Goal: Information Seeking & Learning: Check status

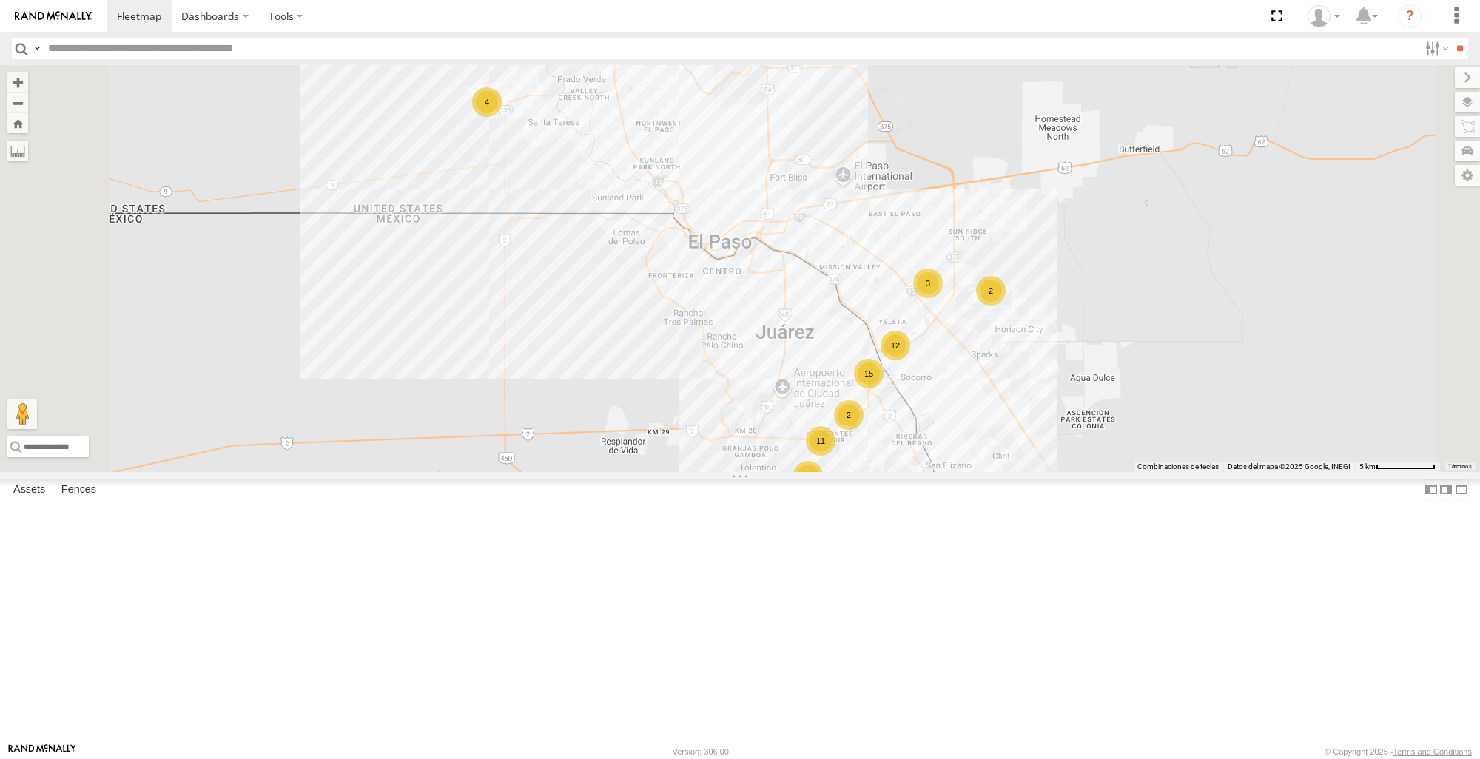
click at [0, 0] on div at bounding box center [0, 0] width 0 height 0
click at [0, 0] on span at bounding box center [0, 0] width 0 height 0
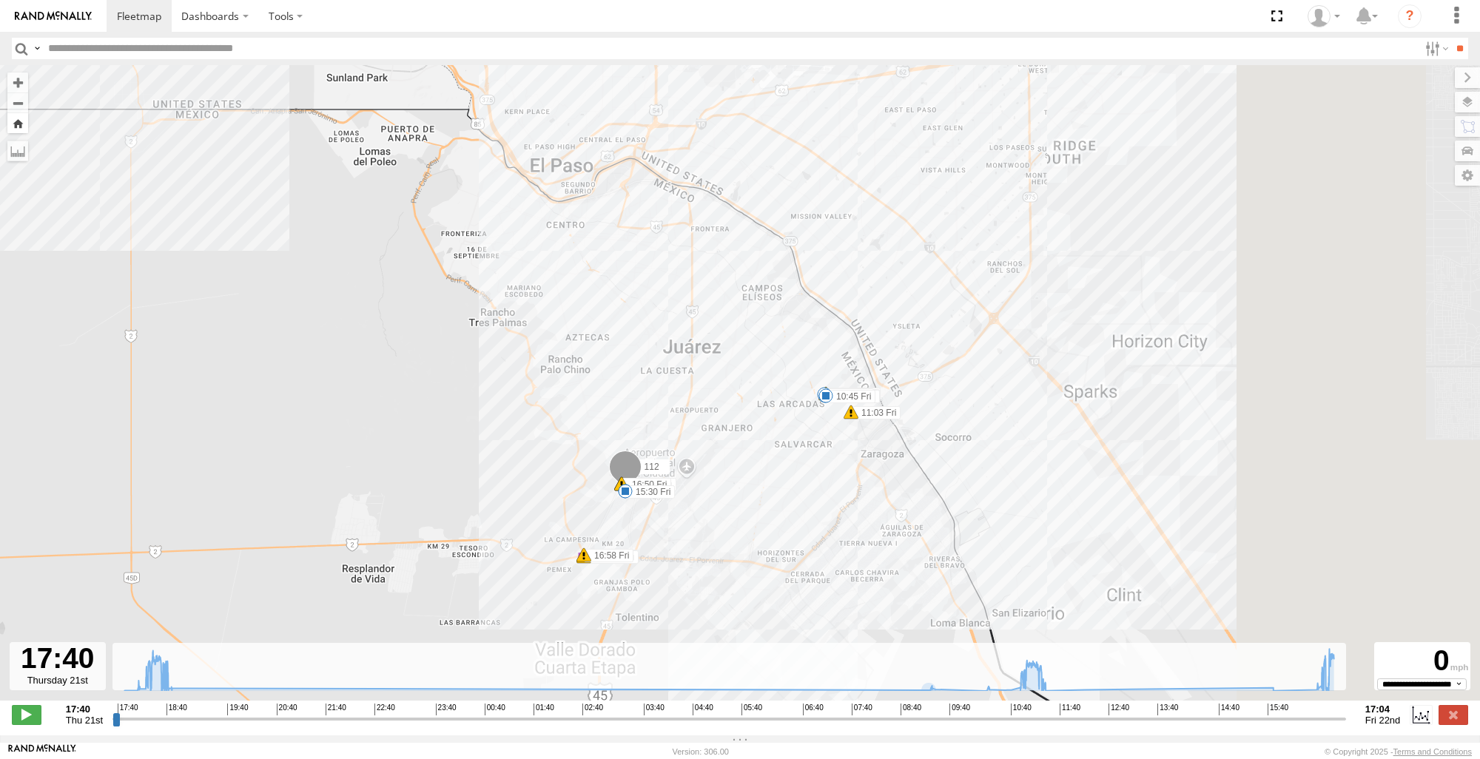
click at [21, 126] on button "Zoom Home" at bounding box center [17, 123] width 21 height 20
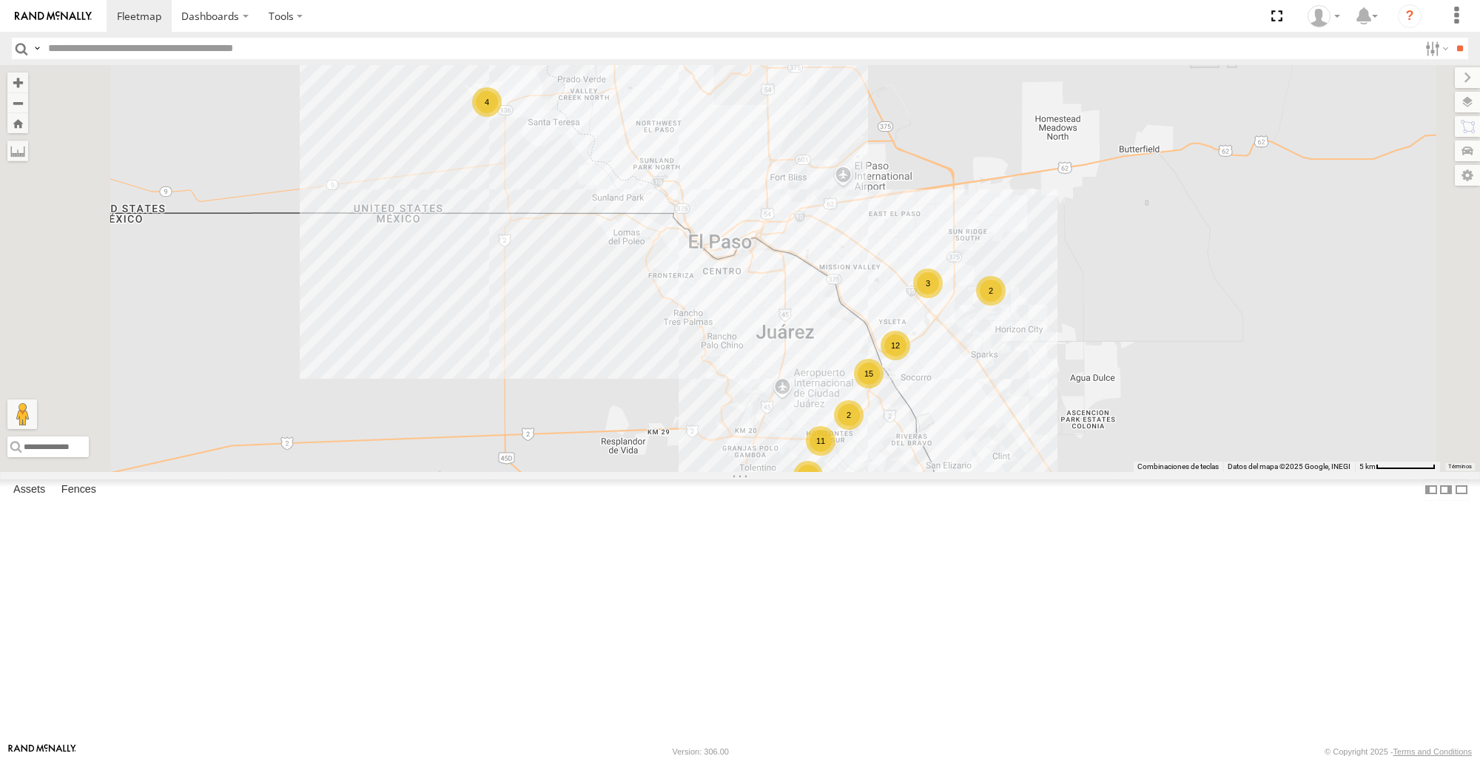
scroll to position [1110, 0]
click at [0, 0] on span at bounding box center [0, 0] width 0 height 0
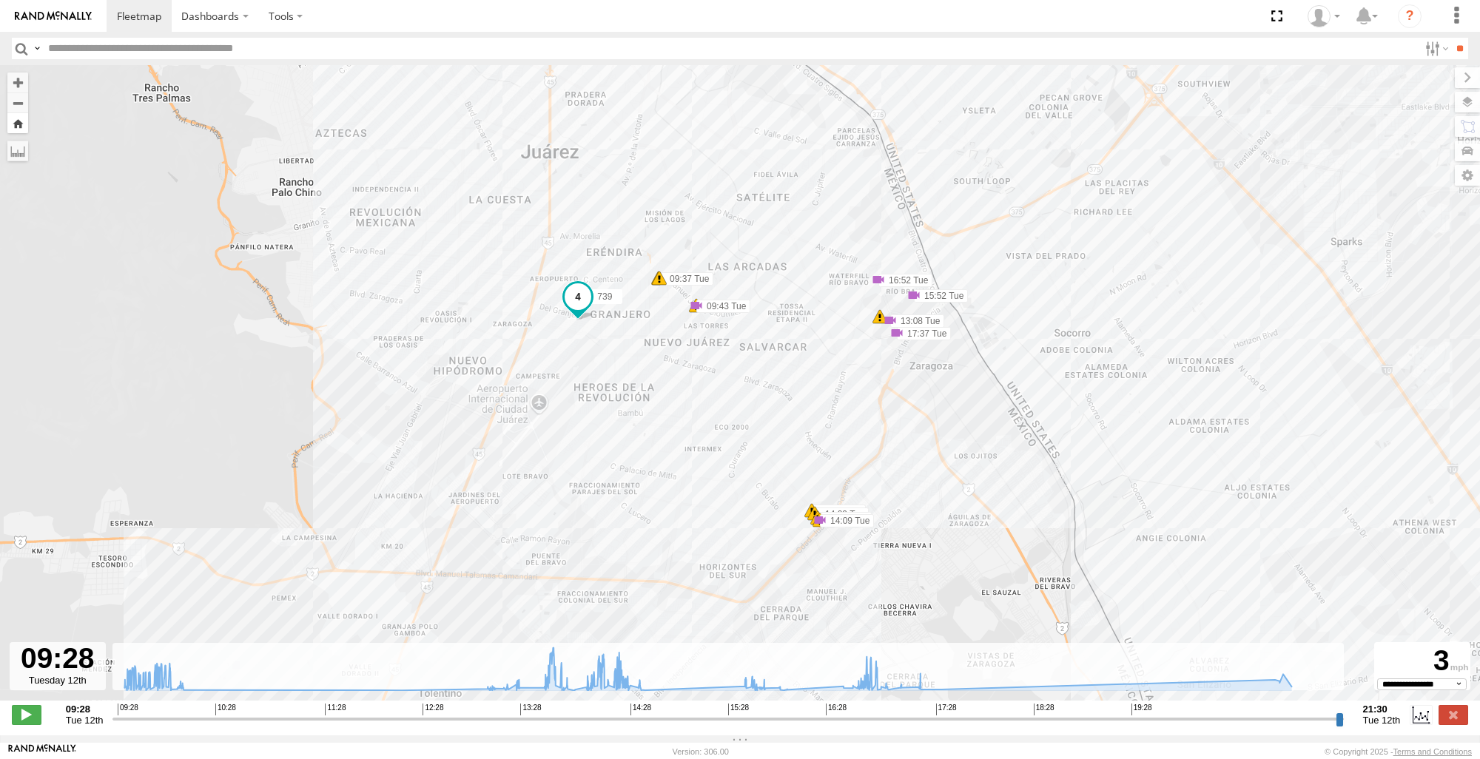
click at [18, 128] on button "Zoom Home" at bounding box center [17, 123] width 21 height 20
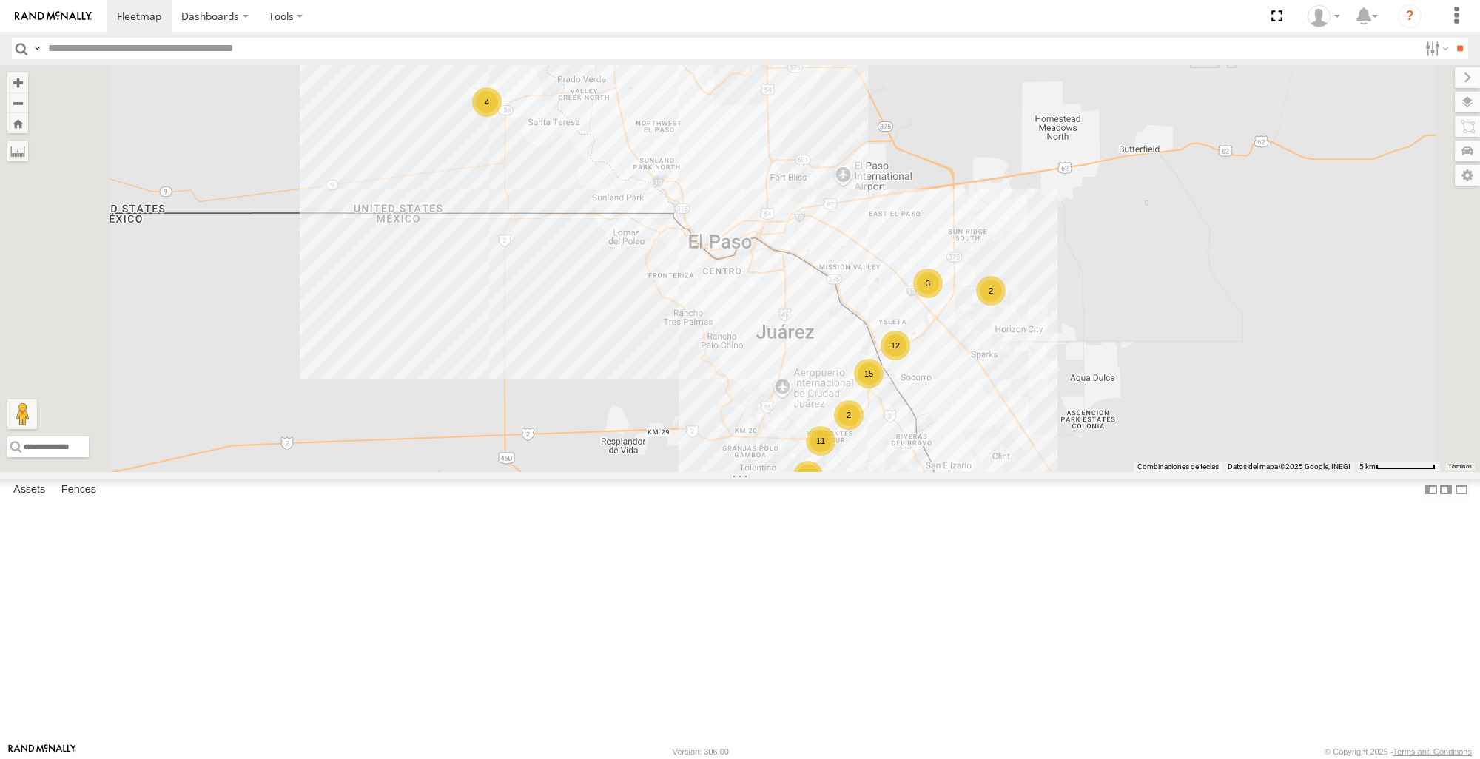
scroll to position [740, 0]
click at [0, 0] on span at bounding box center [0, 0] width 0 height 0
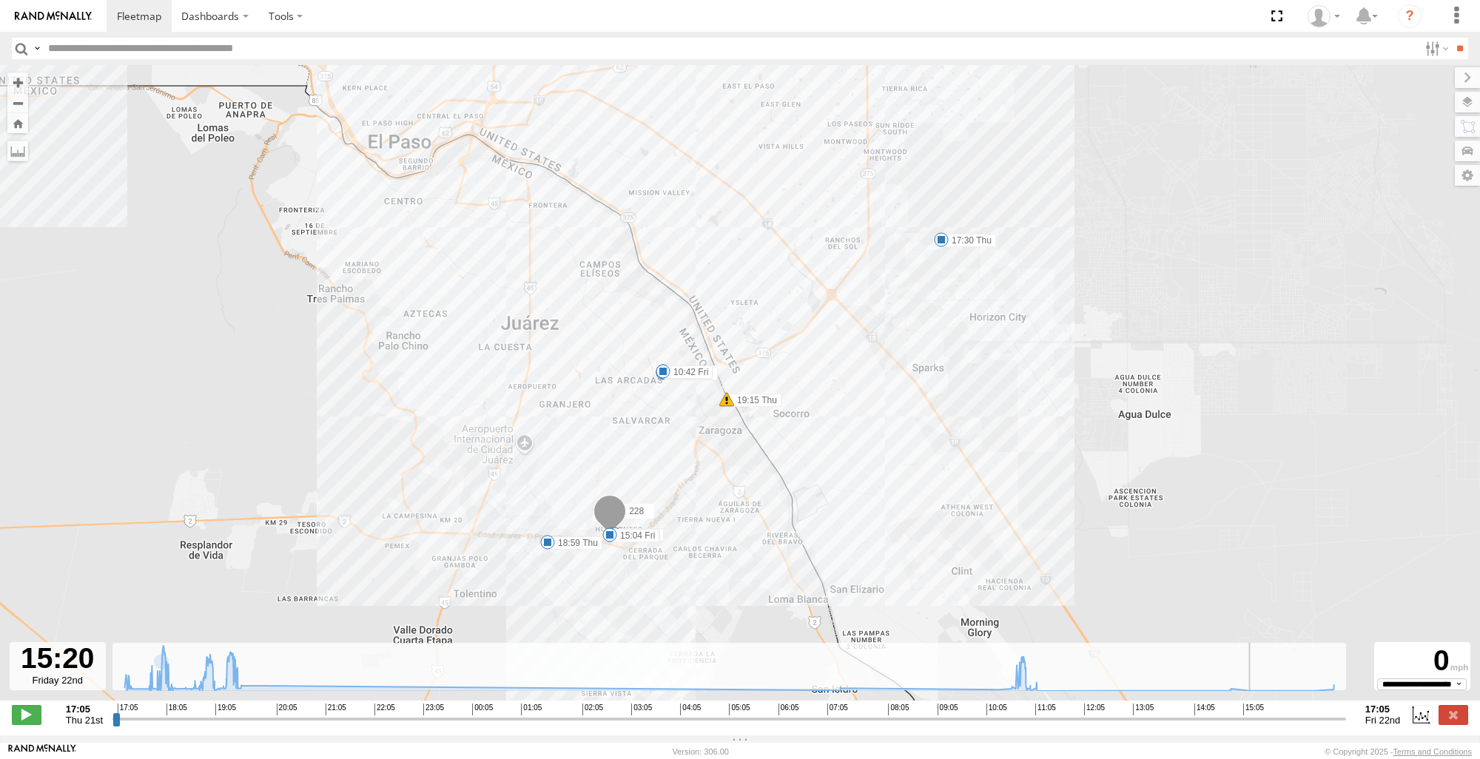
drag, startPoint x: 113, startPoint y: 725, endPoint x: 1252, endPoint y: 736, distance: 1140.0
click at [1252, 726] on input "range" at bounding box center [730, 719] width 1234 height 14
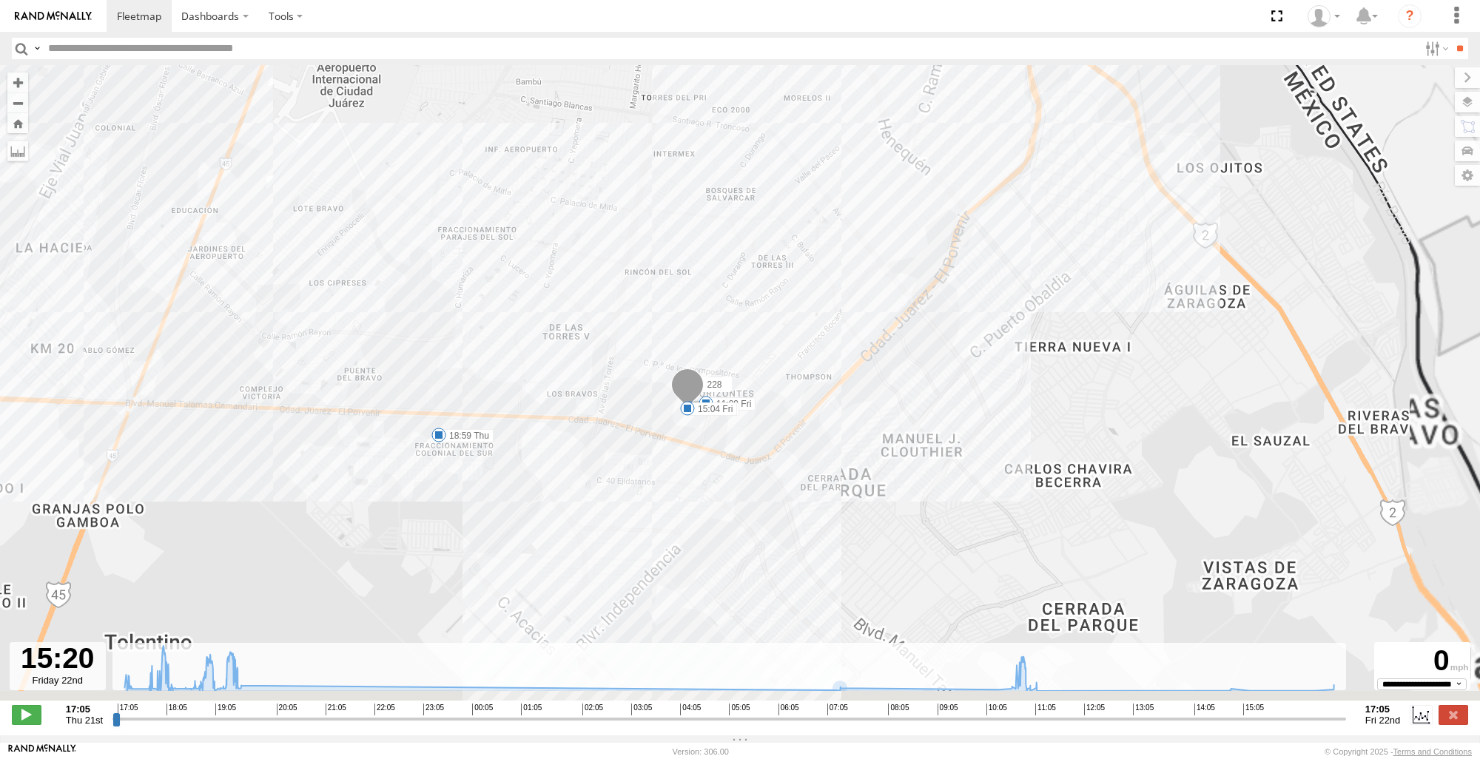
drag, startPoint x: 608, startPoint y: 473, endPoint x: 466, endPoint y: 346, distance: 190.8
click at [466, 346] on div "228 17:30 Thu 18:59 Thu 19:15 Thu 19:21 Thu 19:24 Thu 07:18 Fri 10:42 Fri 11:09…" at bounding box center [740, 390] width 1480 height 651
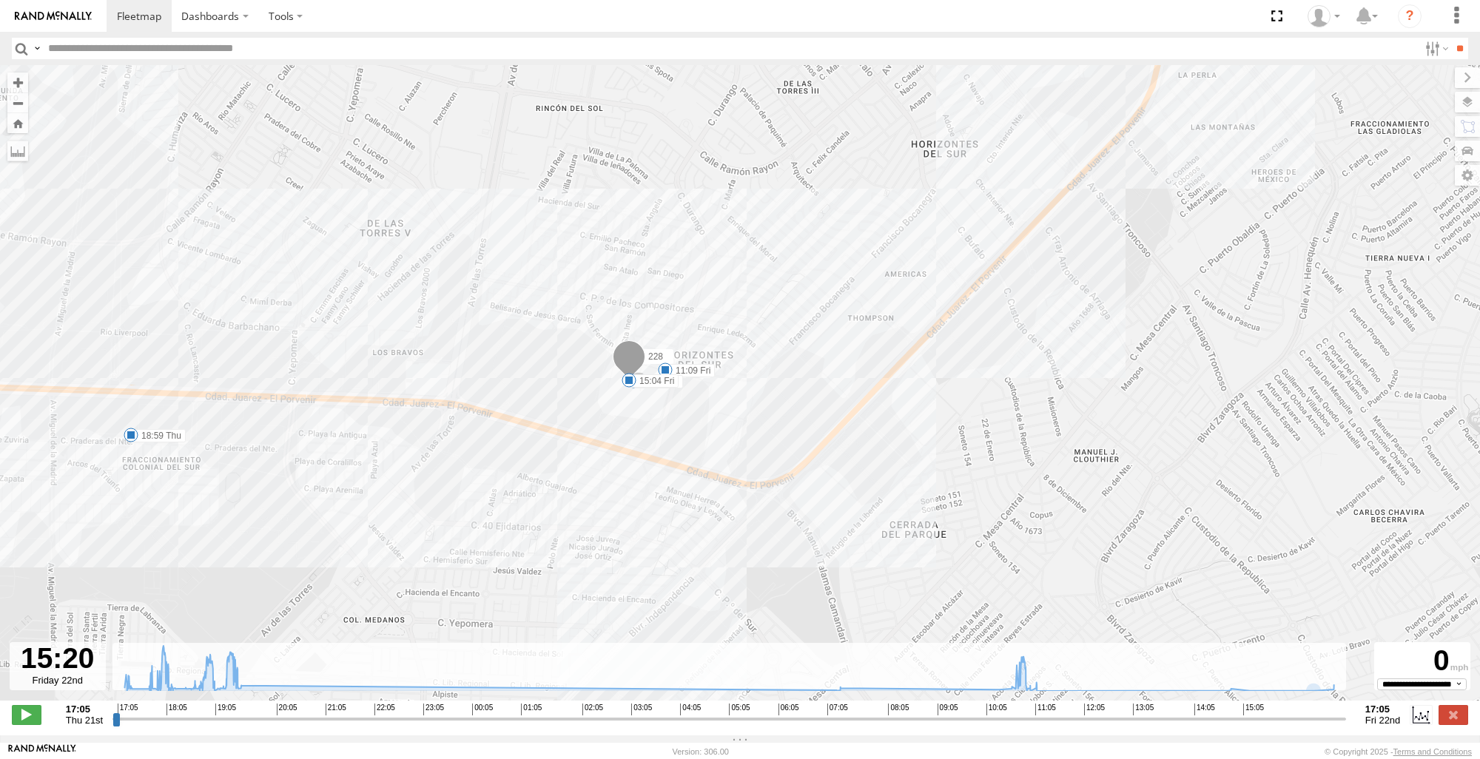
drag, startPoint x: 1258, startPoint y: 734, endPoint x: 1312, endPoint y: 736, distance: 53.3
click at [1312, 732] on div "**********" at bounding box center [740, 716] width 1480 height 31
drag, startPoint x: 1250, startPoint y: 731, endPoint x: 1358, endPoint y: 731, distance: 108.1
click at [1347, 726] on input "range" at bounding box center [730, 719] width 1234 height 14
click at [675, 355] on span at bounding box center [671, 349] width 27 height 27
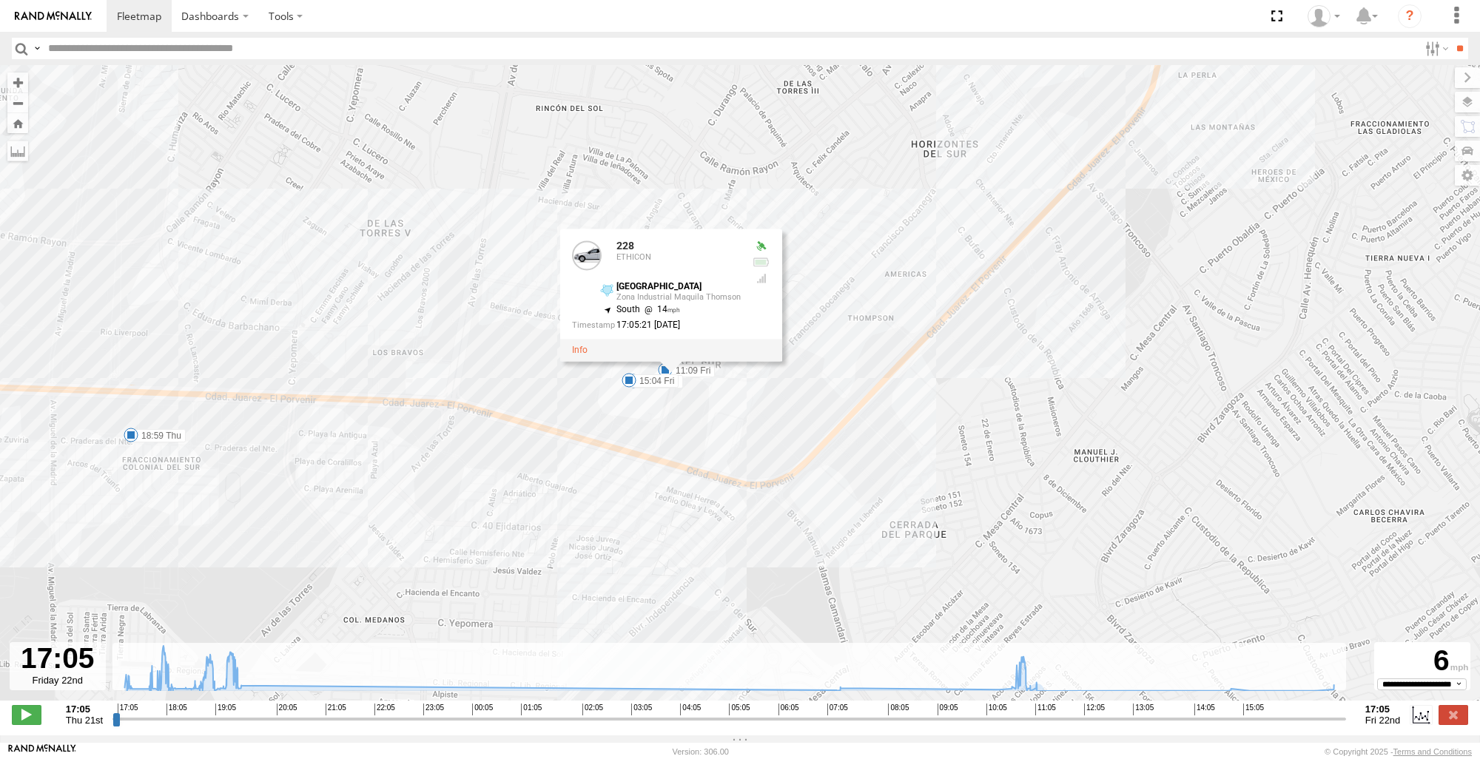
click at [1089, 428] on div "228 17:30 Thu 18:59 Thu 19:15 Thu 19:21 Thu 19:24 Thu 07:18 Fri 10:42 Fri 11:09…" at bounding box center [740, 390] width 1480 height 651
click at [22, 126] on button "Zoom Home" at bounding box center [17, 123] width 21 height 20
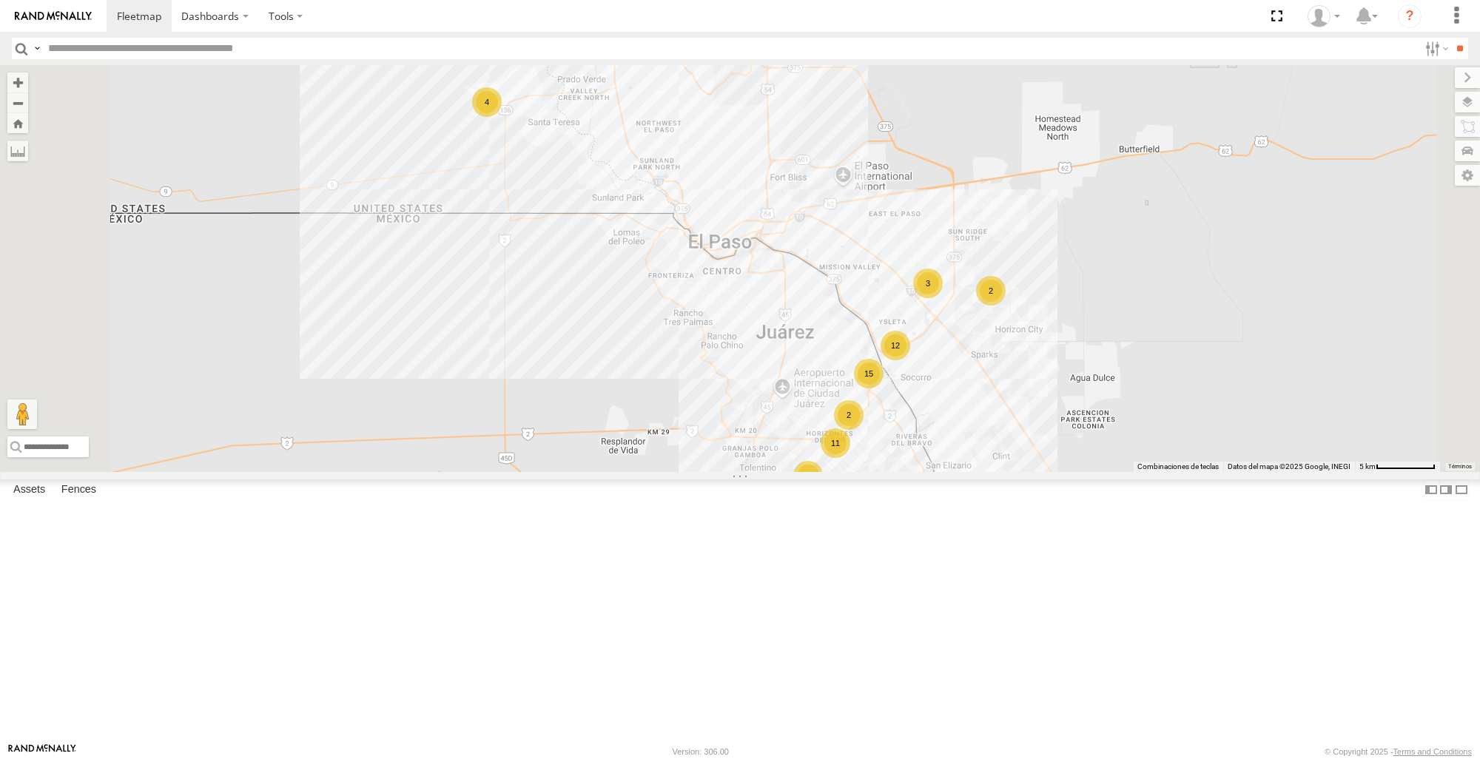
scroll to position [592, 0]
click at [0, 0] on span at bounding box center [0, 0] width 0 height 0
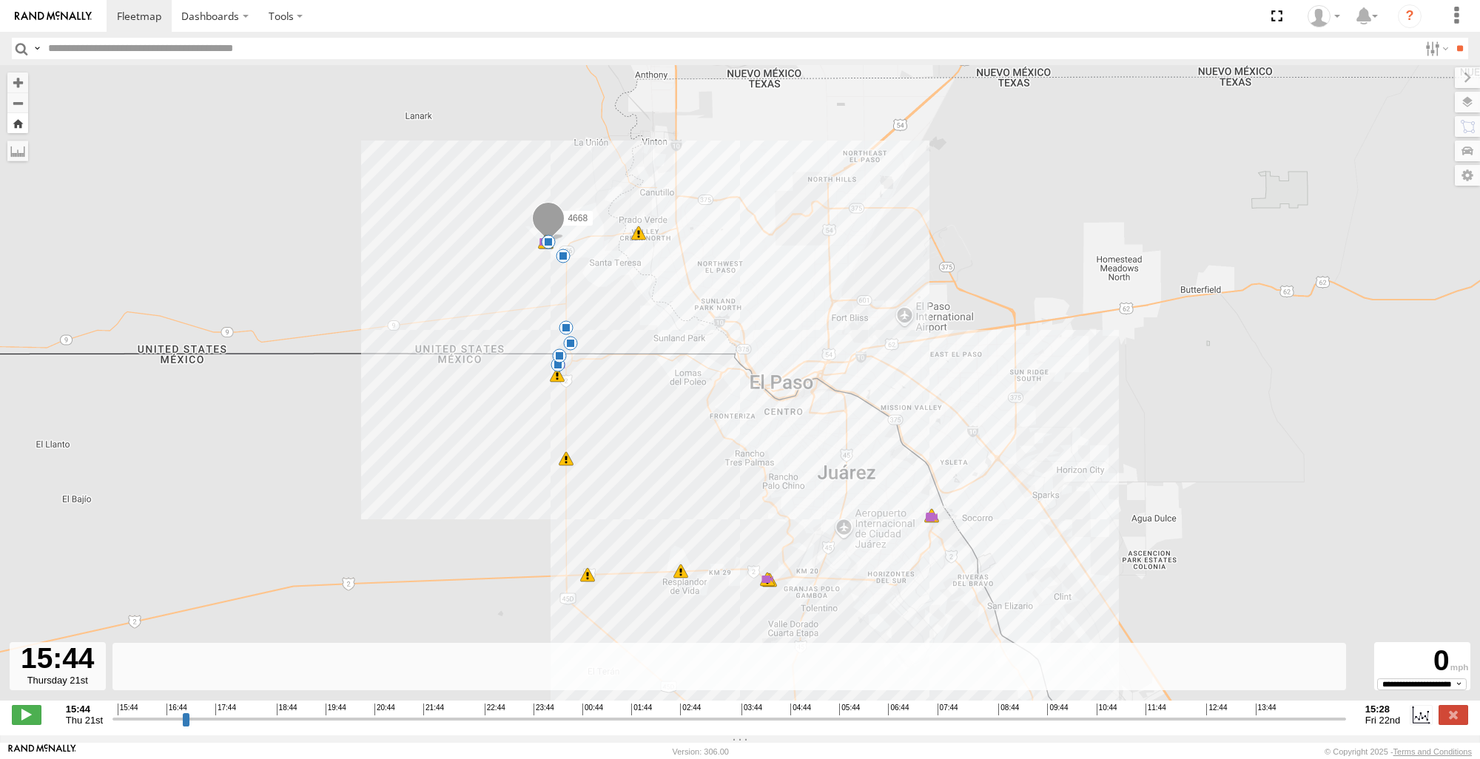
click at [21, 124] on button "Zoom Home" at bounding box center [17, 123] width 21 height 20
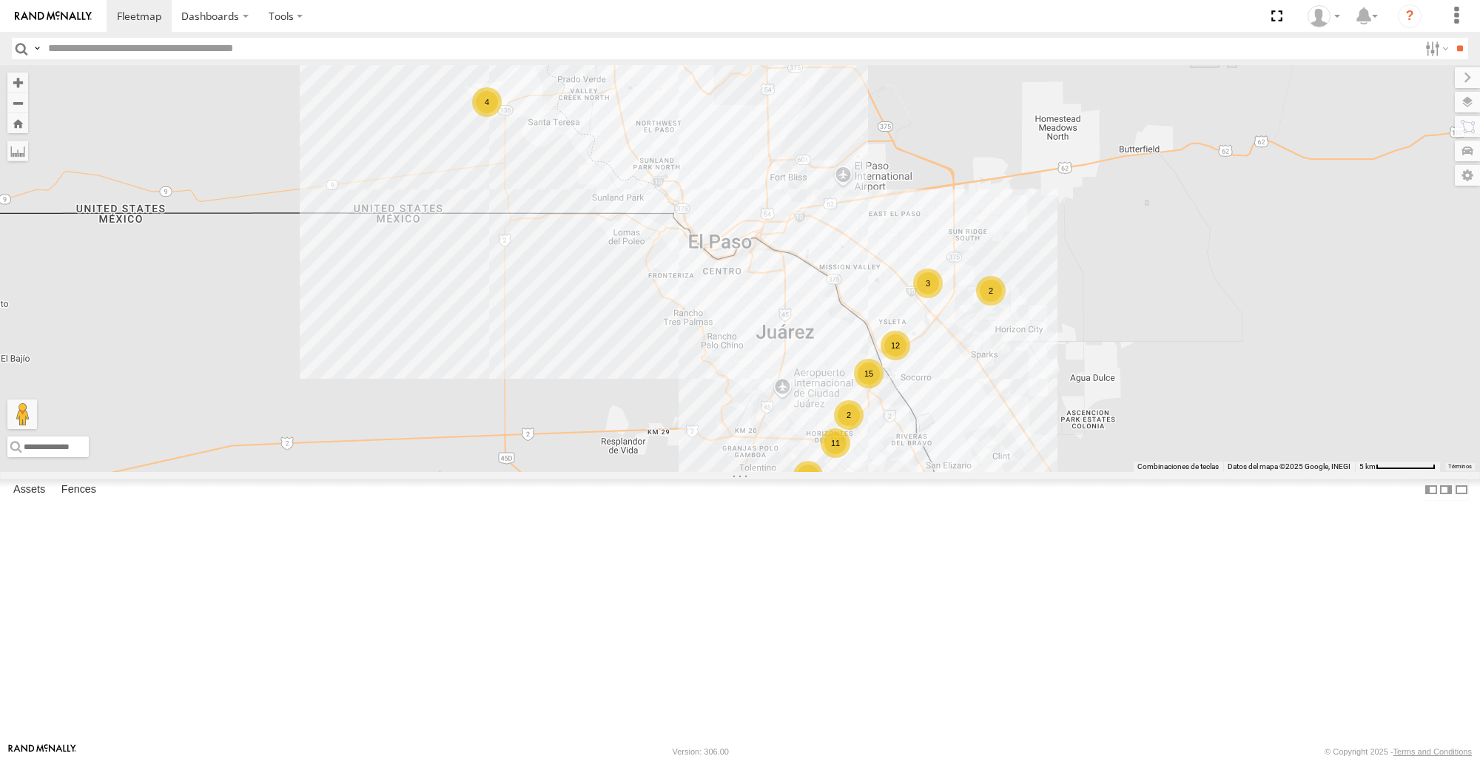
scroll to position [296, 0]
click at [0, 0] on span at bounding box center [0, 0] width 0 height 0
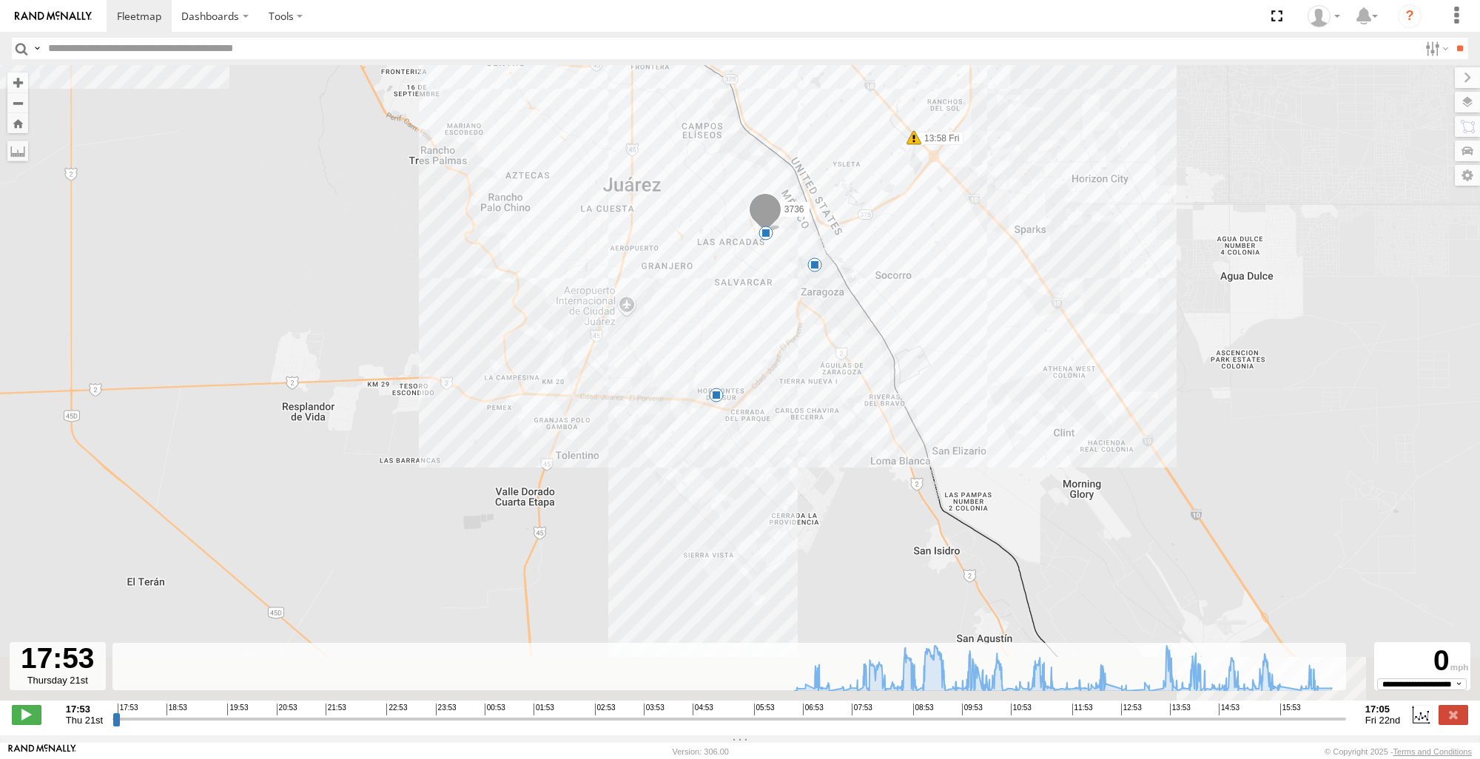
drag, startPoint x: 946, startPoint y: 492, endPoint x: 989, endPoint y: 270, distance: 225.5
click at [989, 270] on div "3736 08:30 Fri 08:41 Fri 13:58 Fri 6 5 6" at bounding box center [740, 390] width 1480 height 651
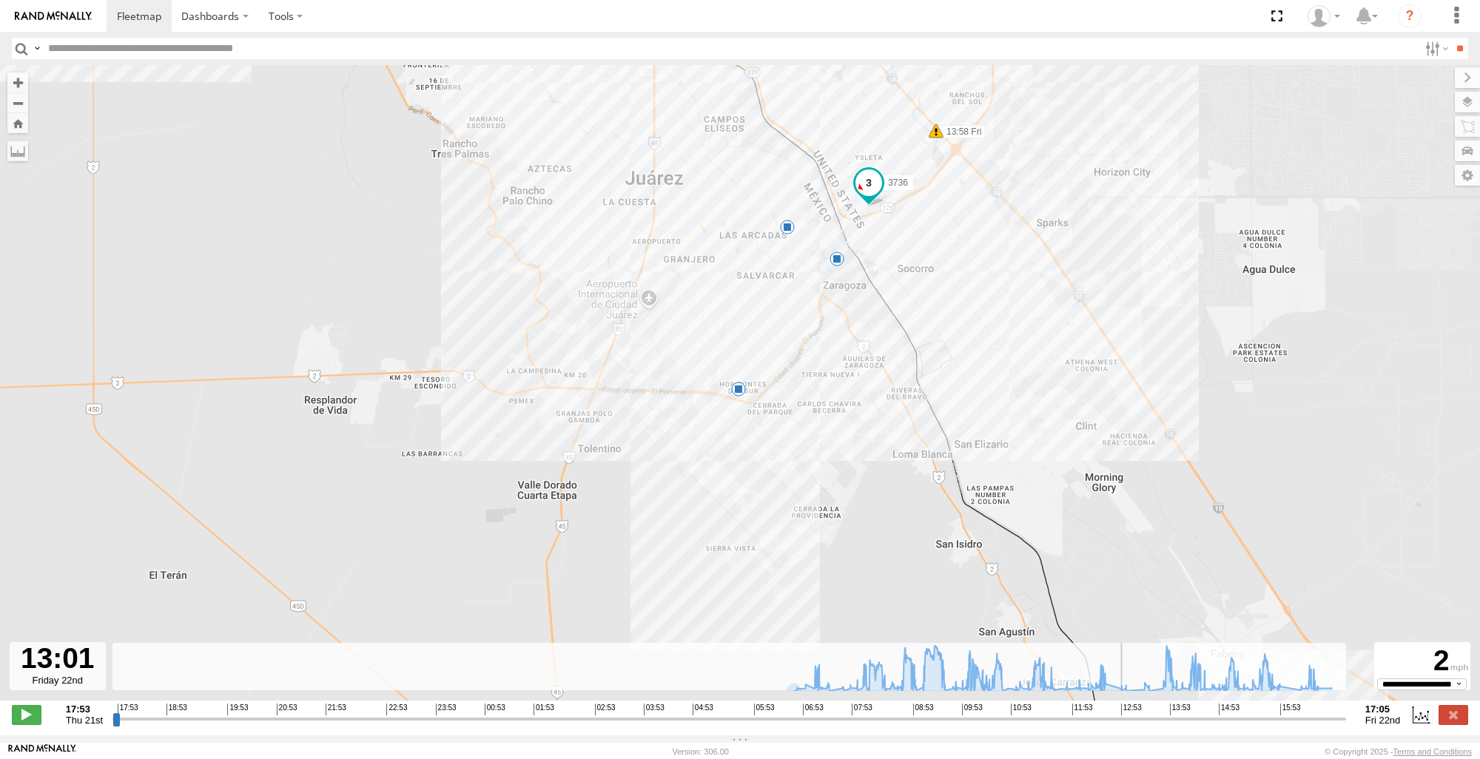
drag, startPoint x: 117, startPoint y: 730, endPoint x: 1127, endPoint y: 737, distance: 1010.5
click at [1127, 726] on input "range" at bounding box center [730, 719] width 1234 height 14
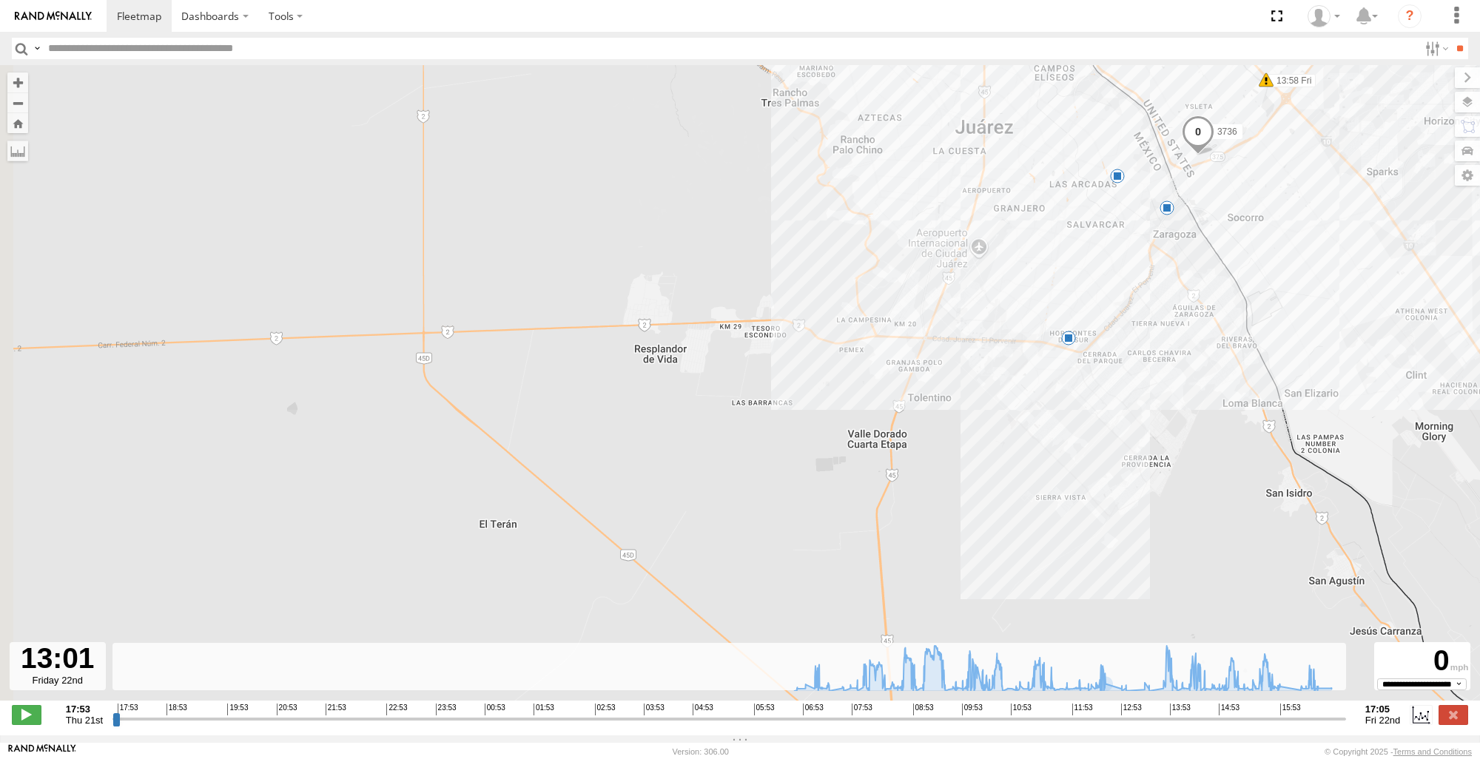
drag, startPoint x: 1090, startPoint y: 469, endPoint x: 1444, endPoint y: 419, distance: 358.1
click at [1444, 419] on div "3736 08:30 Fri 08:41 Fri 13:58 Fri 6 5 6" at bounding box center [740, 390] width 1480 height 651
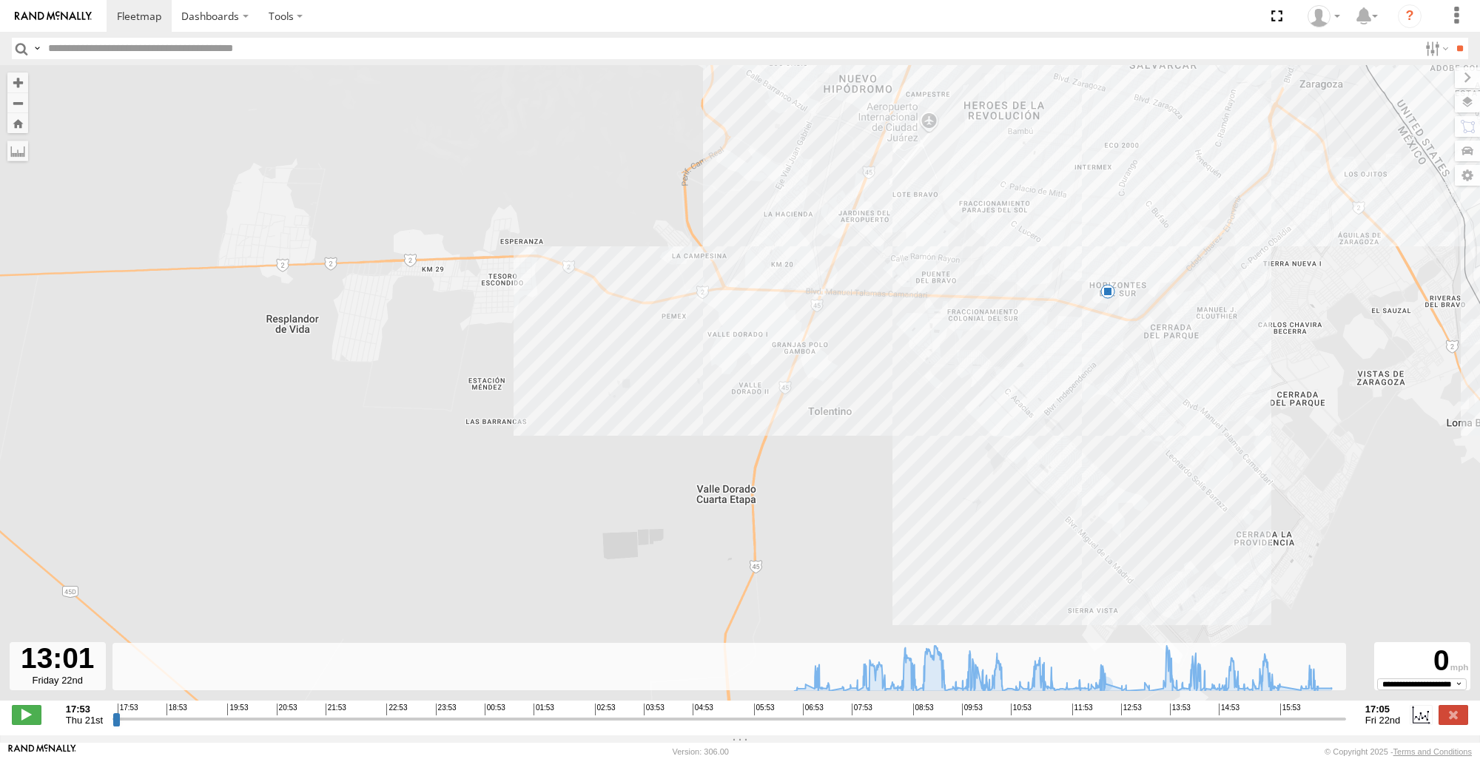
click at [1098, 306] on div "3736 08:30 Fri 08:41 Fri 13:58 Fri 7 5" at bounding box center [740, 390] width 1480 height 651
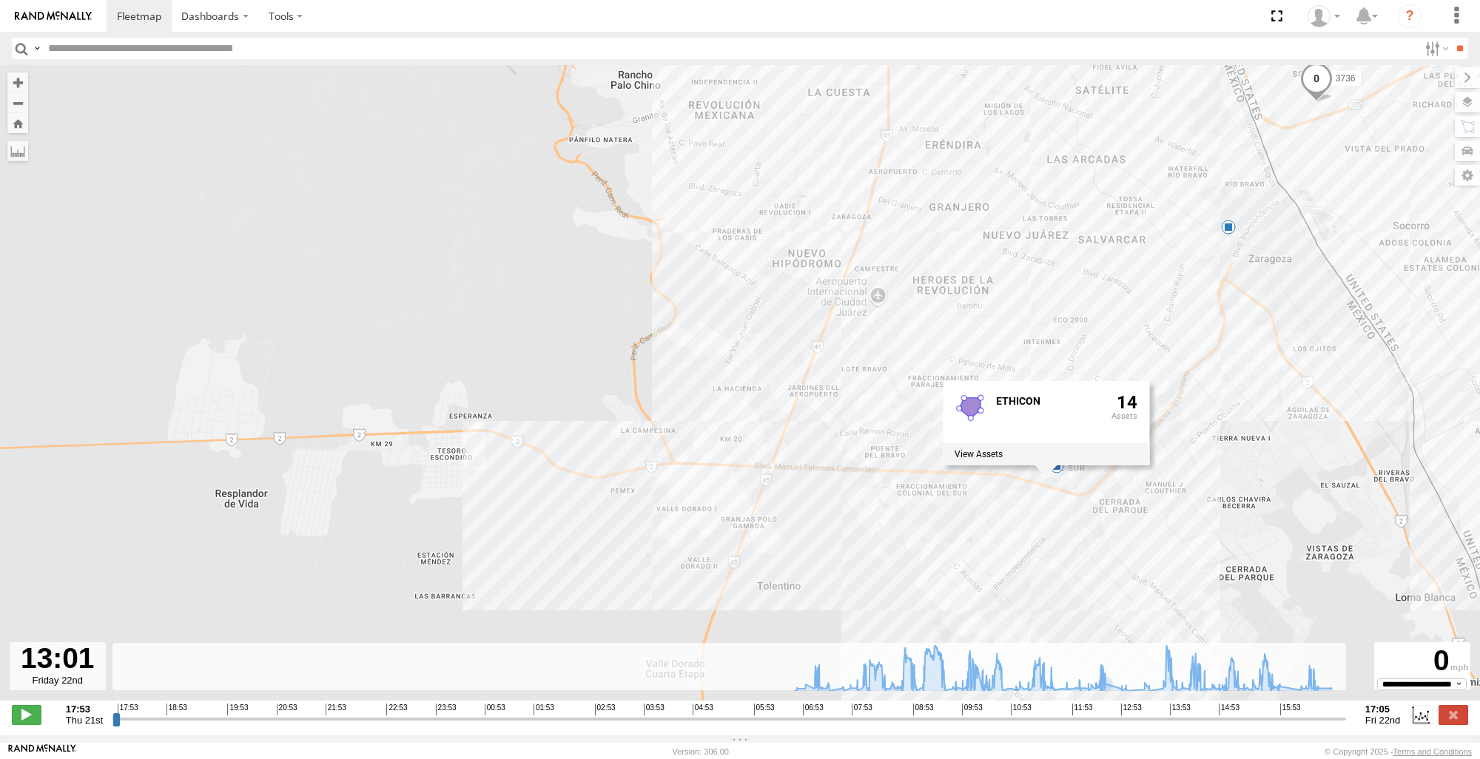
drag, startPoint x: 1247, startPoint y: 432, endPoint x: 1196, endPoint y: 612, distance: 186.8
click at [1196, 612] on div "3736 08:30 Fri 08:41 Fri 13:58 Fri 7 5 ETHICON 14" at bounding box center [740, 390] width 1480 height 651
click at [18, 128] on button "Zoom Home" at bounding box center [17, 123] width 21 height 20
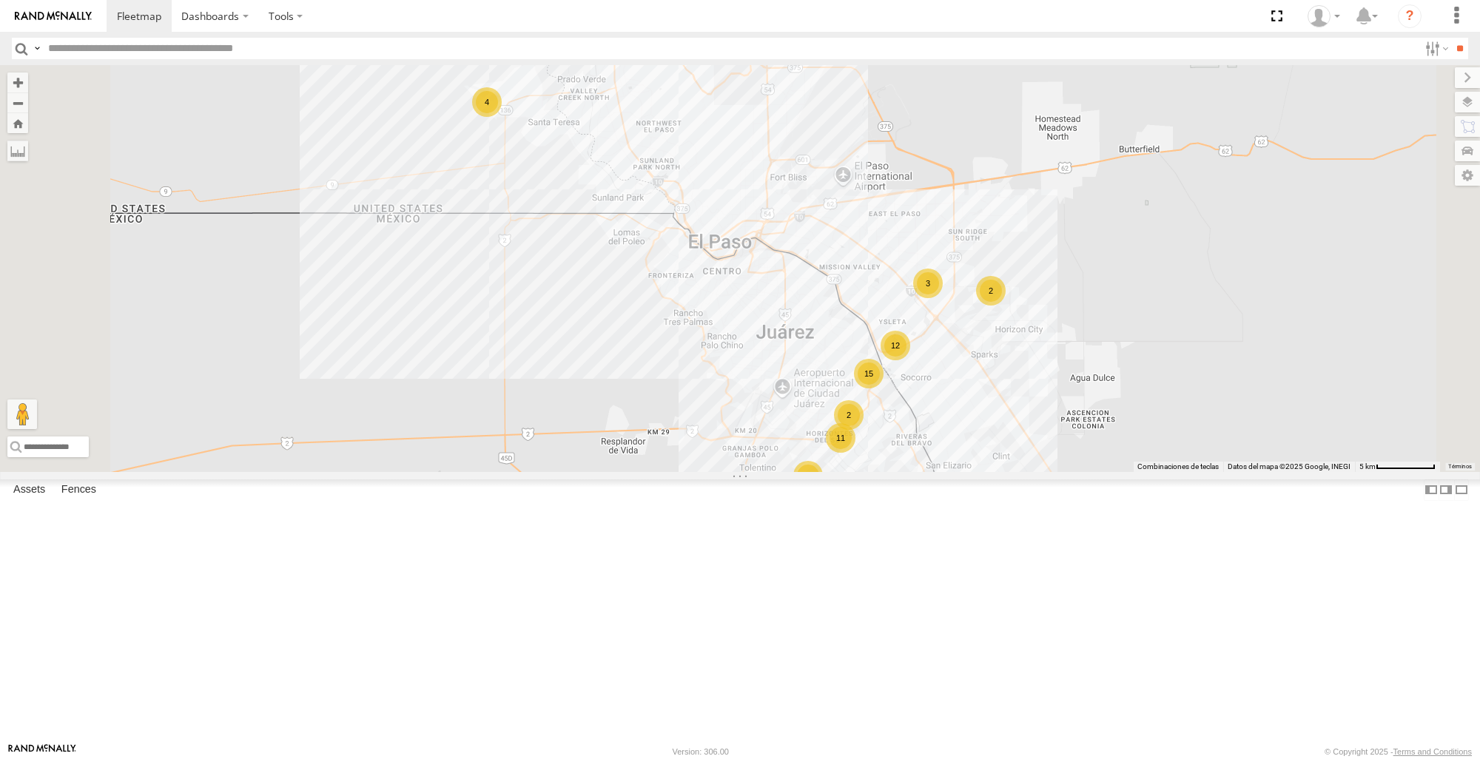
scroll to position [222, 0]
click at [0, 0] on span at bounding box center [0, 0] width 0 height 0
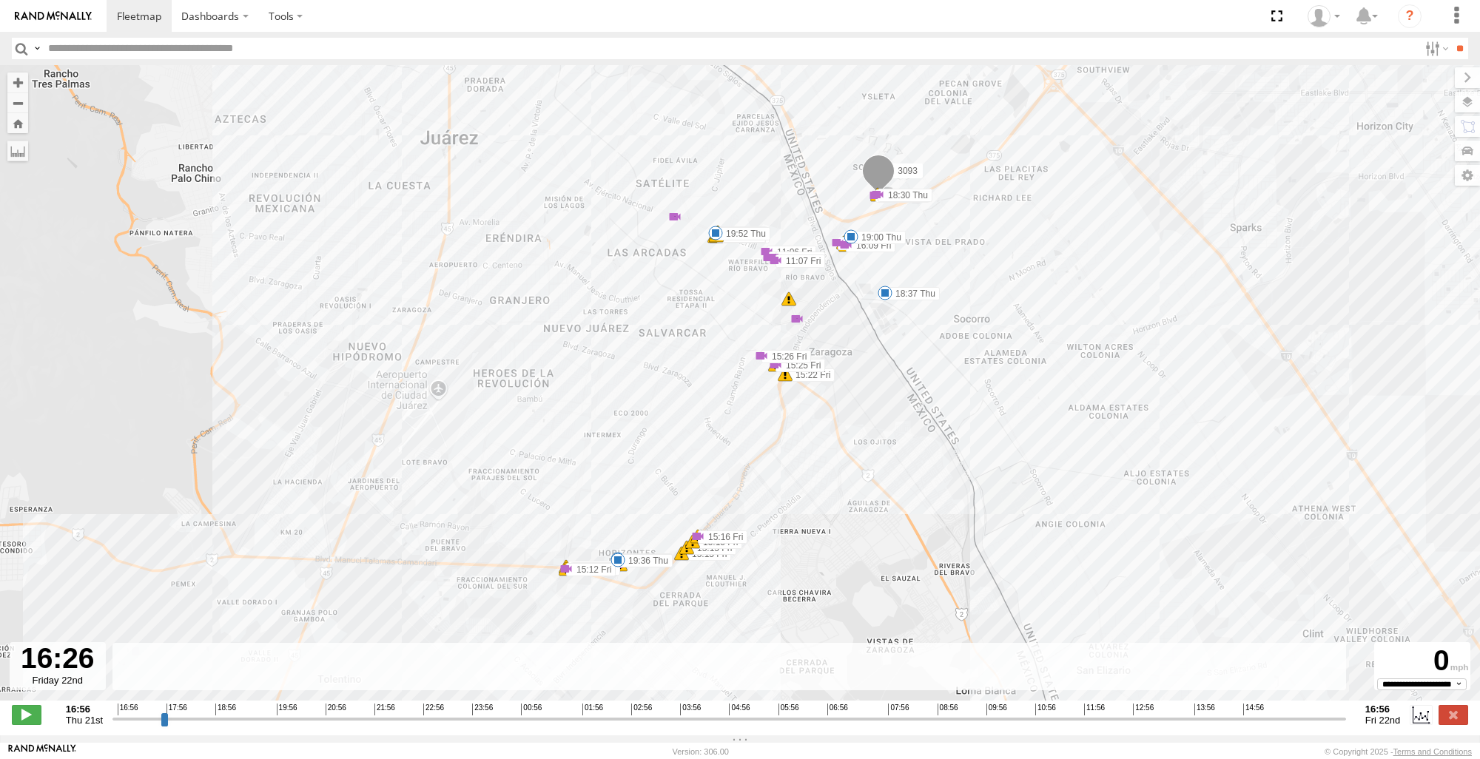
drag, startPoint x: 118, startPoint y: 731, endPoint x: 1316, endPoint y: 708, distance: 1198.7
click at [1316, 712] on input "range" at bounding box center [730, 719] width 1234 height 14
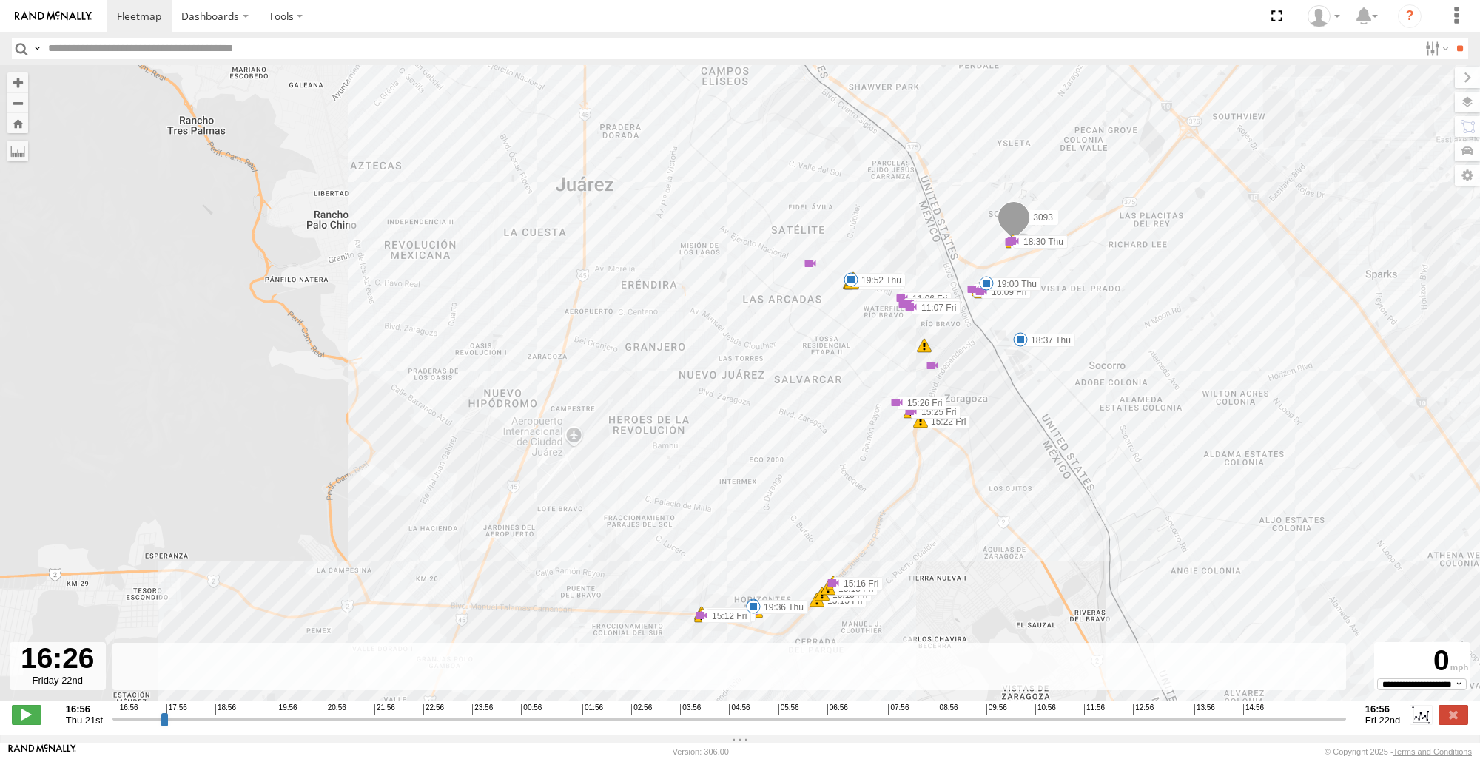
drag, startPoint x: 1104, startPoint y: 354, endPoint x: 1243, endPoint y: 402, distance: 147.2
click at [1243, 402] on div "3093 18:37 Thu 19:00 Thu 19:25 Thu 19:36 Thu 19:52 Thu 18:30 Thu 21 19:56 Thu 1…" at bounding box center [740, 390] width 1480 height 651
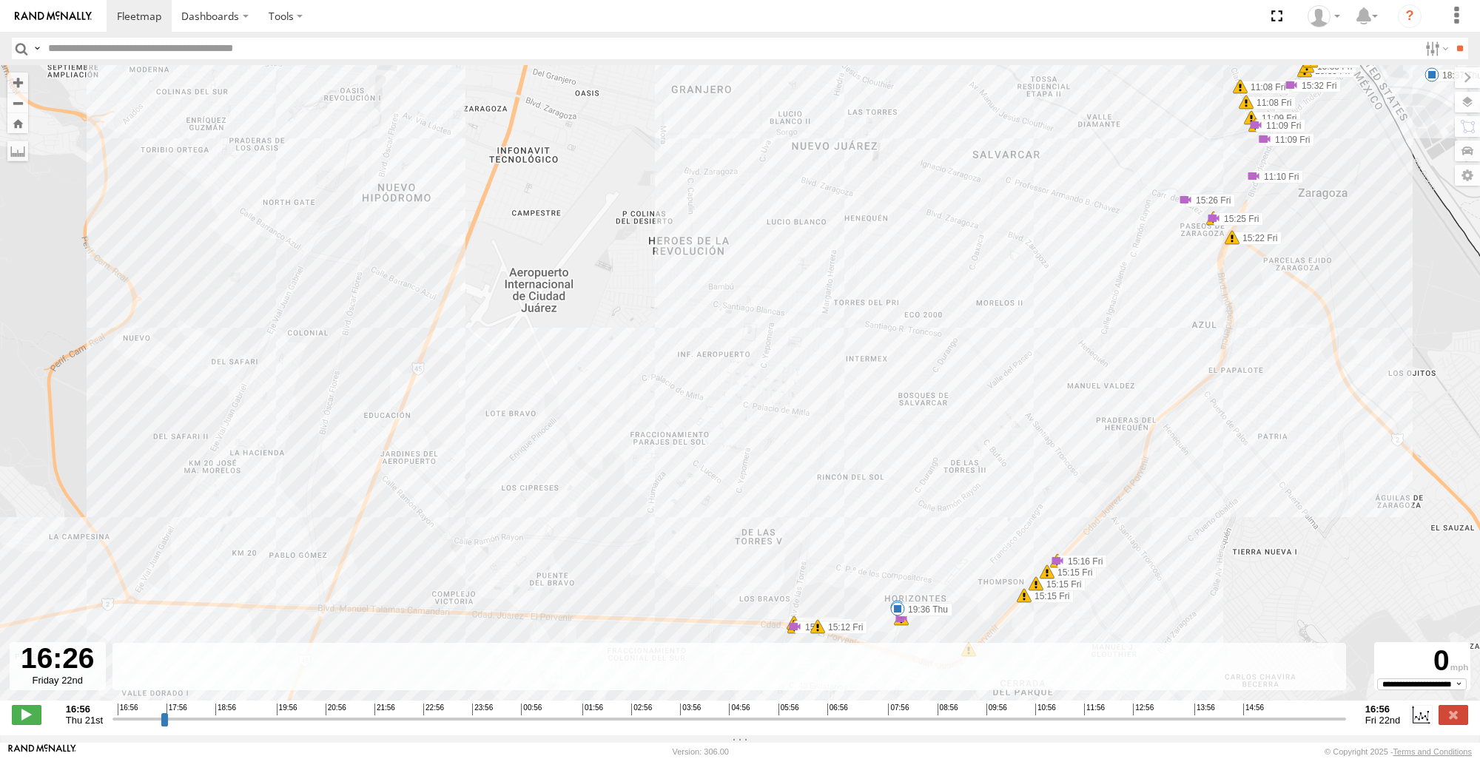
click at [877, 628] on div "3093 18:37 Thu 19:00 Thu 19:25 Thu 19:36 Thu 19:52 Thu 18:30 Thu 19:56 Thu 10:5…" at bounding box center [740, 390] width 1480 height 651
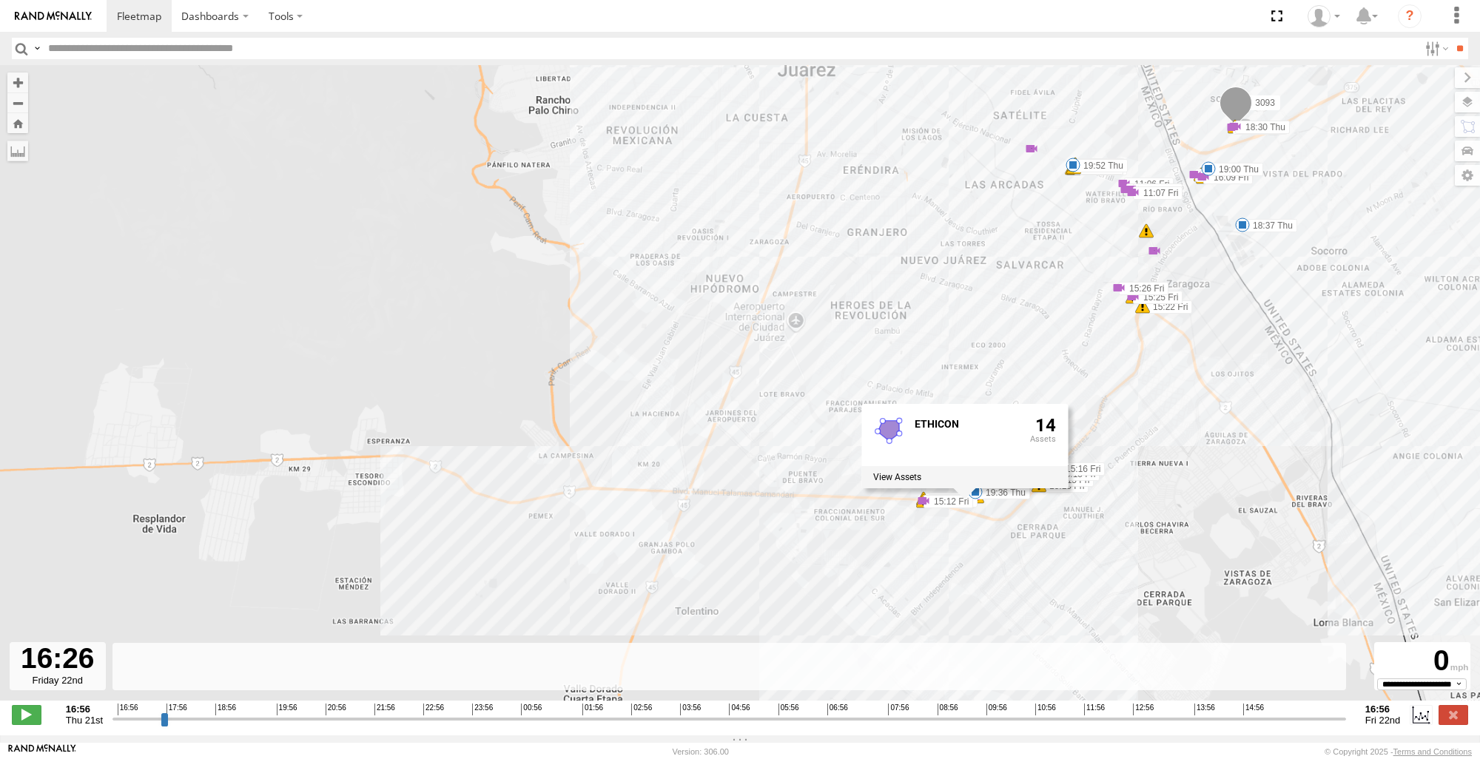
drag, startPoint x: 1259, startPoint y: 566, endPoint x: 1191, endPoint y: 496, distance: 97.9
click at [1191, 496] on div "3093 18:37 Thu 19:00 Thu 19:25 Thu 19:36 Thu 19:52 Thu 18:30 Thu 19:56 Thu 10:5…" at bounding box center [740, 390] width 1480 height 651
click at [210, 344] on div "3093 18:37 Thu 19:00 Thu 19:25 Thu 19:36 Thu 19:52 Thu 18:30 Thu 19:56 Thu 10:5…" at bounding box center [740, 390] width 1480 height 651
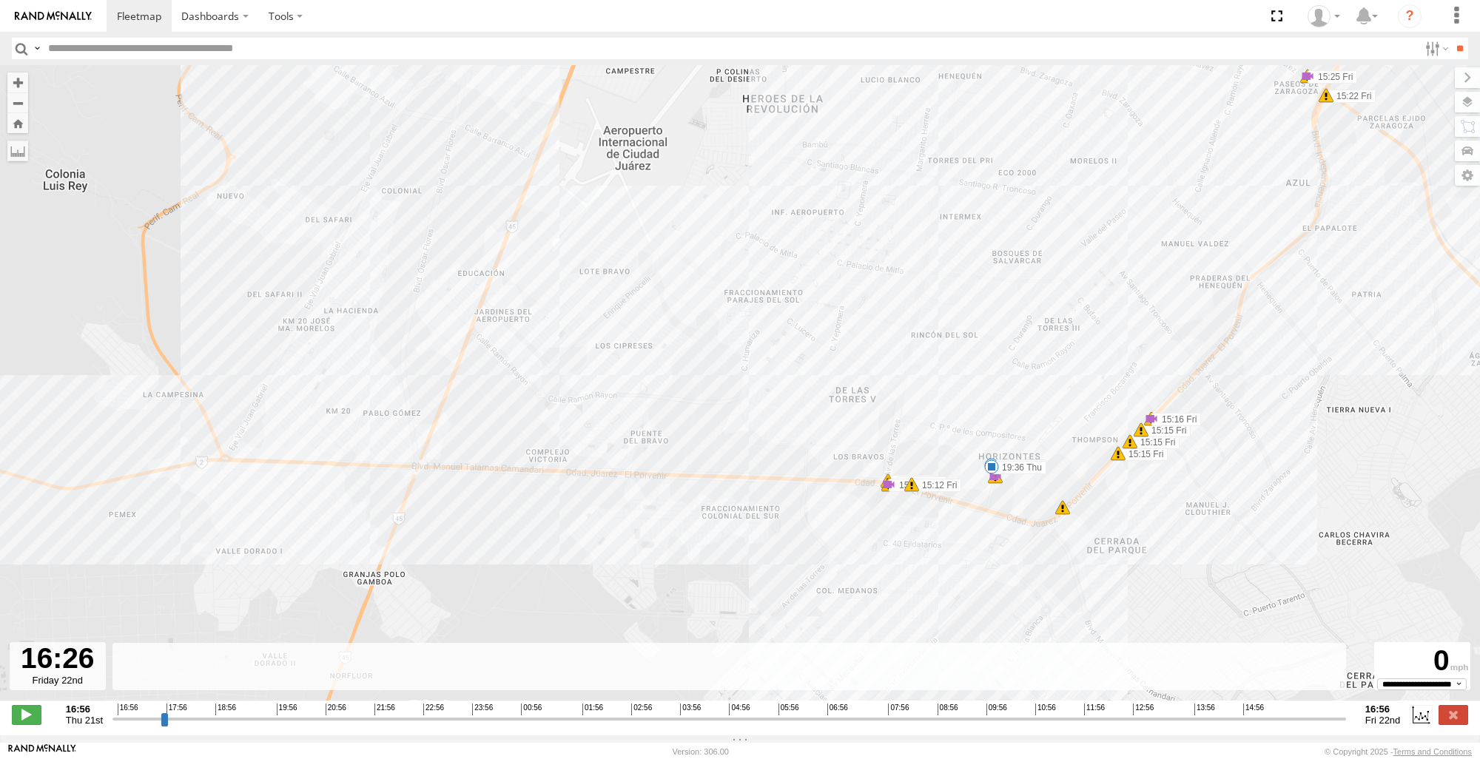
click at [976, 486] on div "3093 18:37 Thu 19:00 Thu 19:25 Thu 19:36 Thu 19:52 Thu 18:30 Thu 19:56 Thu 10:5…" at bounding box center [740, 390] width 1480 height 651
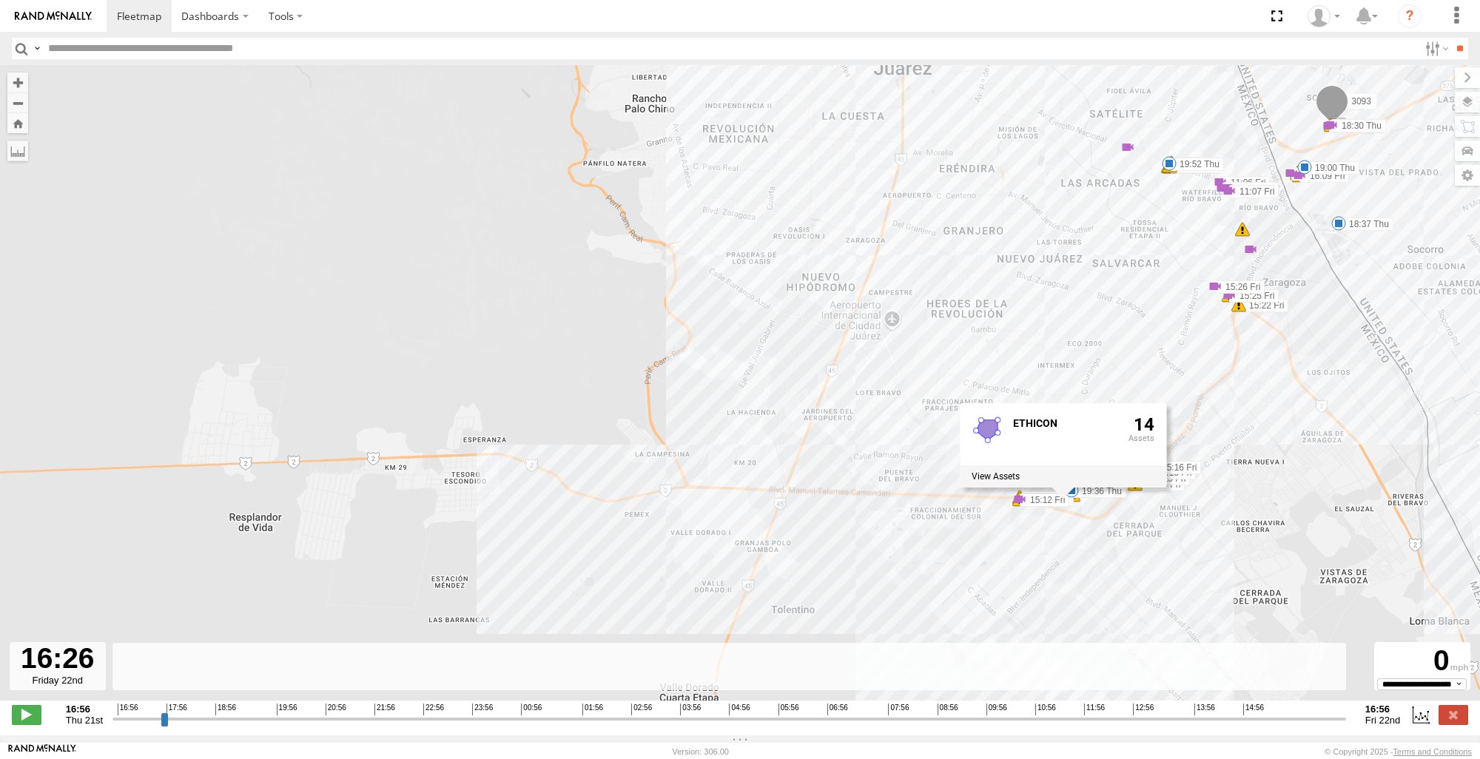
drag, startPoint x: 1193, startPoint y: 447, endPoint x: 1284, endPoint y: 446, distance: 91.1
click at [1284, 446] on div "3093 18:37 Thu 19:00 Thu 19:25 Thu 19:36 Thu 19:52 Thu 18:30 Thu 19:56 Thu 10:5…" at bounding box center [740, 390] width 1480 height 651
click at [24, 123] on button "Zoom Home" at bounding box center [17, 123] width 21 height 20
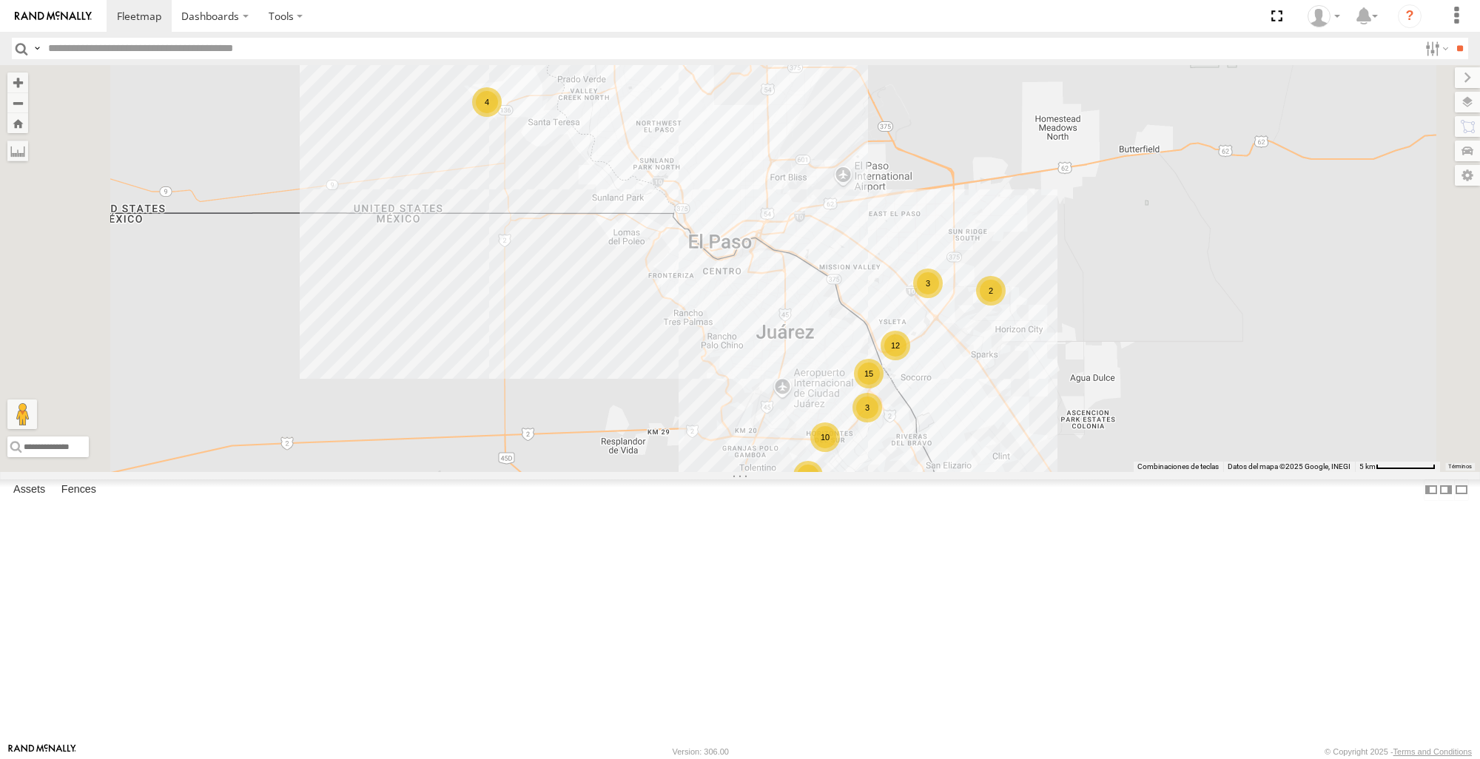
scroll to position [444, 0]
click at [0, 0] on span at bounding box center [0, 0] width 0 height 0
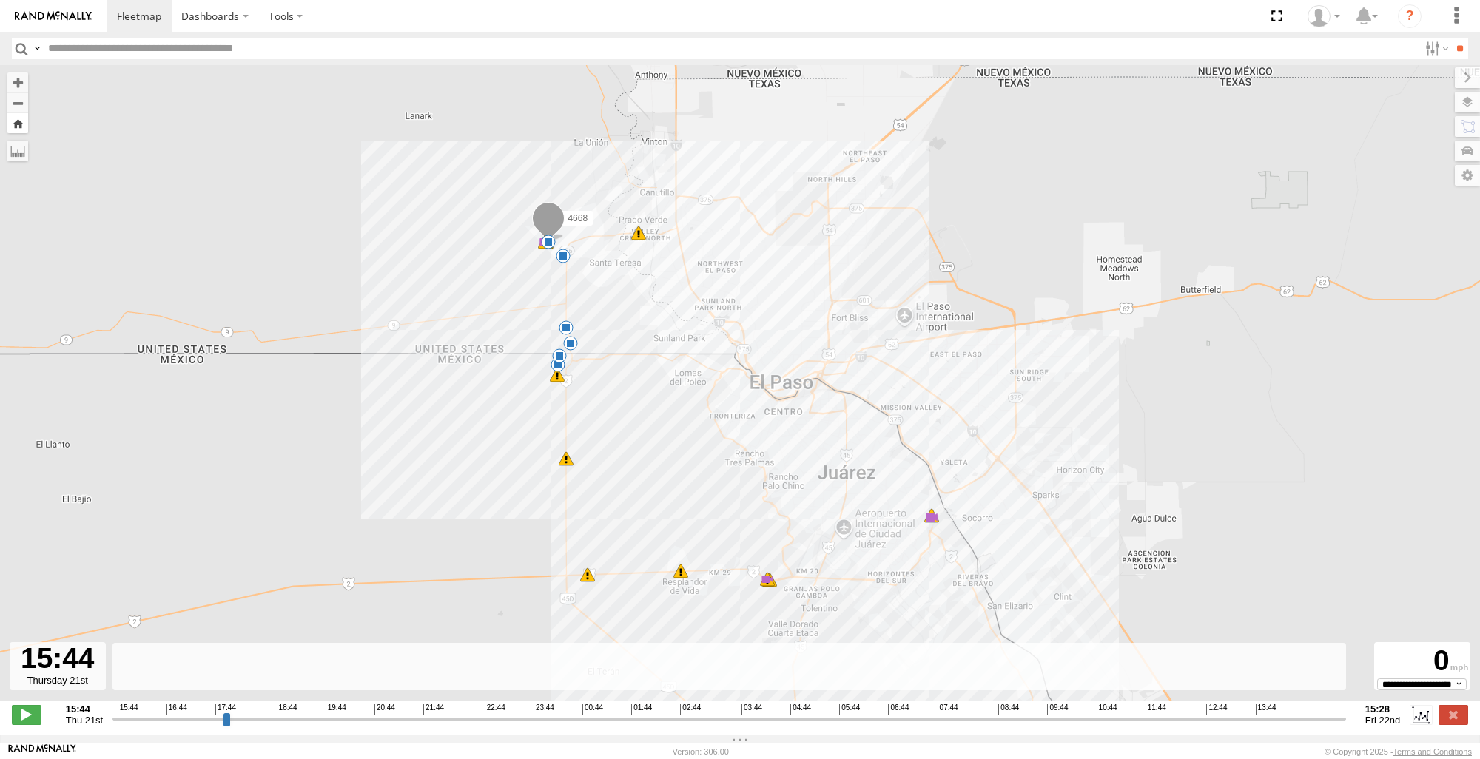
click at [15, 128] on button "Zoom Home" at bounding box center [17, 123] width 21 height 20
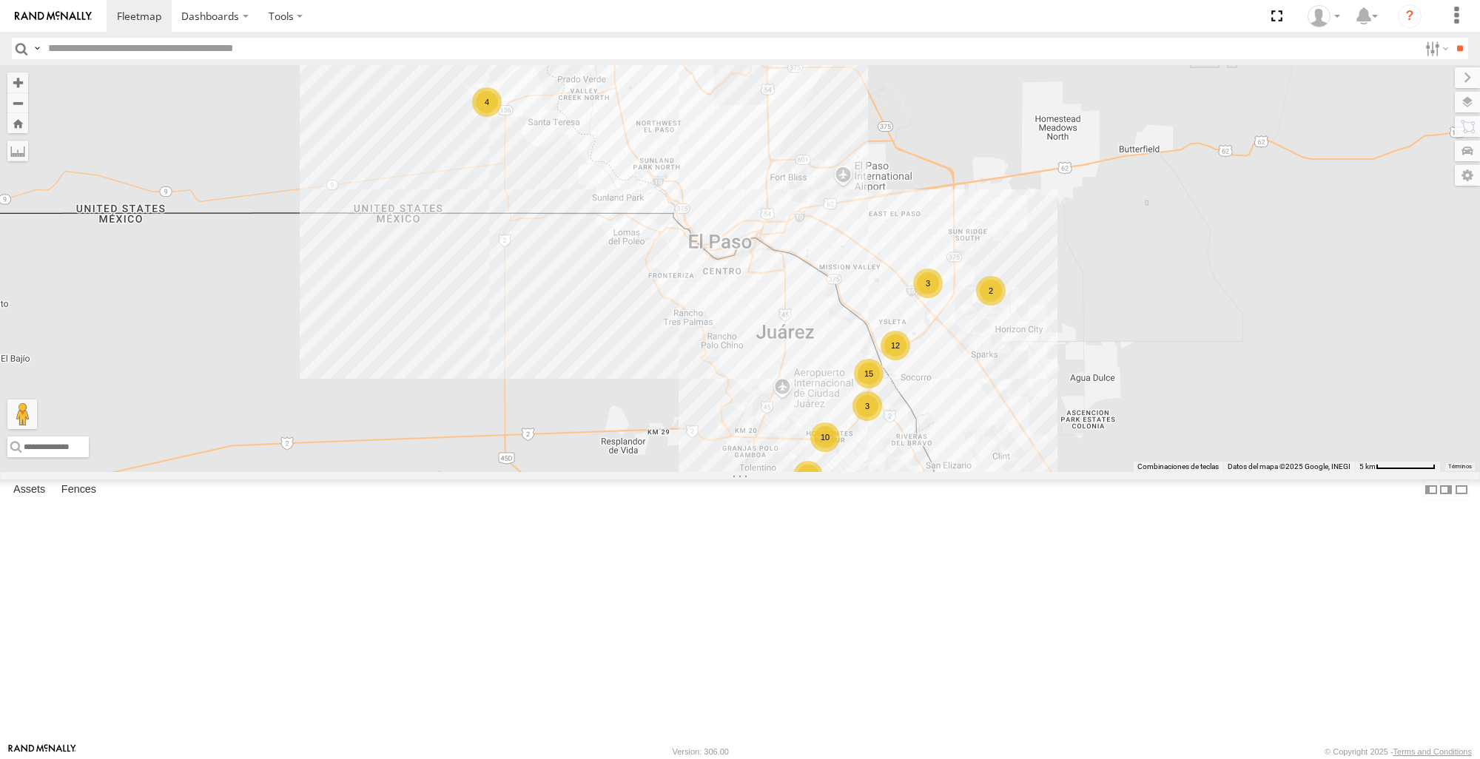
scroll to position [814, 0]
click at [0, 0] on span at bounding box center [0, 0] width 0 height 0
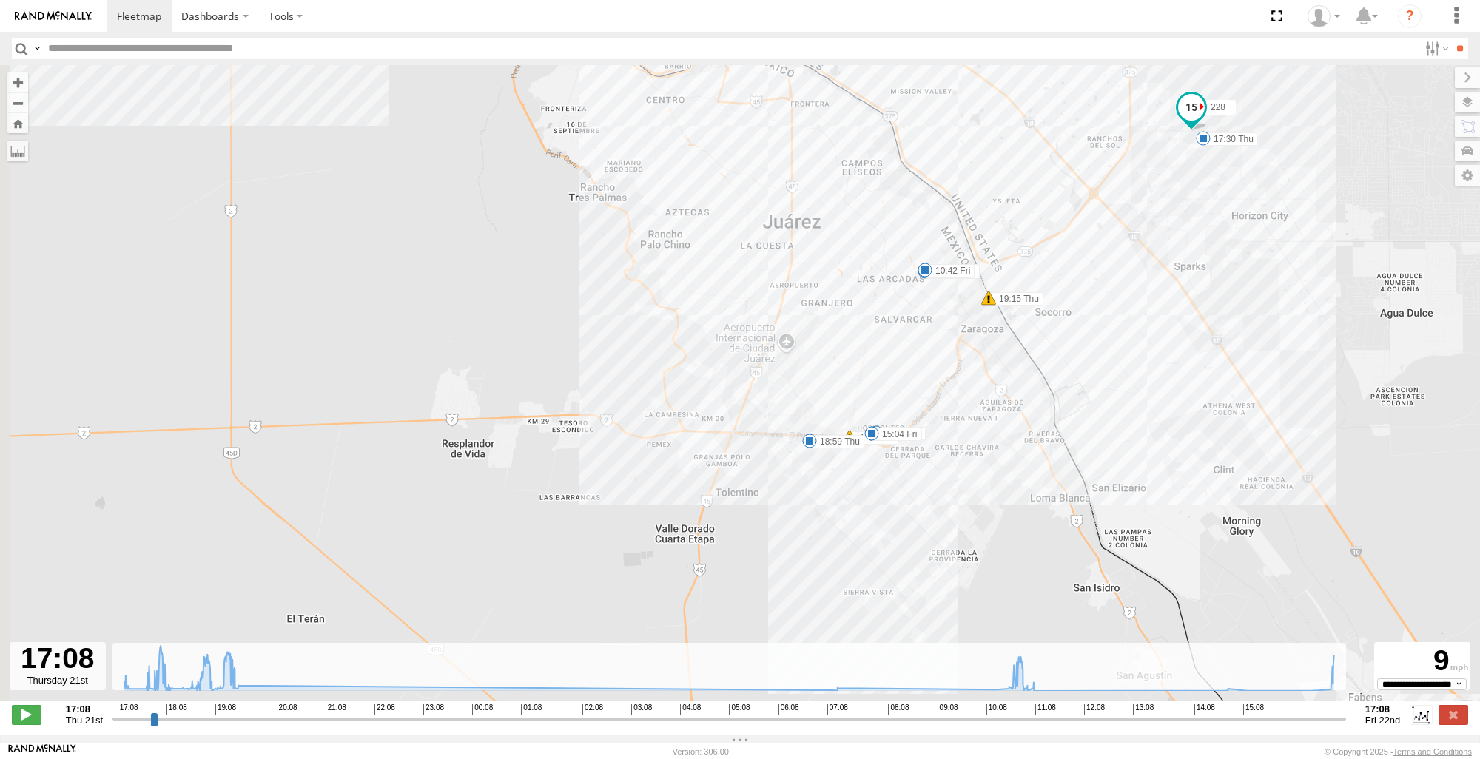
drag, startPoint x: 1039, startPoint y: 507, endPoint x: 1268, endPoint y: 419, distance: 245.1
click at [1268, 419] on div "228 17:30 Thu 18:59 Thu 19:15 Thu 19:21 Thu 19:24 Thu 07:18 Fri 10:42 Fri 11:09…" at bounding box center [740, 390] width 1480 height 651
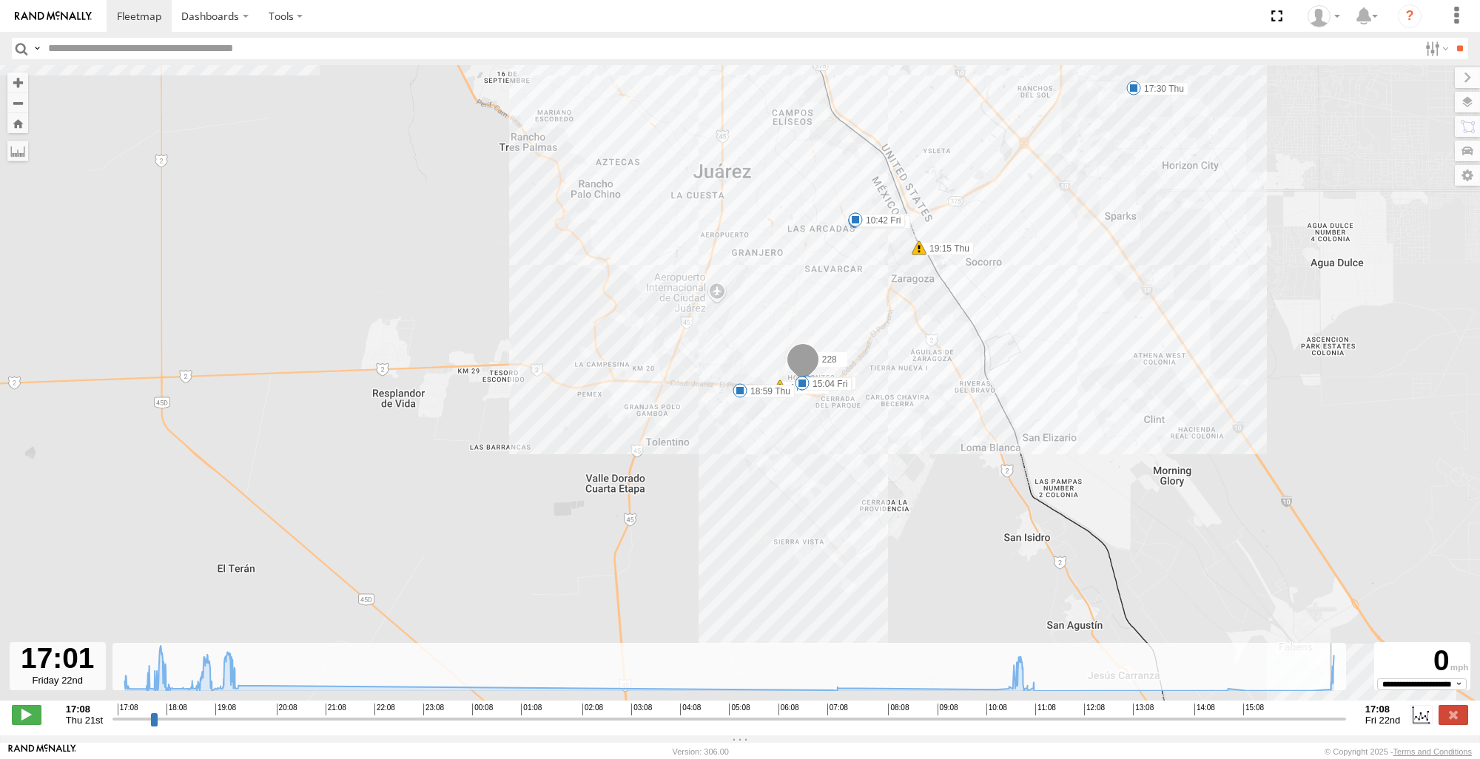
drag, startPoint x: 115, startPoint y: 730, endPoint x: 1335, endPoint y: 734, distance: 1220.7
click at [1335, 726] on input "range" at bounding box center [730, 719] width 1234 height 14
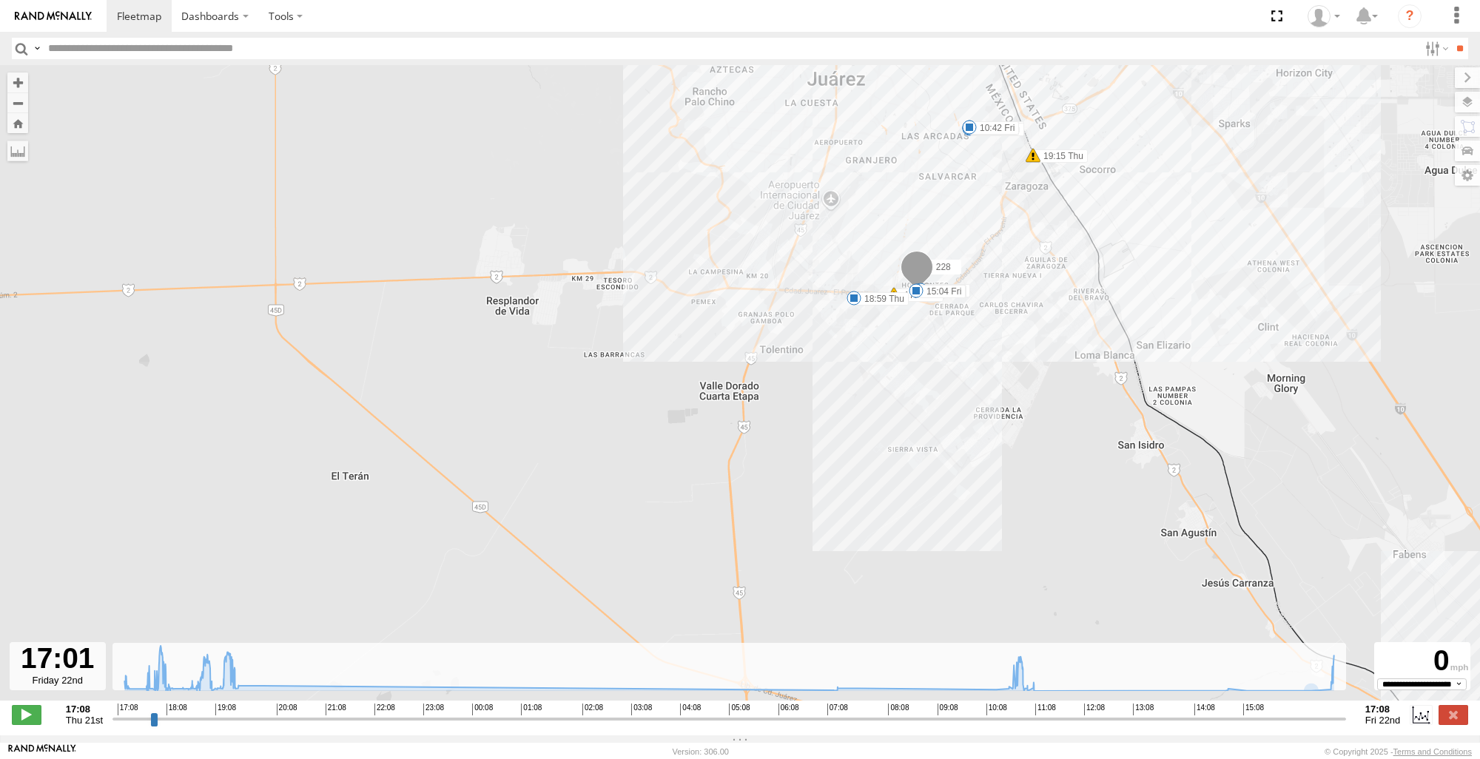
drag, startPoint x: 1136, startPoint y: 530, endPoint x: 1253, endPoint y: 437, distance: 149.7
click at [1253, 437] on div "228 17:30 Thu 18:59 Thu 19:15 Thu 19:21 Thu 19:24 Thu 07:18 Fri 10:42 Fri 11:09…" at bounding box center [740, 390] width 1480 height 651
click at [19, 118] on button "Zoom Home" at bounding box center [17, 123] width 21 height 20
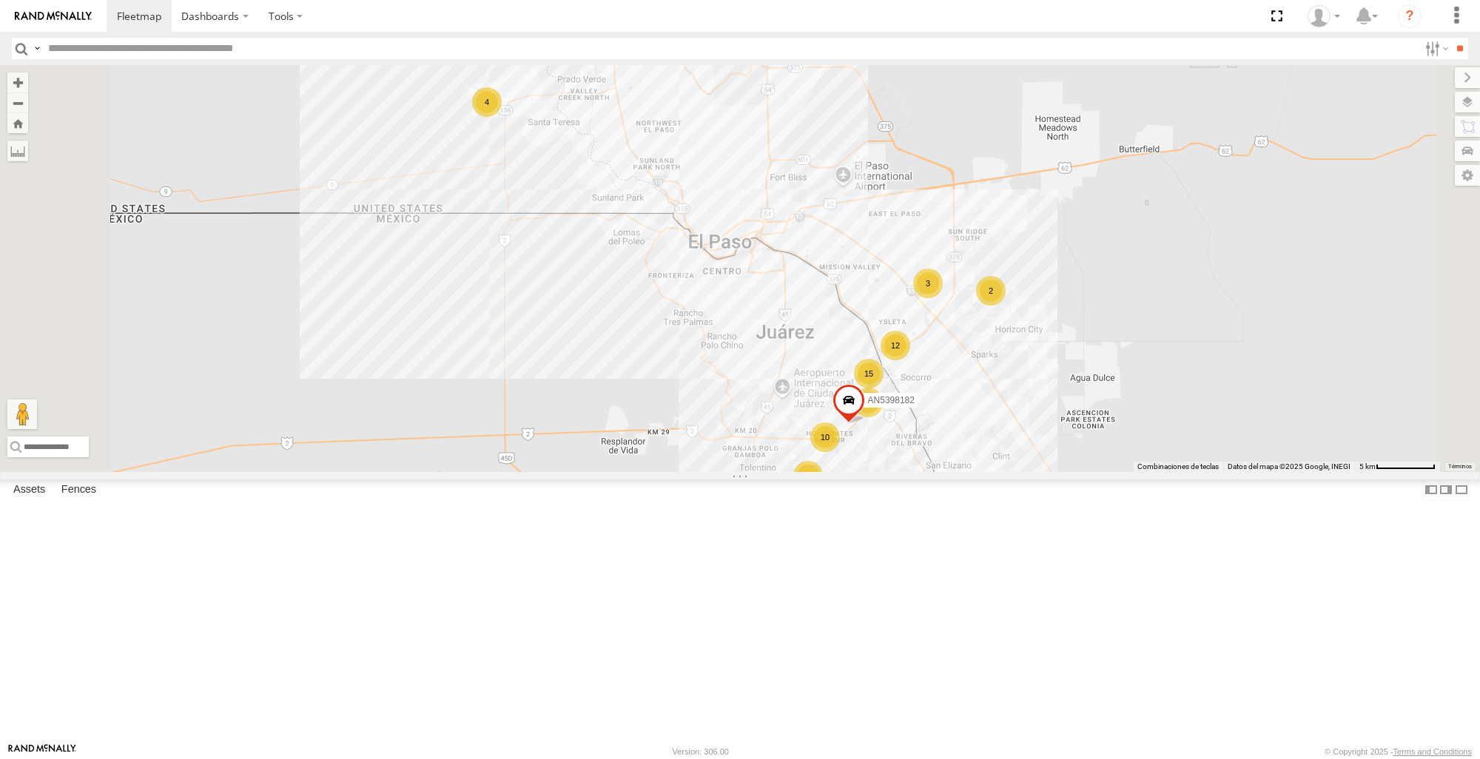
scroll to position [1480, 0]
click at [0, 0] on span at bounding box center [0, 0] width 0 height 0
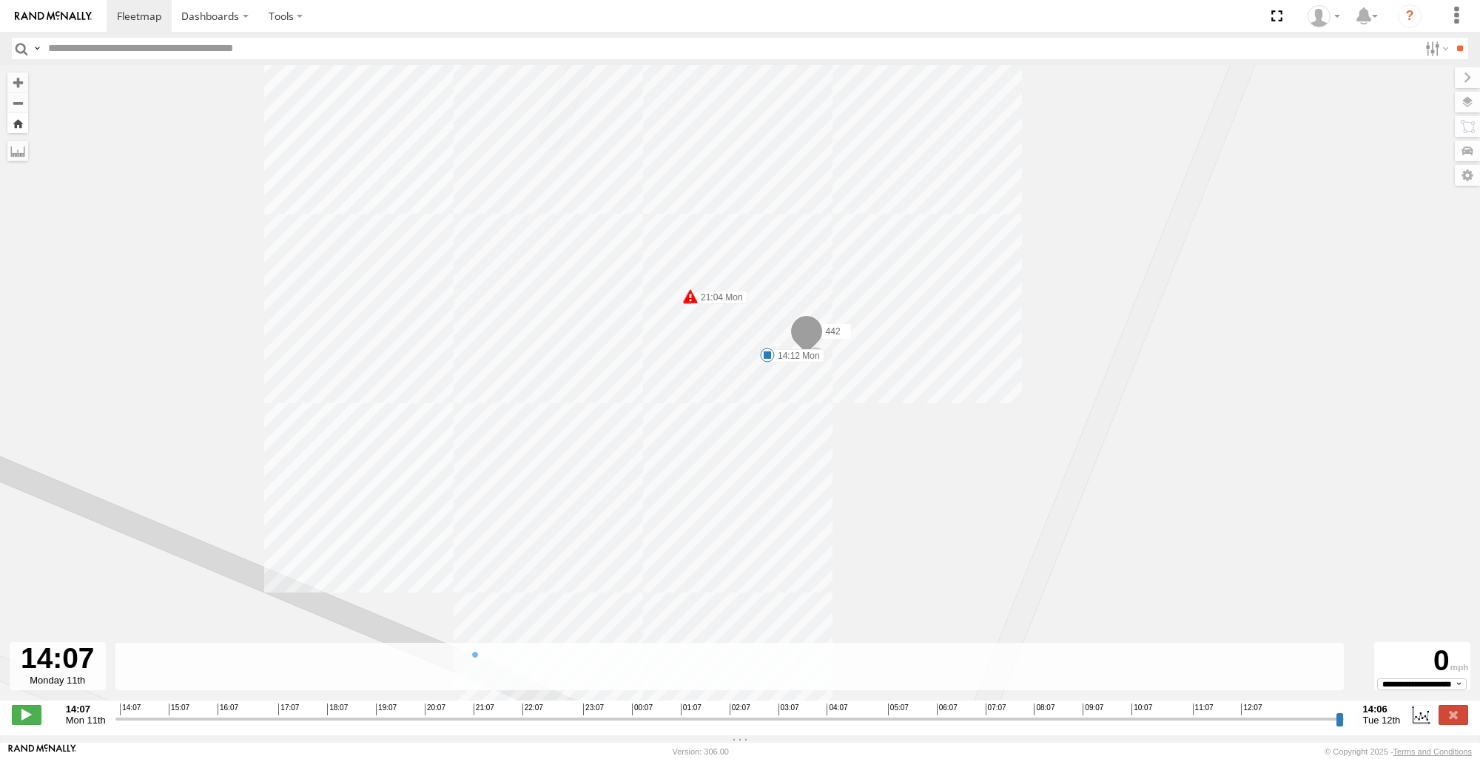
click at [13, 121] on button "Zoom Home" at bounding box center [17, 123] width 21 height 20
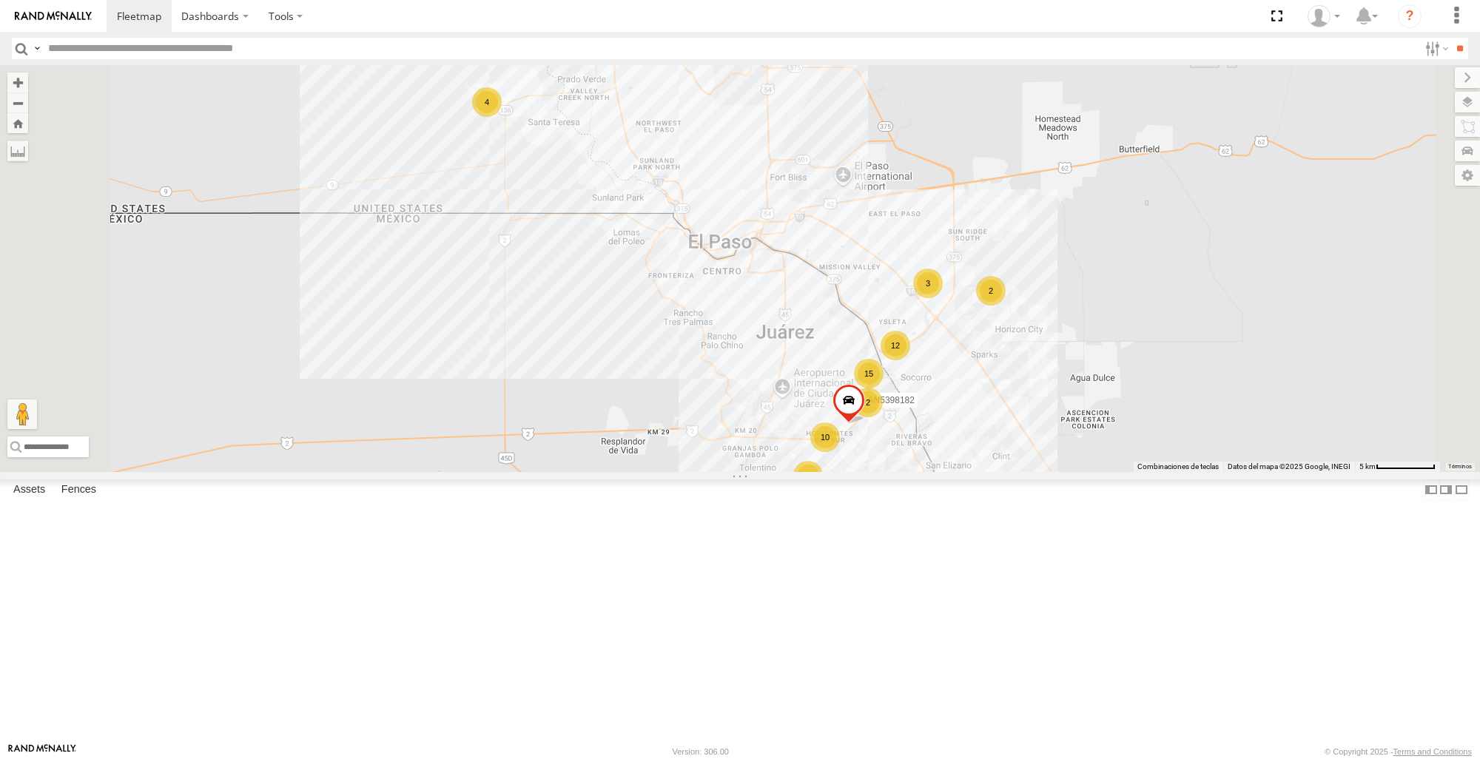
scroll to position [1532, 0]
click at [1467, 156] on label at bounding box center [1453, 151] width 54 height 21
click at [0, 0] on div "228" at bounding box center [0, 0] width 0 height 0
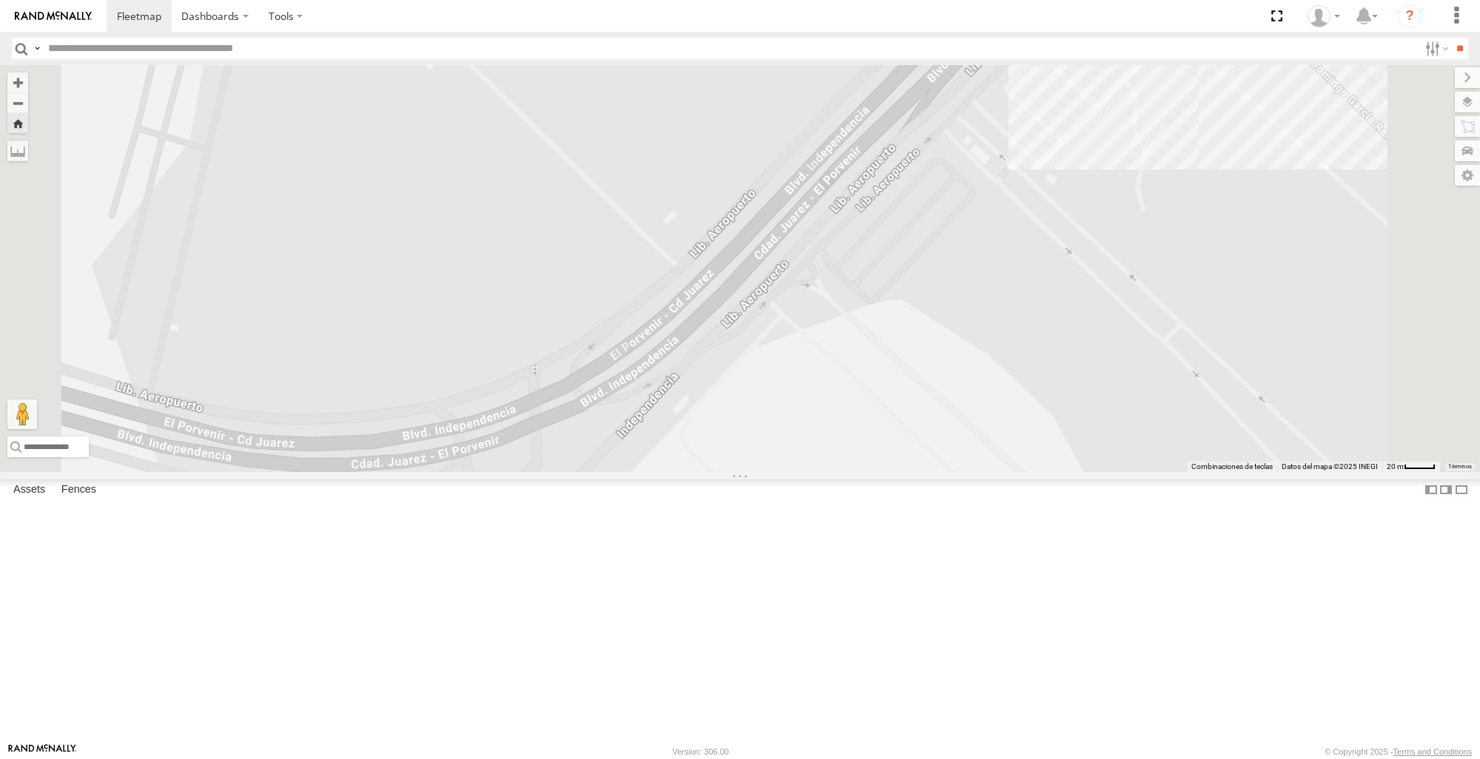
click at [924, 378] on div "228" at bounding box center [740, 268] width 1480 height 406
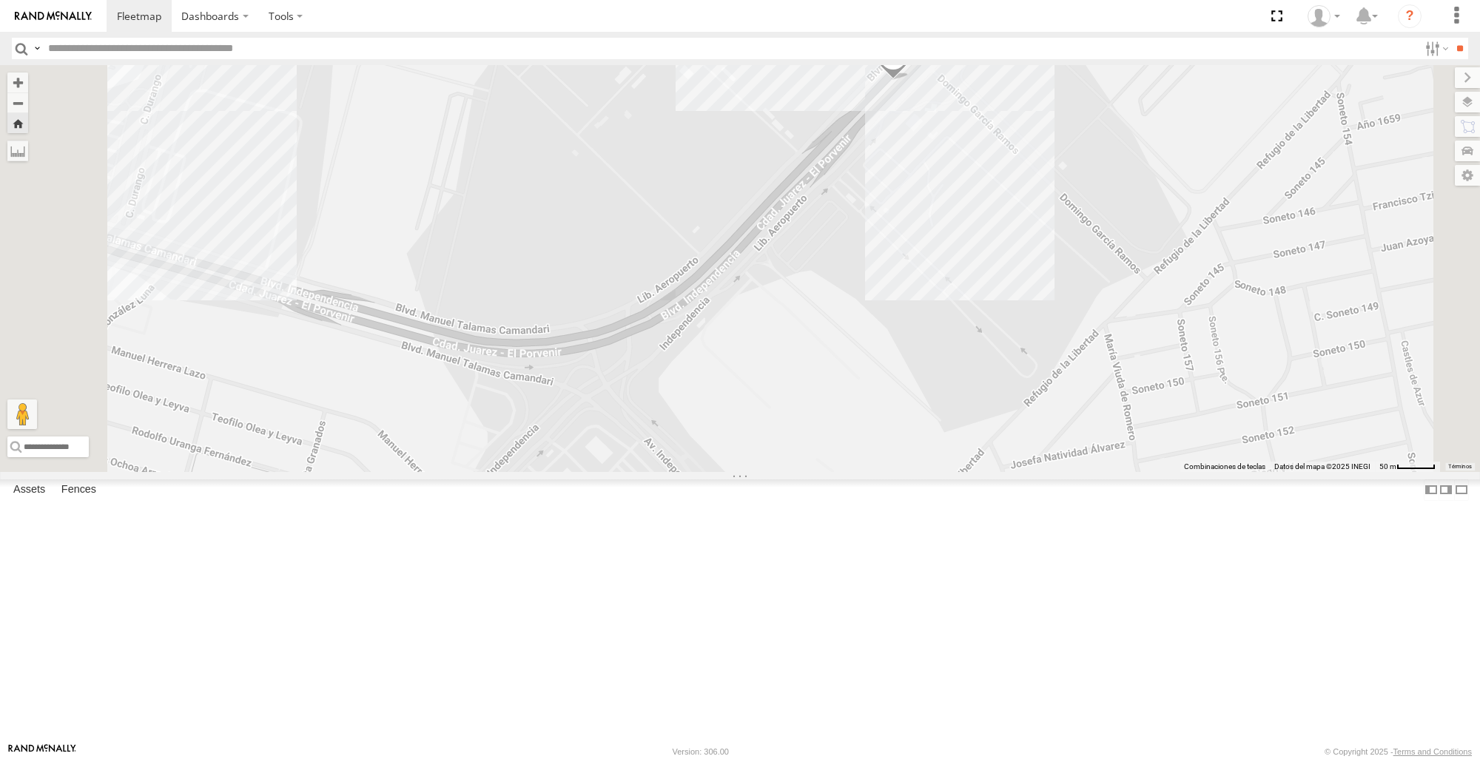
click at [910, 80] on span at bounding box center [893, 60] width 33 height 40
click at [913, 63] on label at bounding box center [899, 58] width 29 height 10
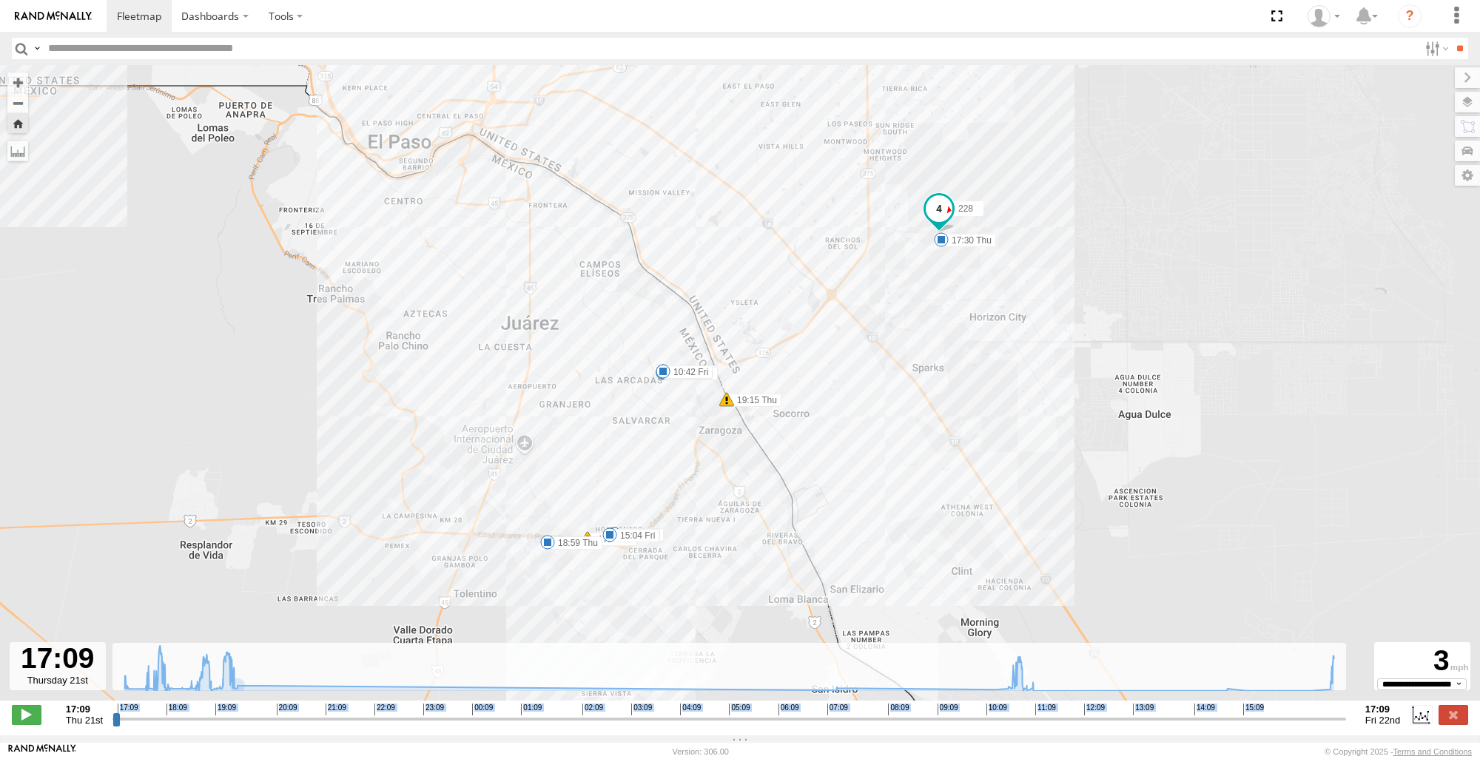
drag, startPoint x: 110, startPoint y: 728, endPoint x: 275, endPoint y: 728, distance: 165.8
click at [275, 726] on div "17:09 Thu 21st Created with Highcharts 6.0.7 [DOMAIN_NAME] 17:09 18:09 19:09 20…" at bounding box center [740, 715] width 1457 height 22
drag, startPoint x: 116, startPoint y: 732, endPoint x: 1235, endPoint y: 731, distance: 1119.2
click at [1235, 726] on input "range" at bounding box center [730, 719] width 1234 height 14
click at [0, 0] on div "ETHICON" at bounding box center [0, 0] width 0 height 0
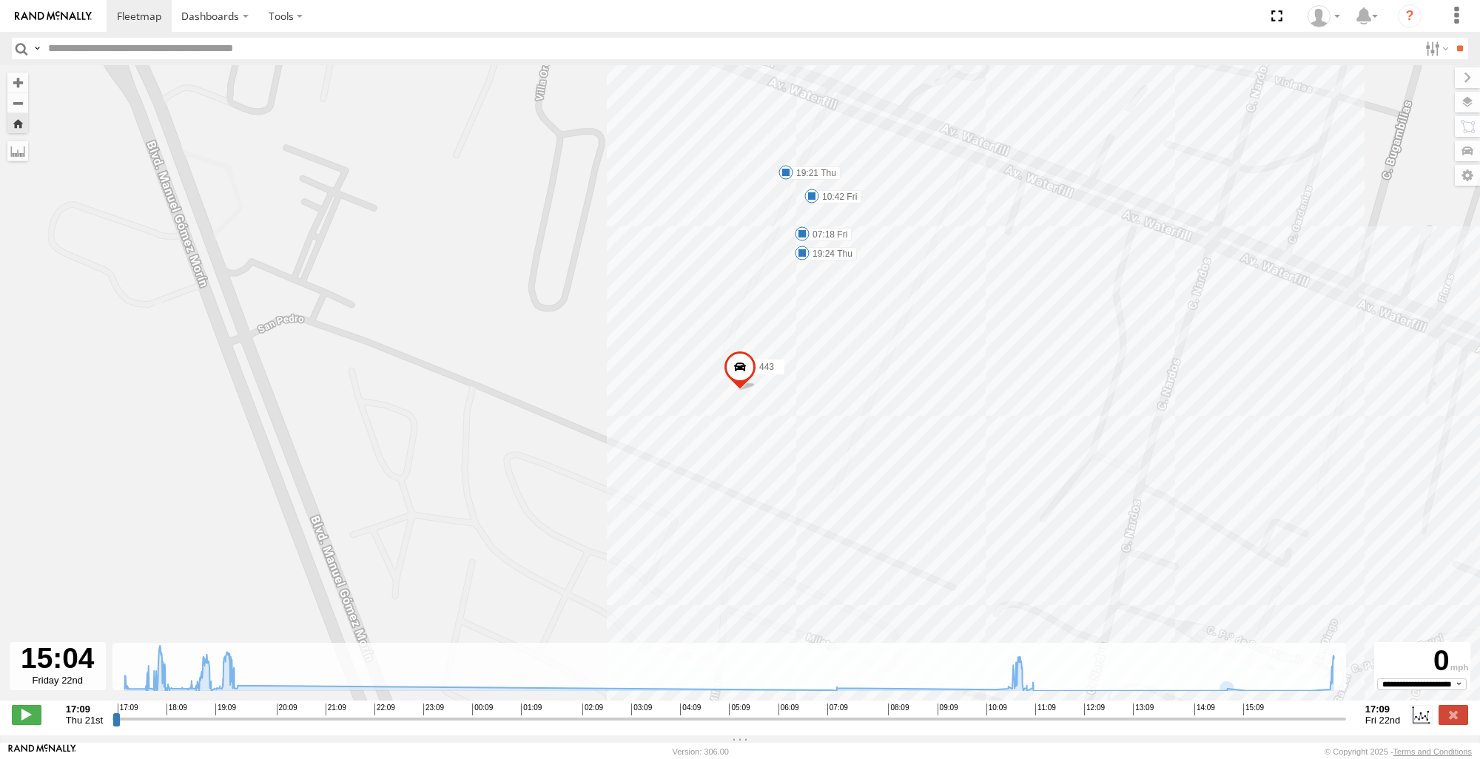
click at [740, 378] on span at bounding box center [740, 371] width 33 height 40
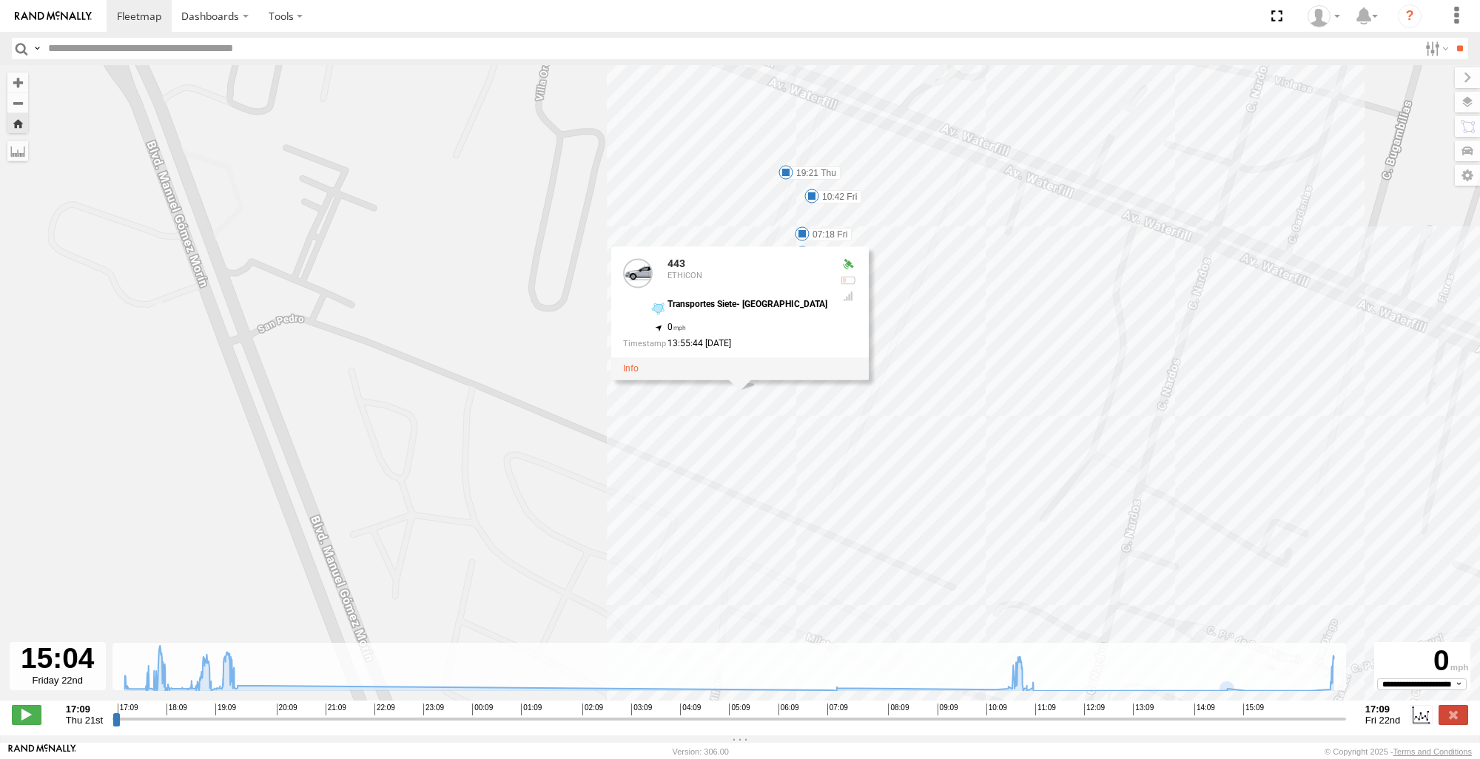
click at [879, 417] on div "228 17:30 Thu 18:59 Thu 19:15 Thu 19:21 Thu 19:24 Thu 07:18 Fri 10:42 Fri 11:09…" at bounding box center [740, 390] width 1480 height 651
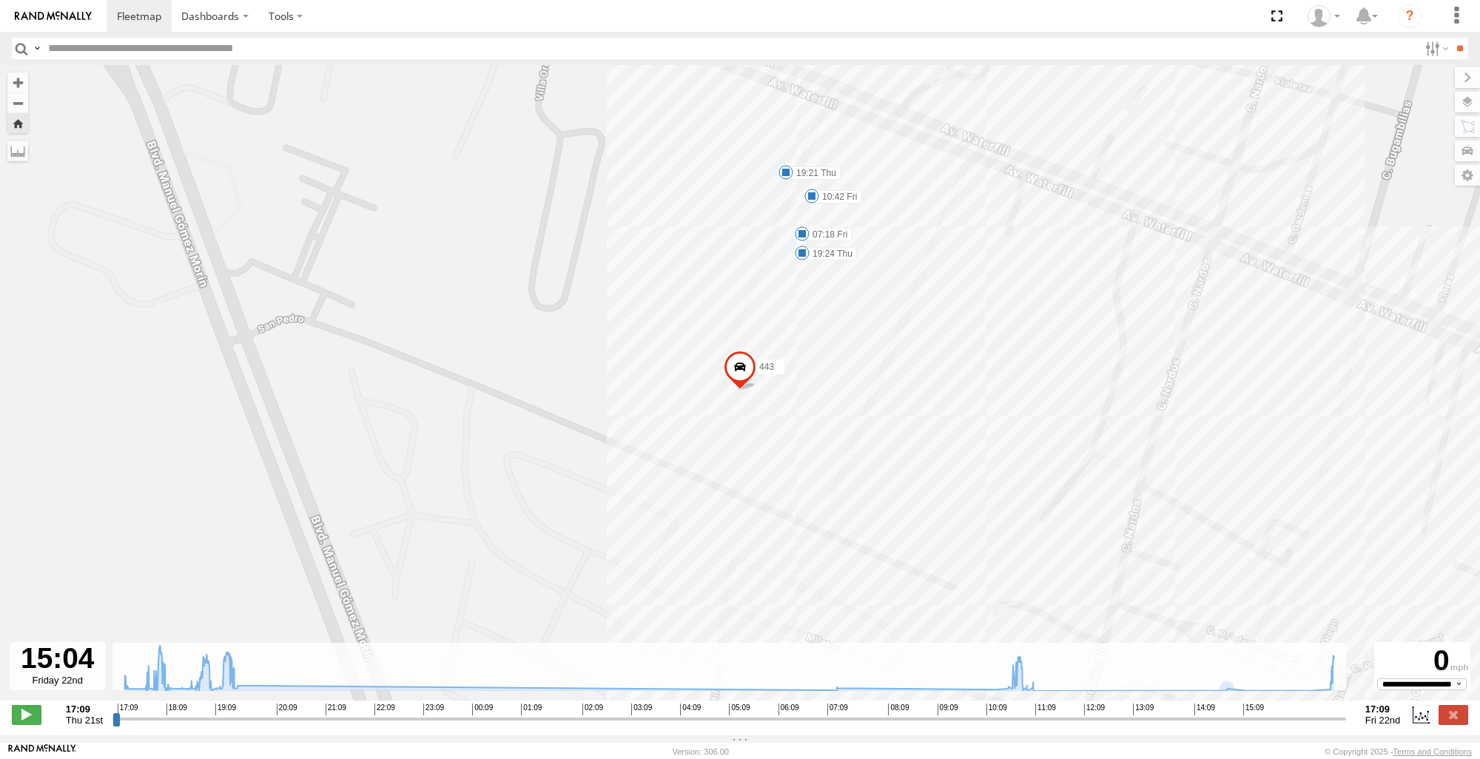
click at [0, 0] on div "3736" at bounding box center [0, 0] width 0 height 0
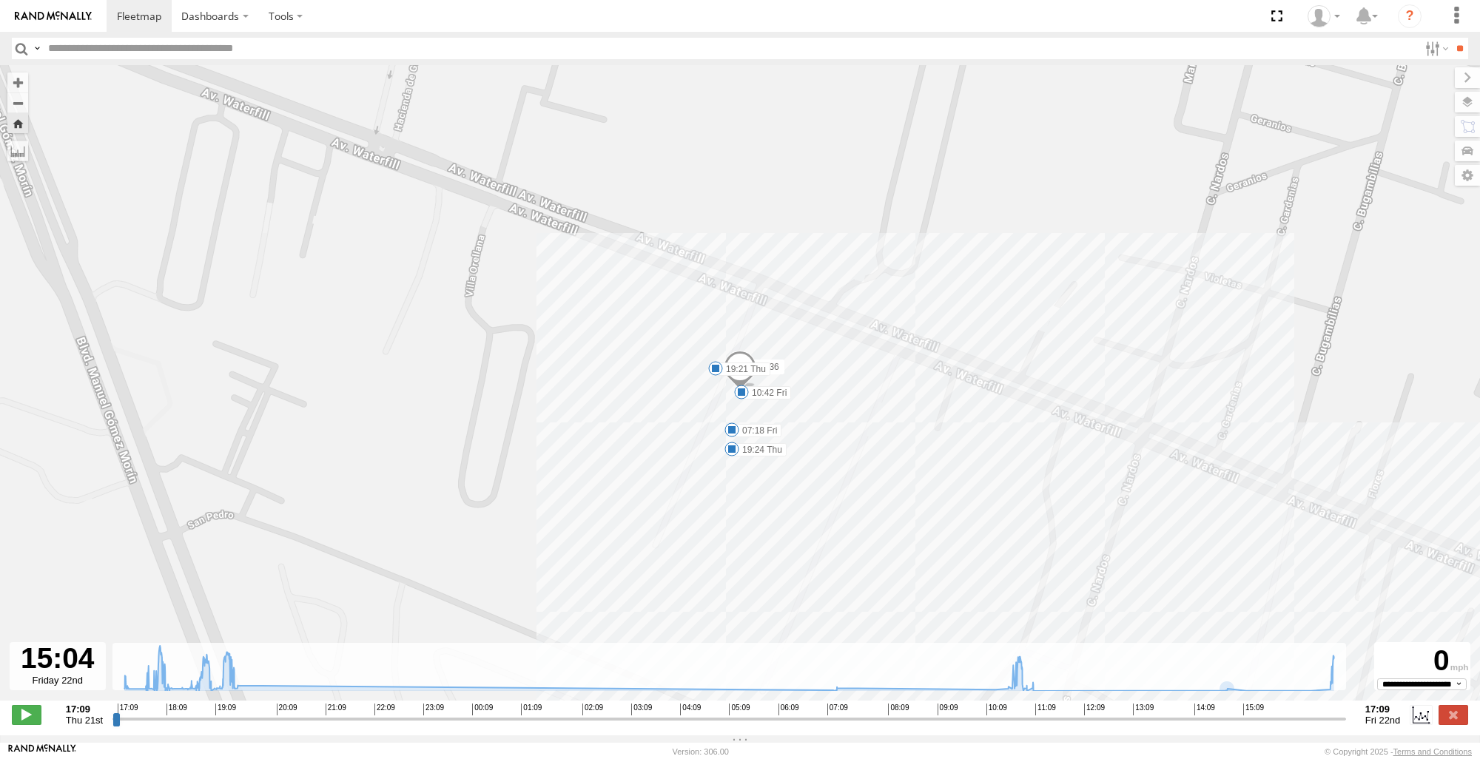
click at [734, 380] on span at bounding box center [740, 371] width 33 height 40
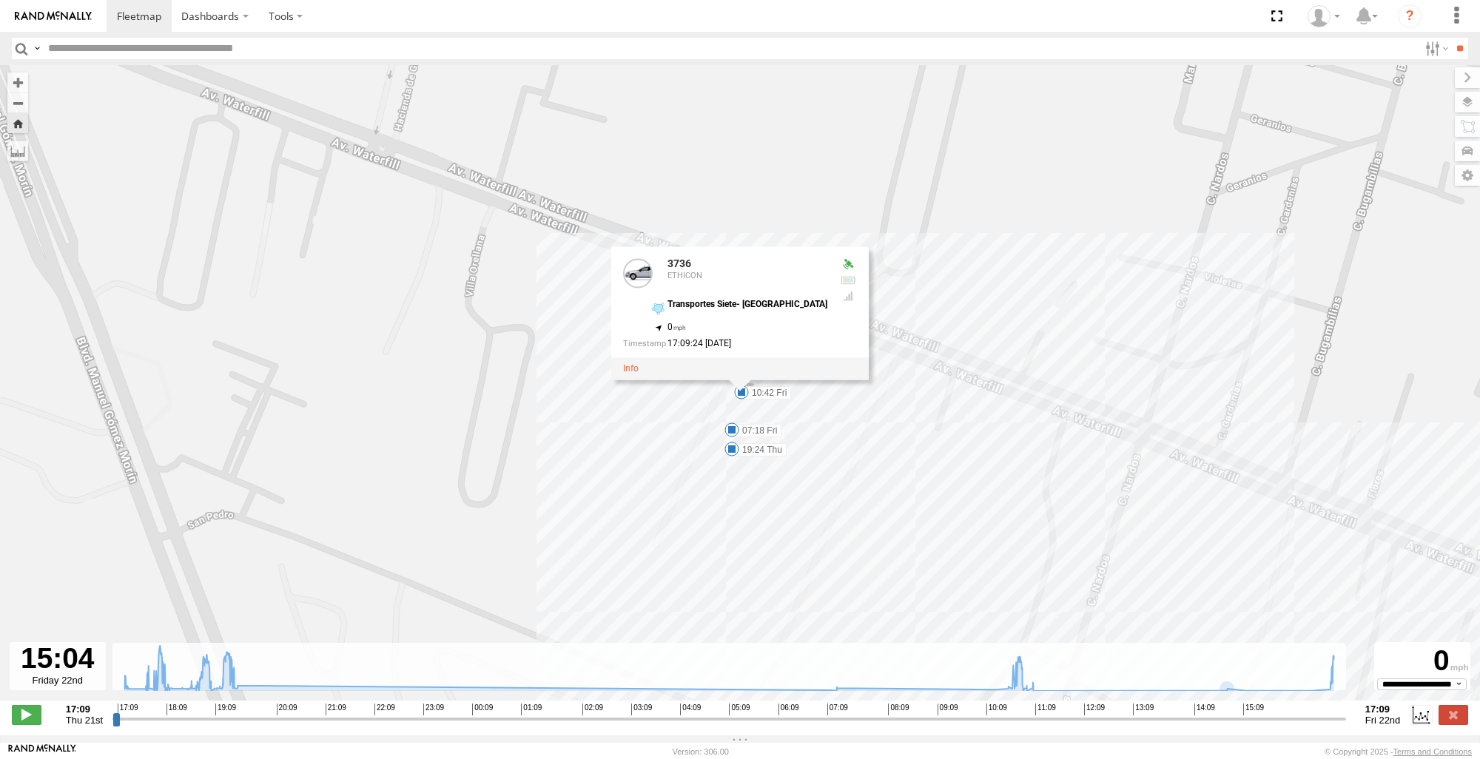
drag, startPoint x: 903, startPoint y: 386, endPoint x: 936, endPoint y: 386, distance: 33.3
click at [906, 386] on div "228 17:30 Thu 18:59 Thu 19:15 Thu 19:21 Thu 19:24 Thu 07:18 Fri 10:42 Fri 11:09…" at bounding box center [740, 390] width 1480 height 651
click at [0, 0] on div "3485186707C0" at bounding box center [0, 0] width 0 height 0
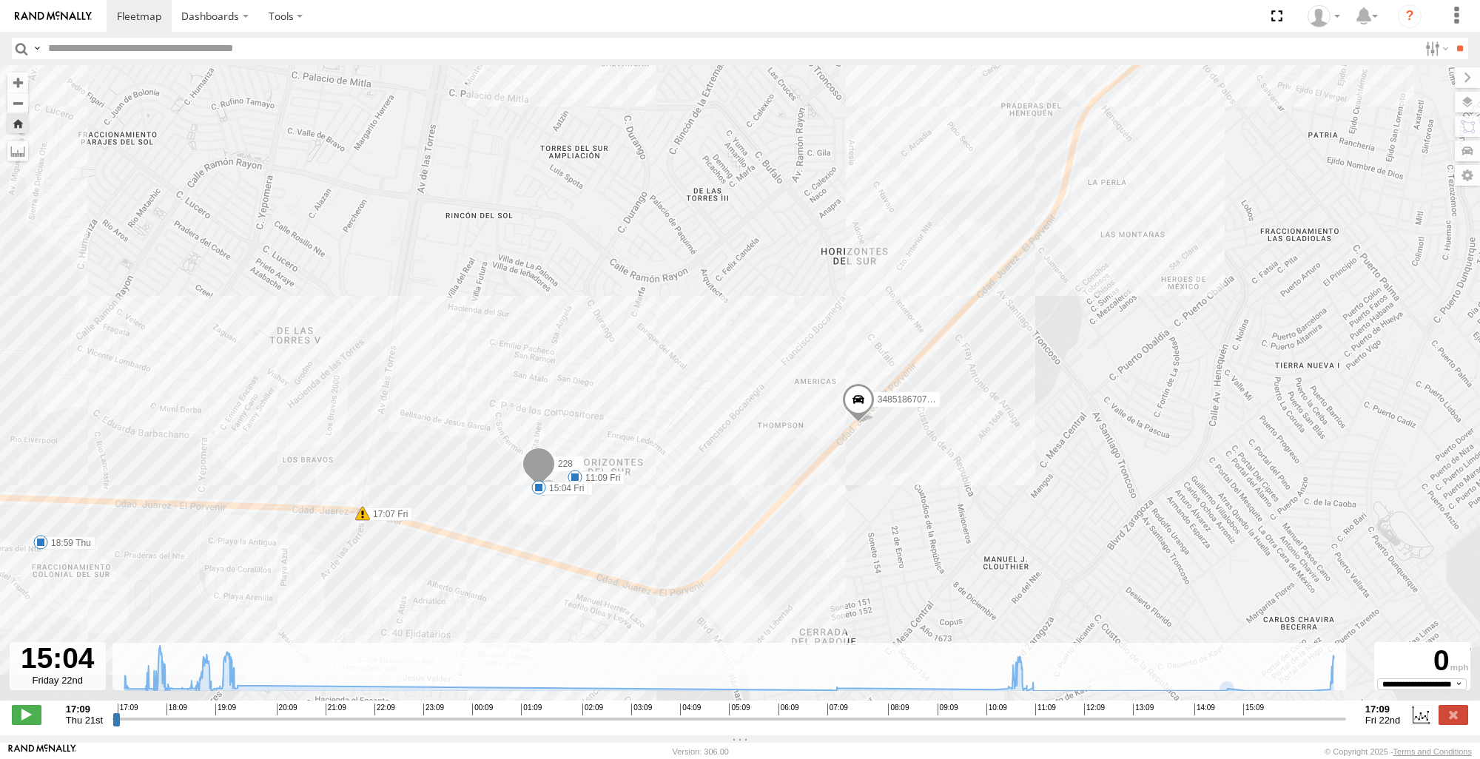
click at [856, 407] on span at bounding box center [858, 403] width 33 height 40
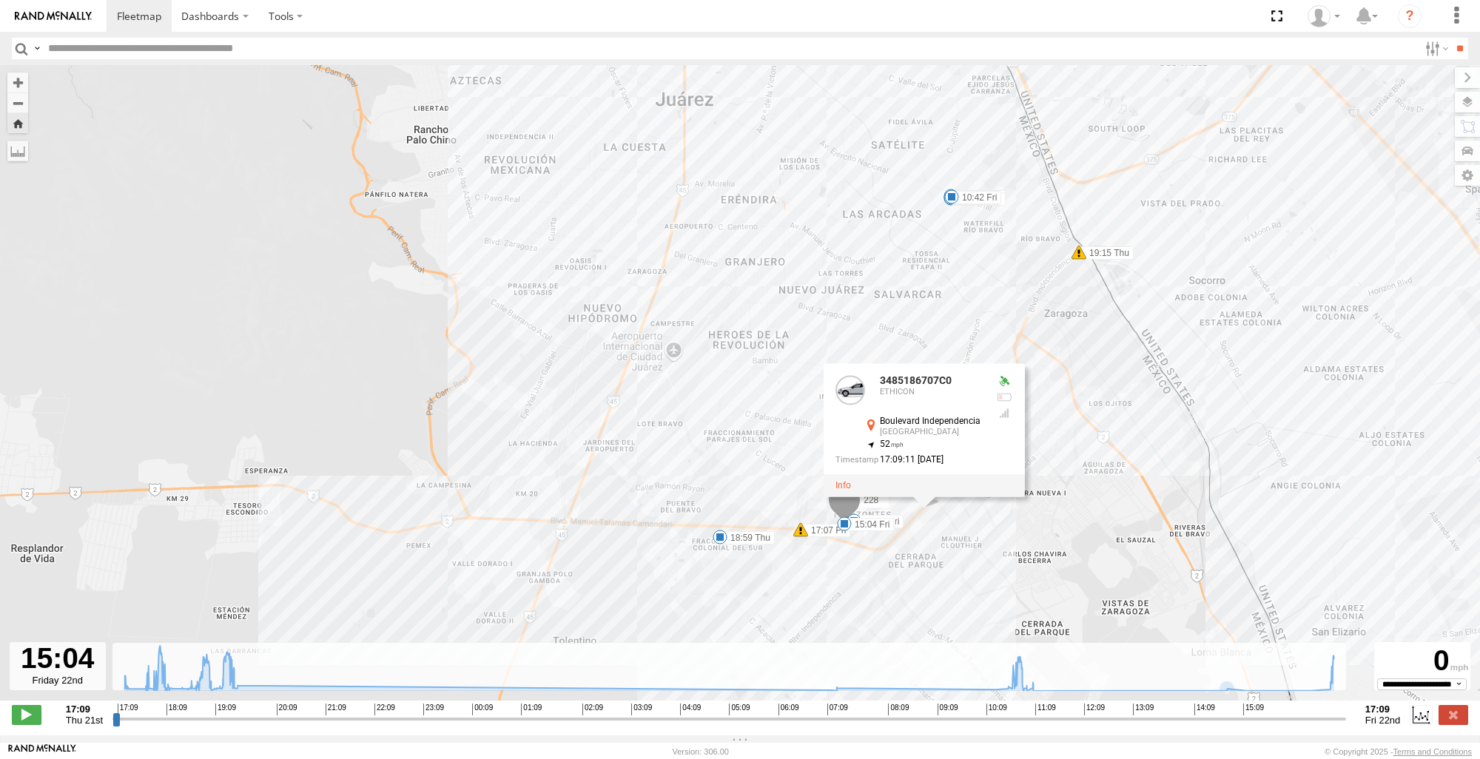
click at [8, 117] on button "Zoom Home" at bounding box center [17, 123] width 21 height 20
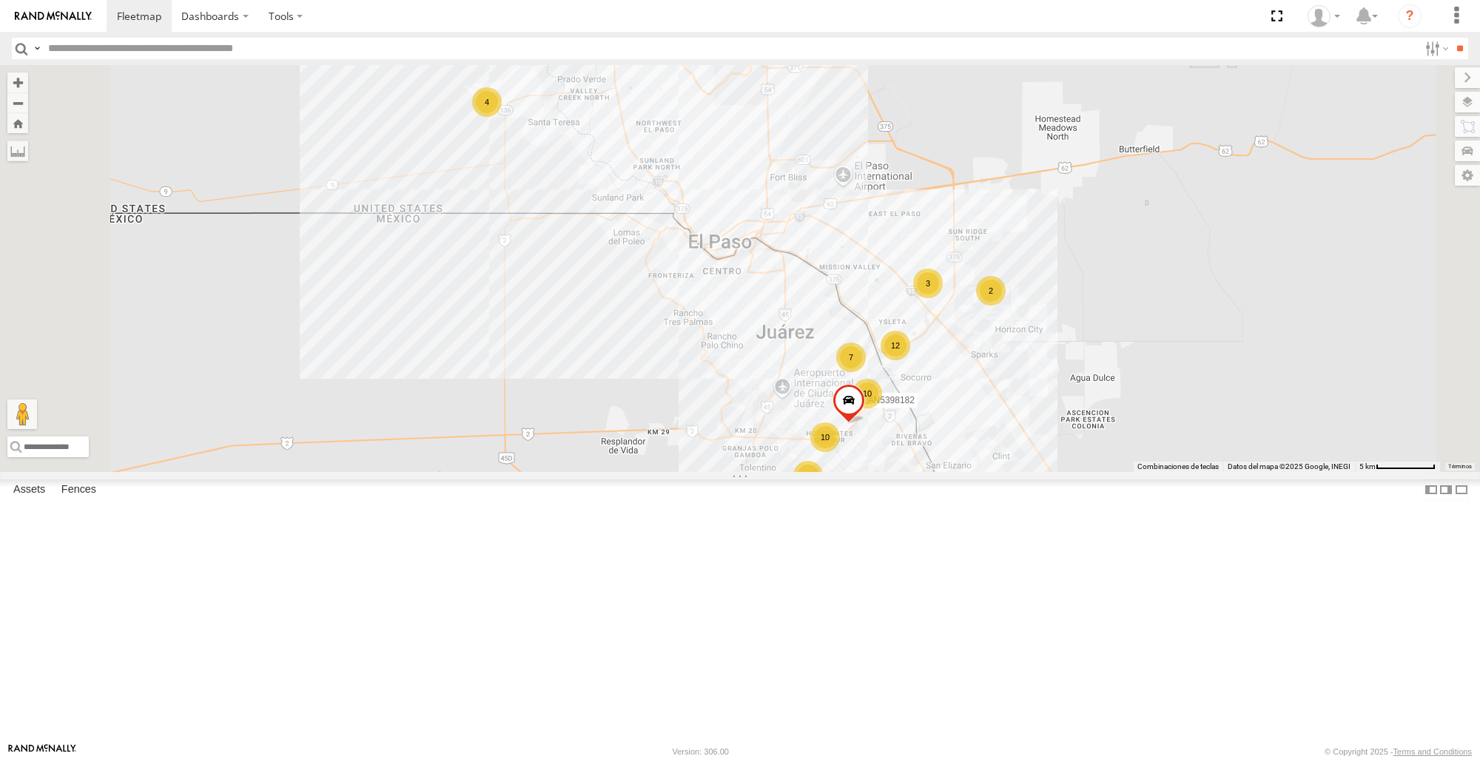
click at [0, 0] on div "ETHICON" at bounding box center [0, 0] width 0 height 0
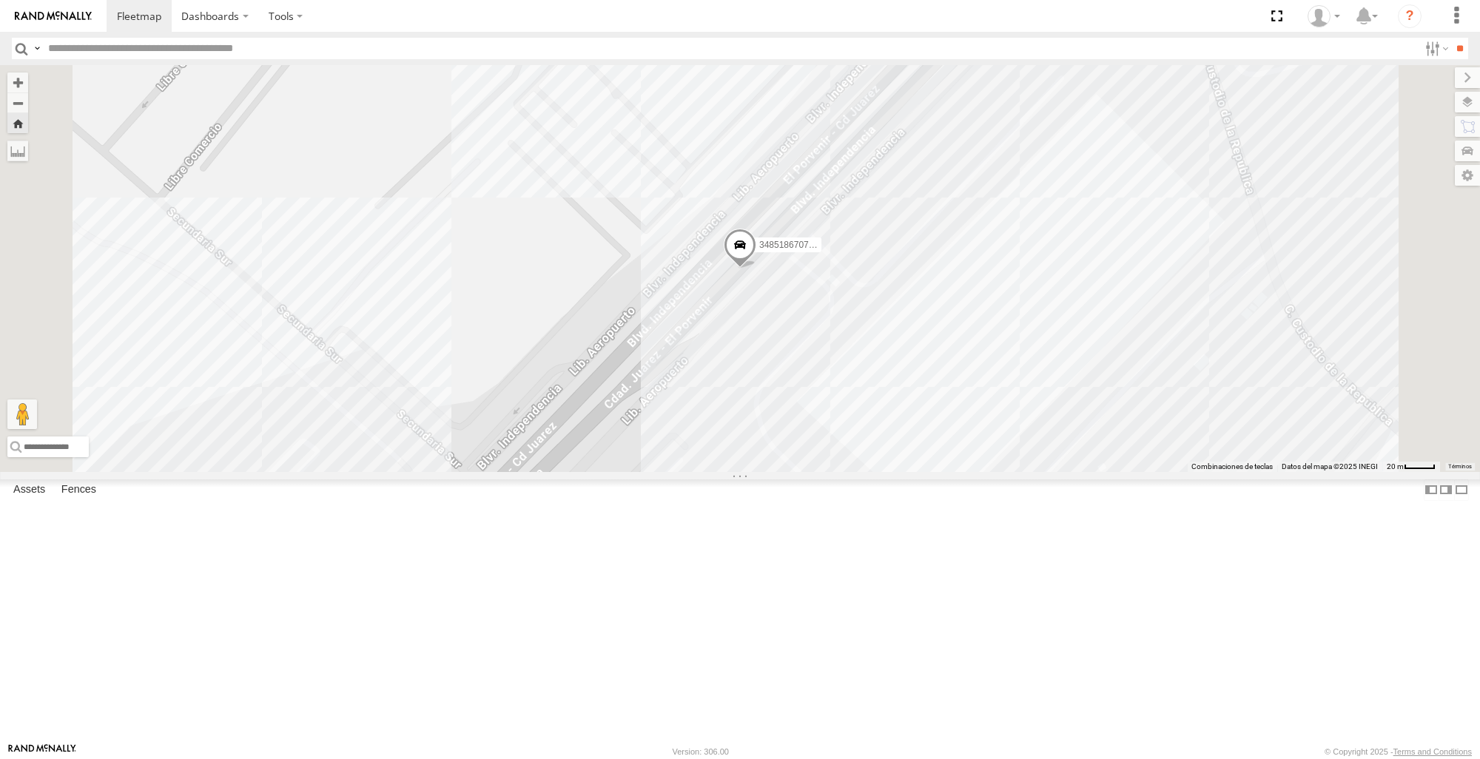
click at [757, 269] on span at bounding box center [740, 249] width 33 height 40
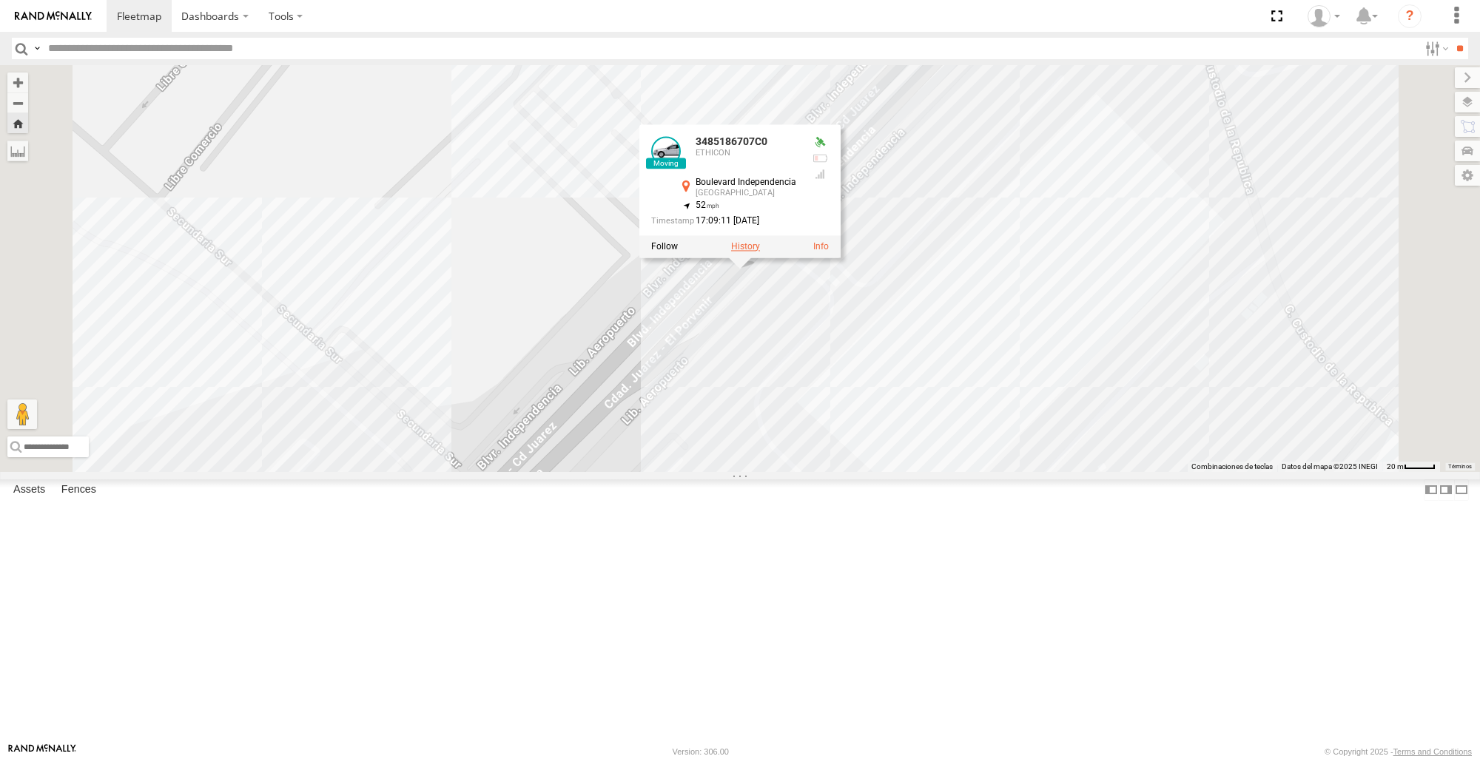
click at [760, 252] on label at bounding box center [745, 246] width 29 height 10
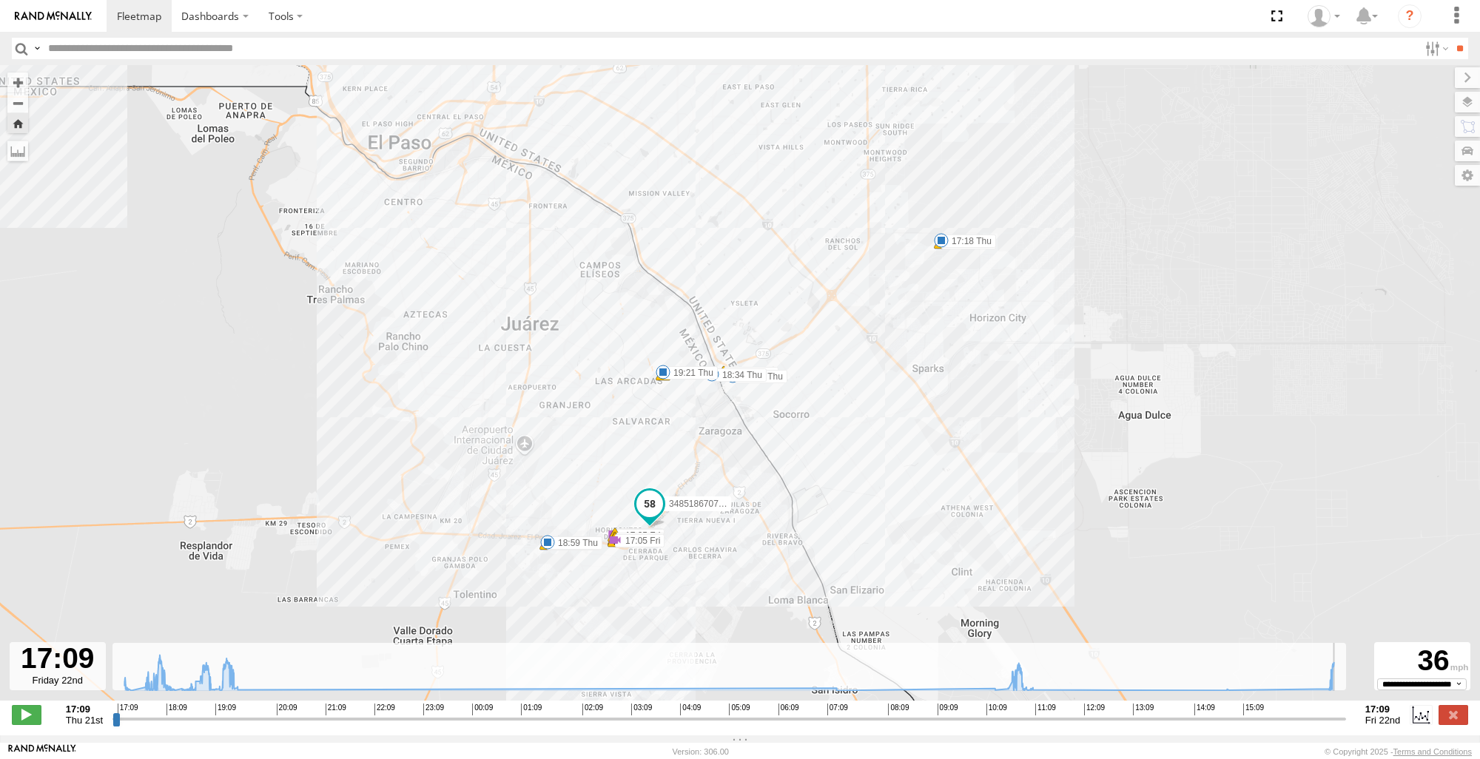
drag, startPoint x: 115, startPoint y: 731, endPoint x: 1473, endPoint y: 733, distance: 1357.6
click at [1347, 726] on input "range" at bounding box center [730, 719] width 1234 height 14
click at [21, 129] on button "Zoom Home" at bounding box center [17, 123] width 21 height 20
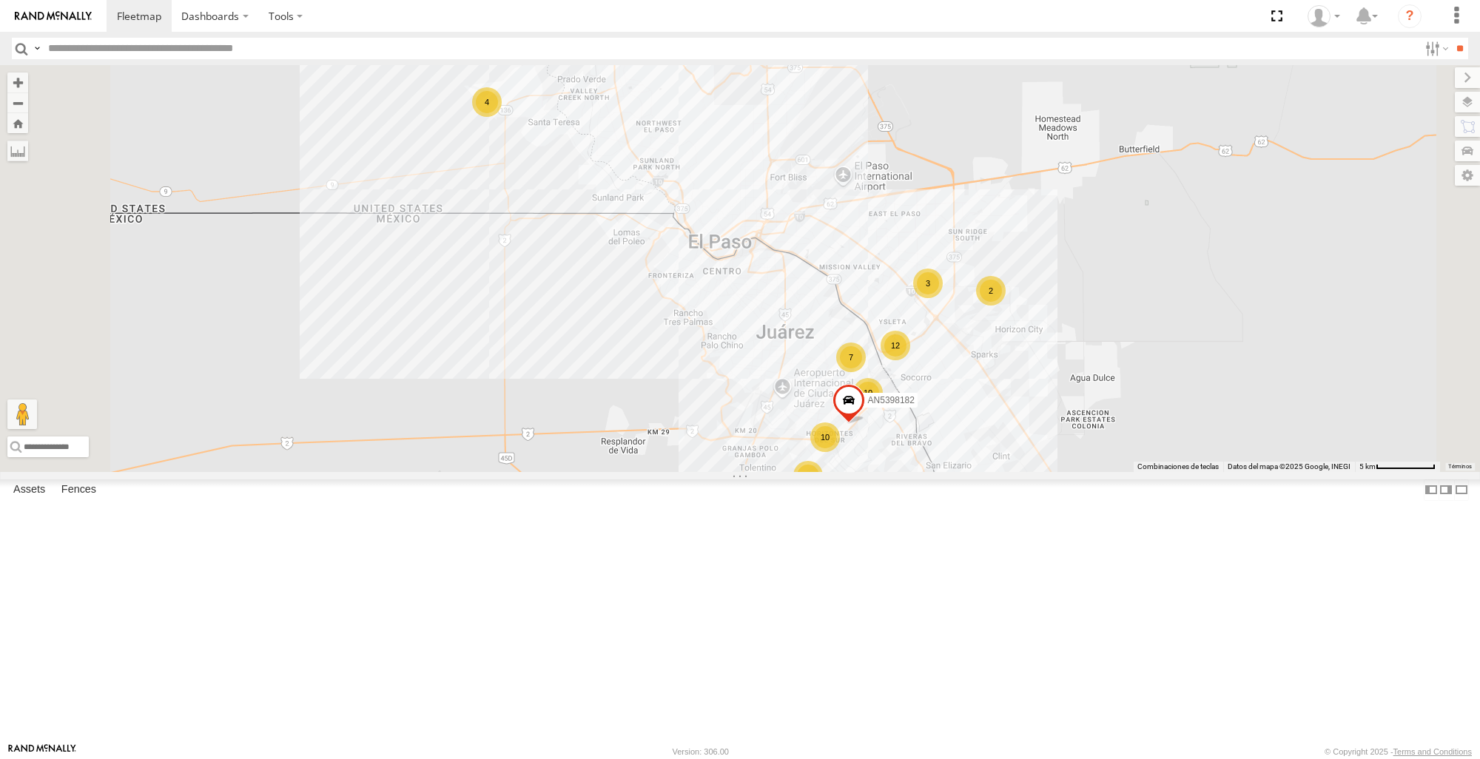
click at [0, 0] on div "128" at bounding box center [0, 0] width 0 height 0
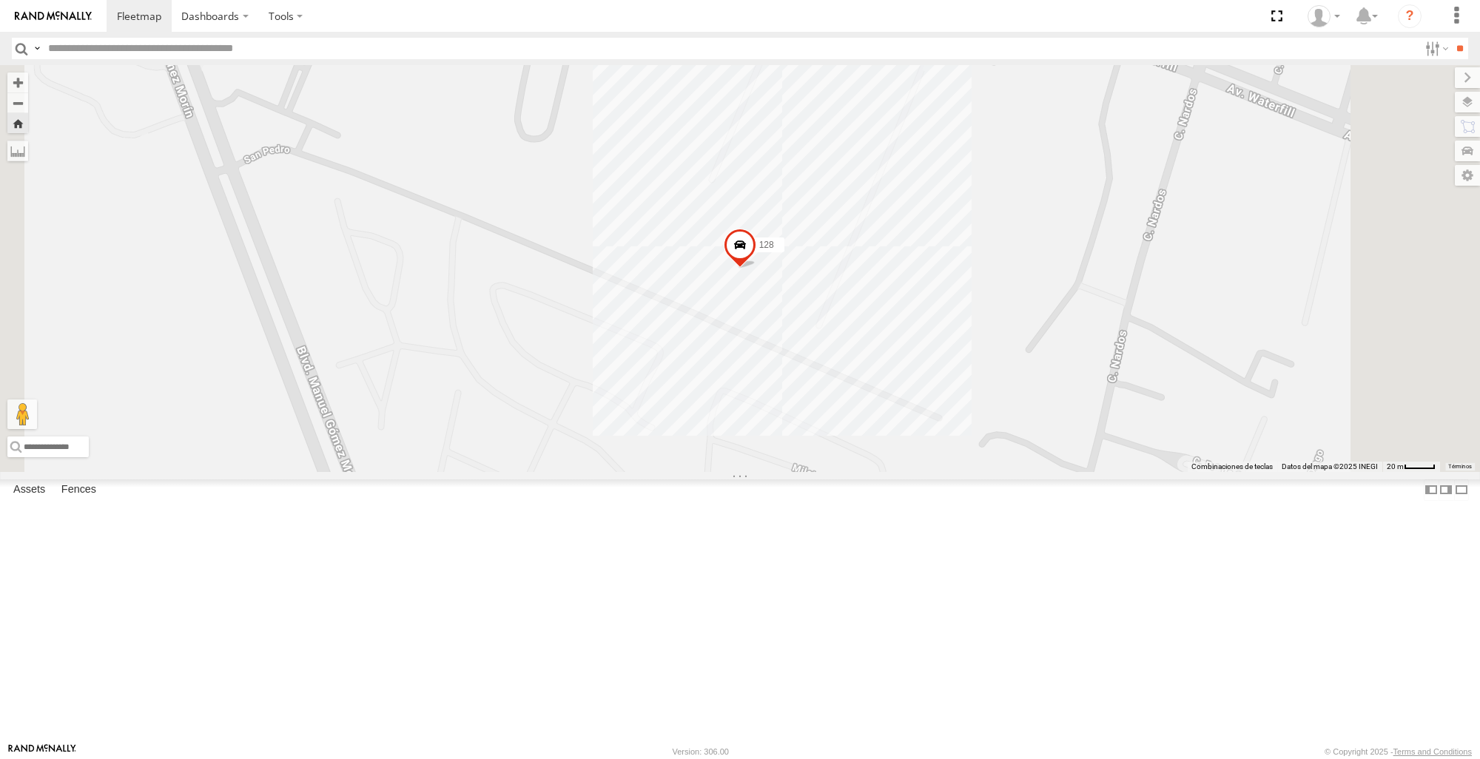
click at [757, 269] on span at bounding box center [740, 249] width 33 height 40
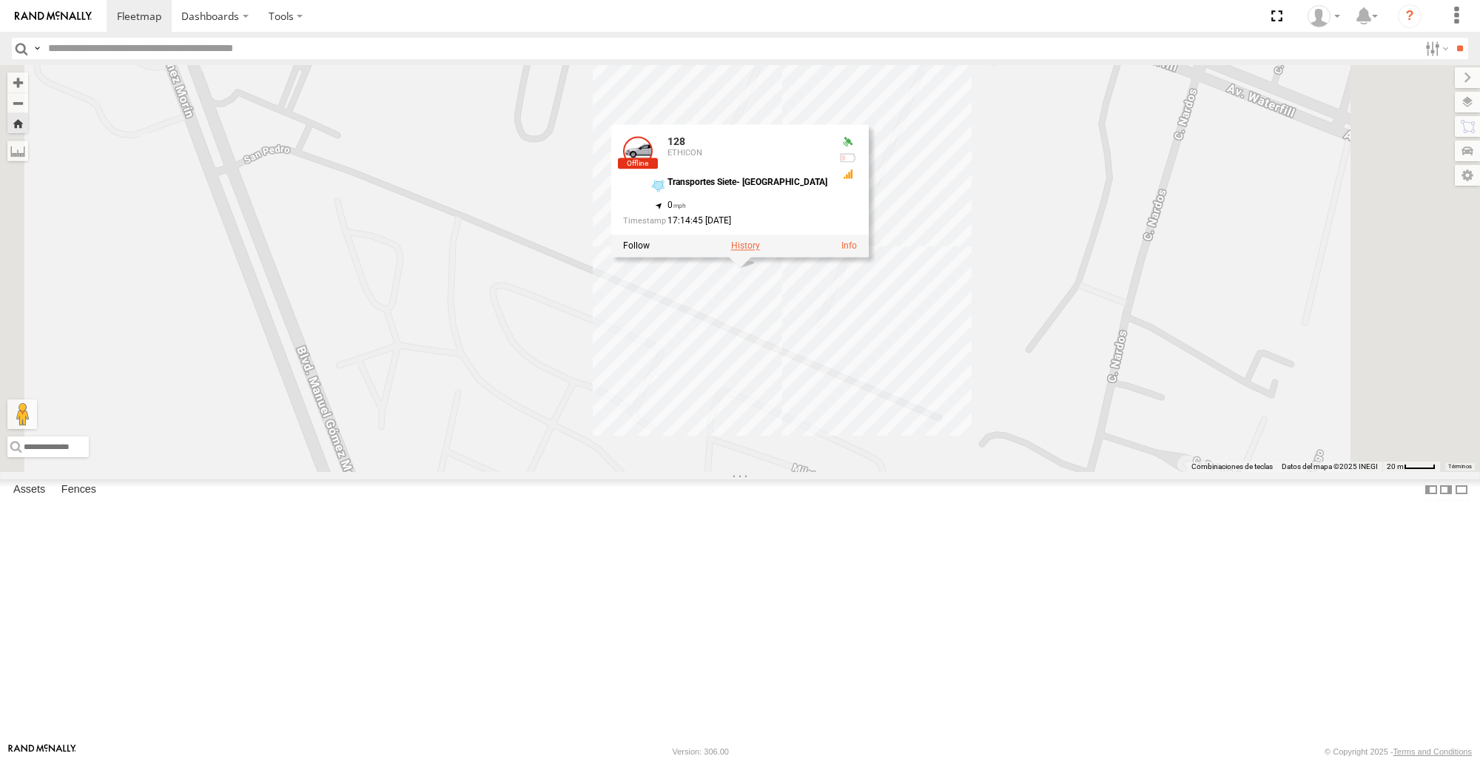
click at [760, 252] on label at bounding box center [745, 246] width 29 height 10
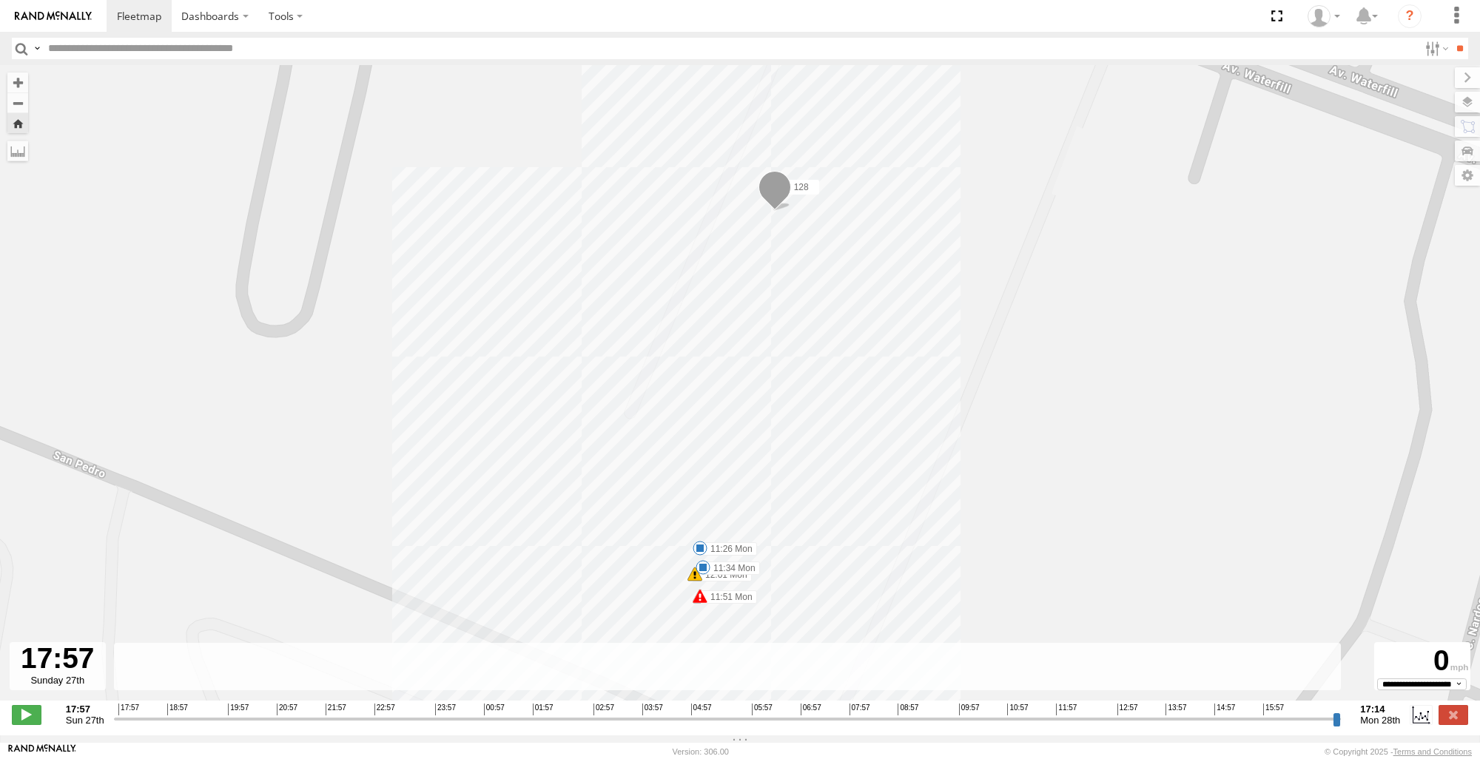
click at [19, 123] on button "Zoom Home" at bounding box center [17, 123] width 21 height 20
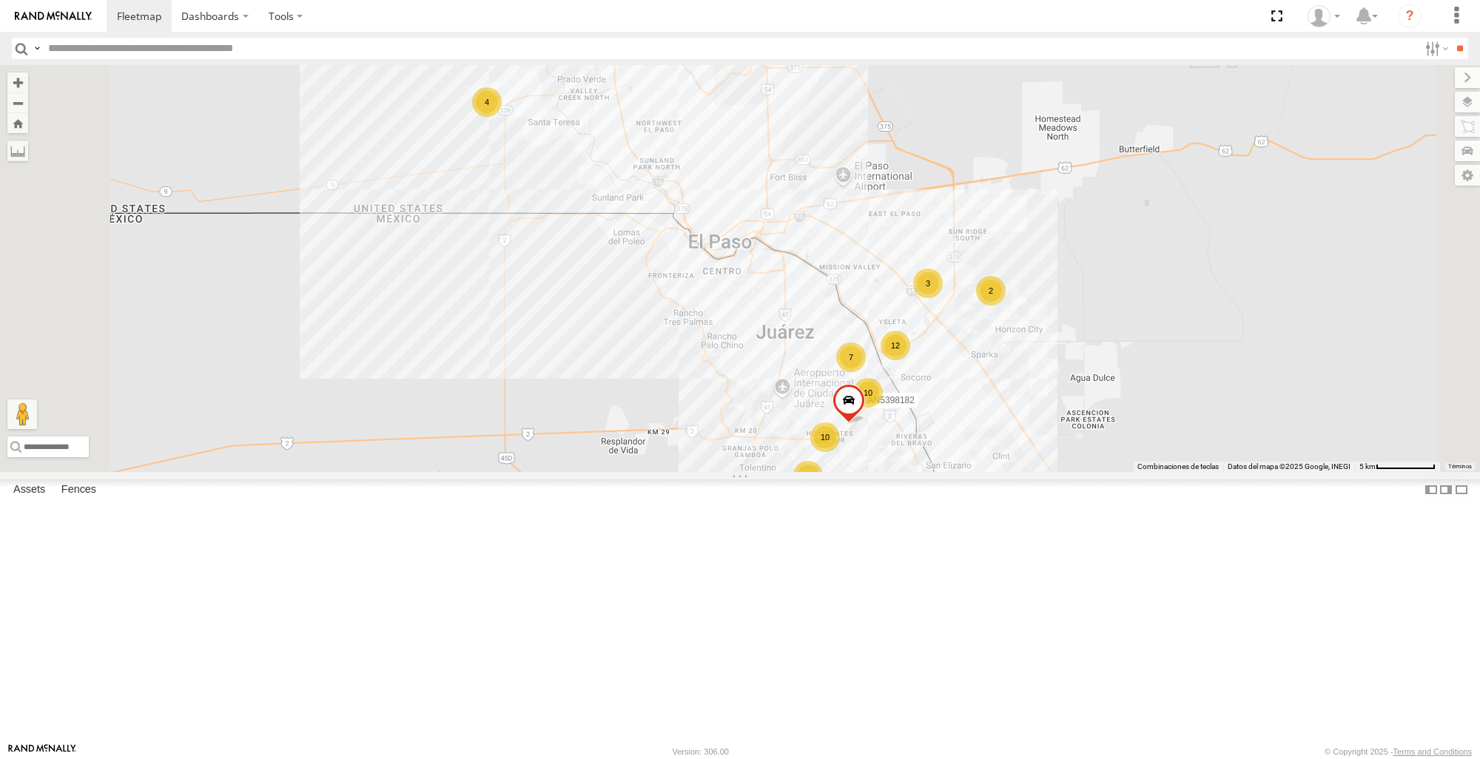
click at [0, 0] on div "ETHICON" at bounding box center [0, 0] width 0 height 0
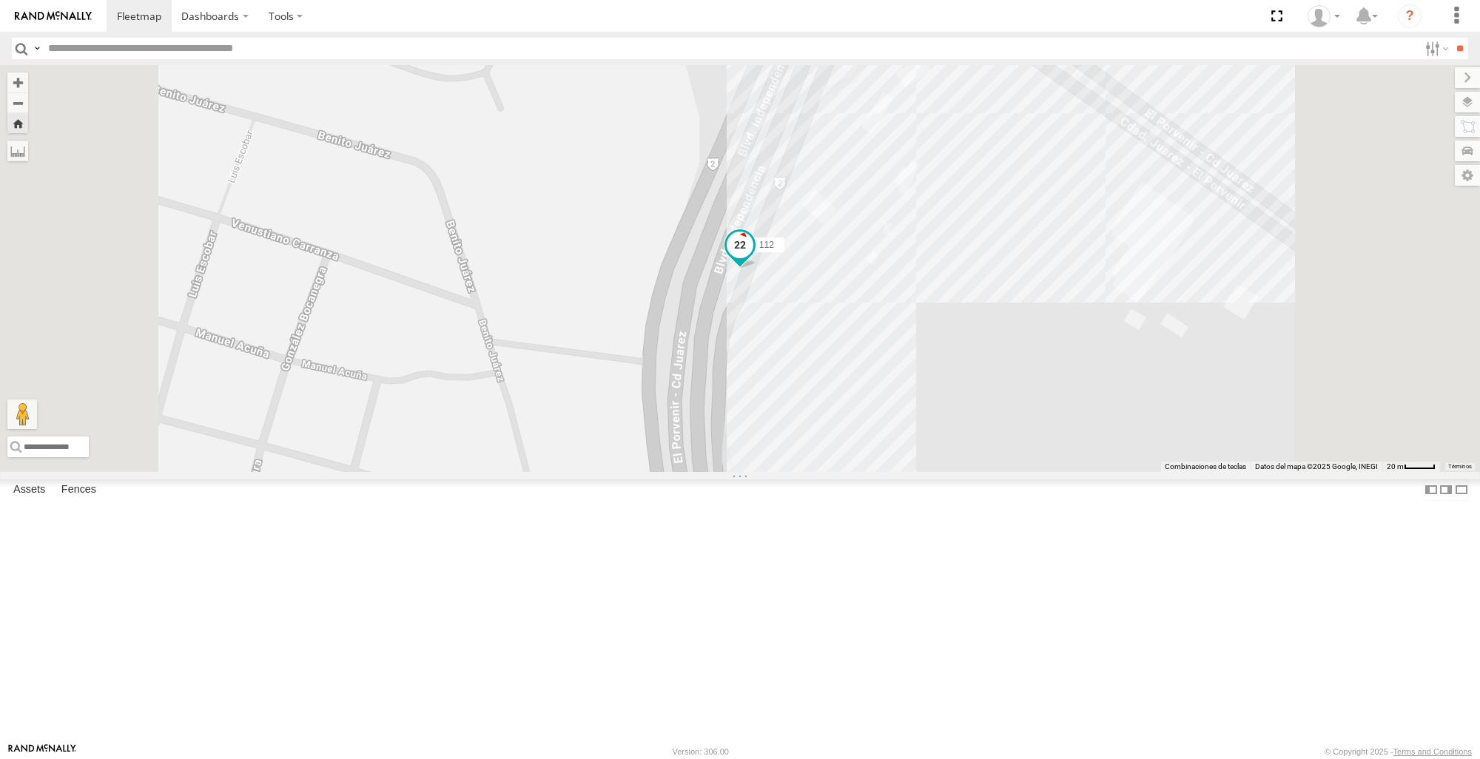
click at [757, 269] on span at bounding box center [740, 249] width 33 height 40
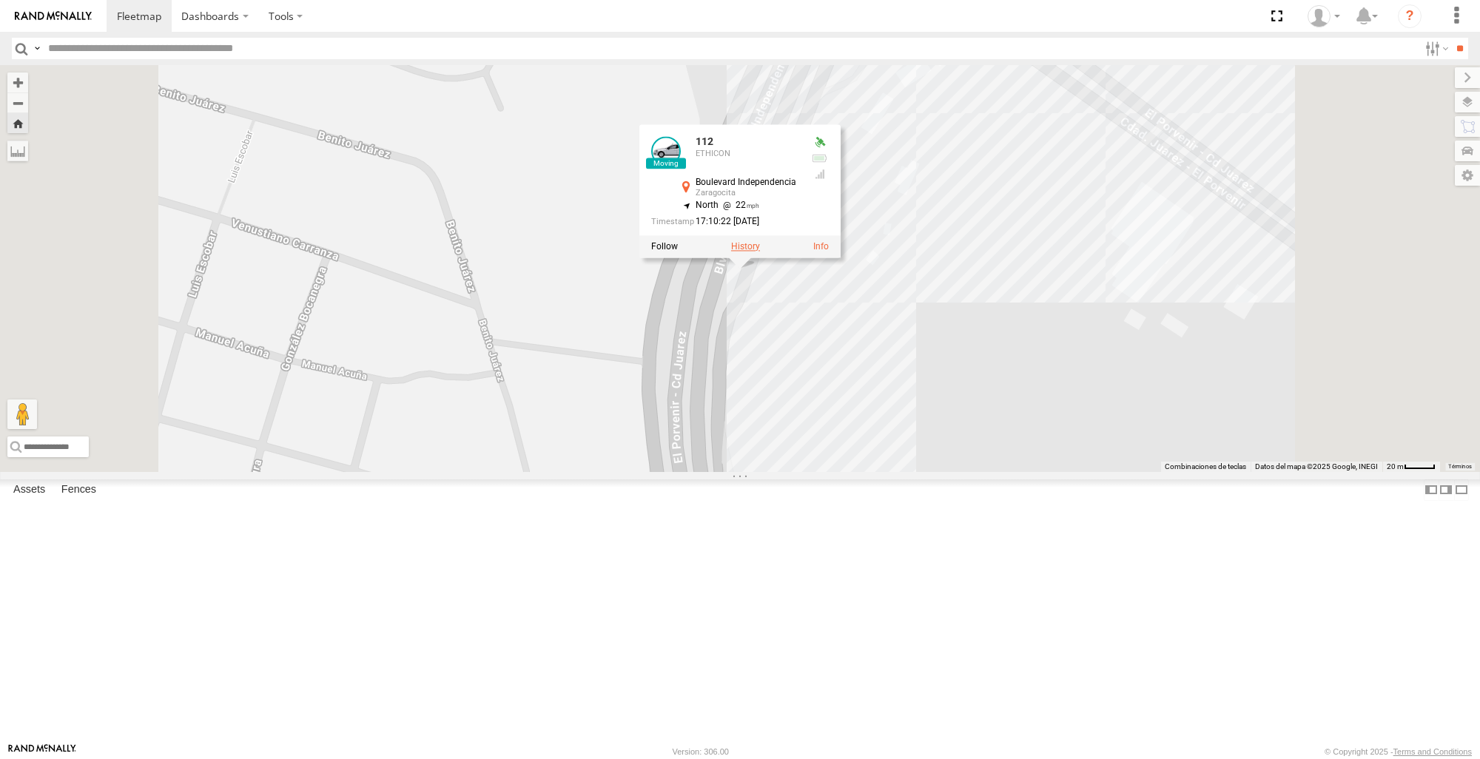
click at [760, 252] on label at bounding box center [745, 246] width 29 height 10
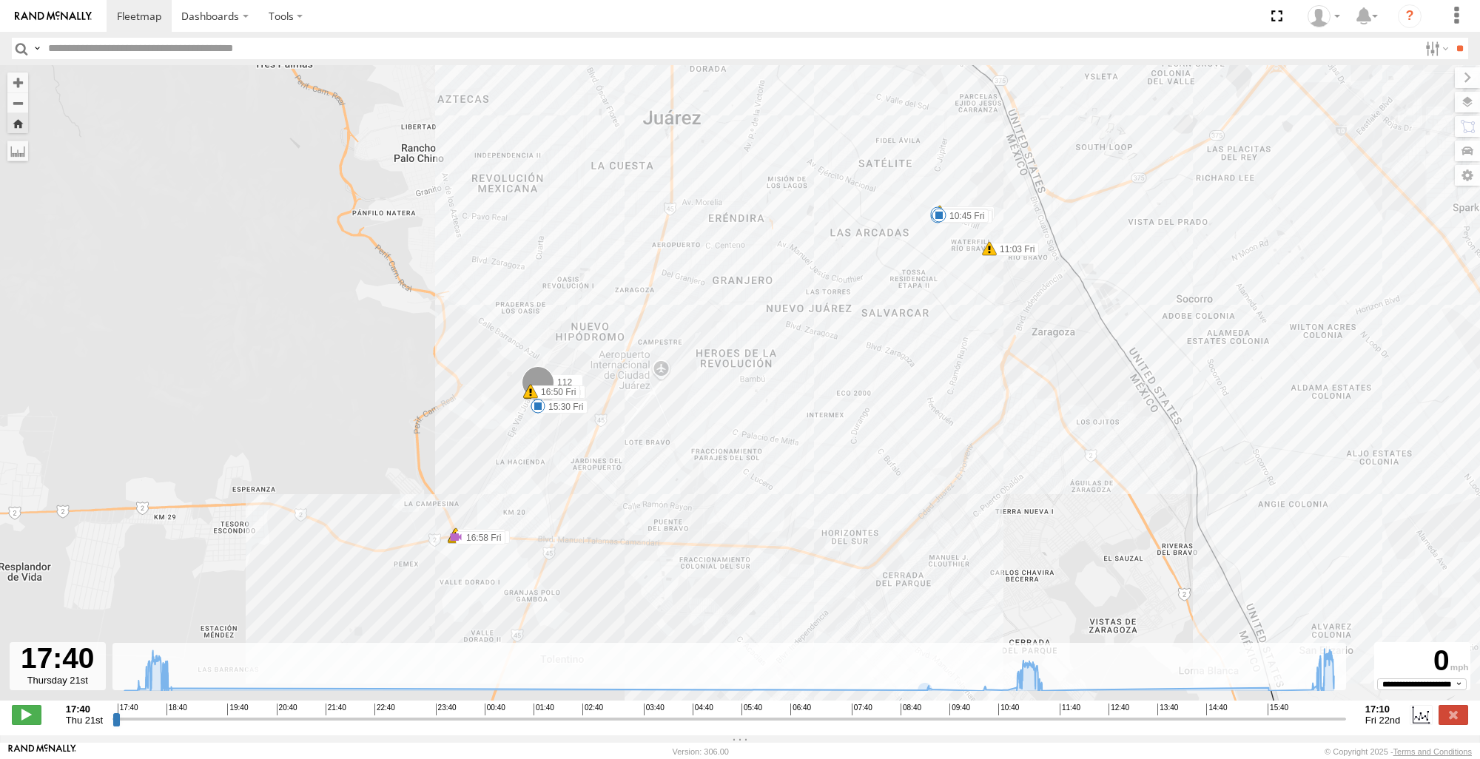
click at [0, 0] on div "4668 ETHICON" at bounding box center [0, 0] width 0 height 0
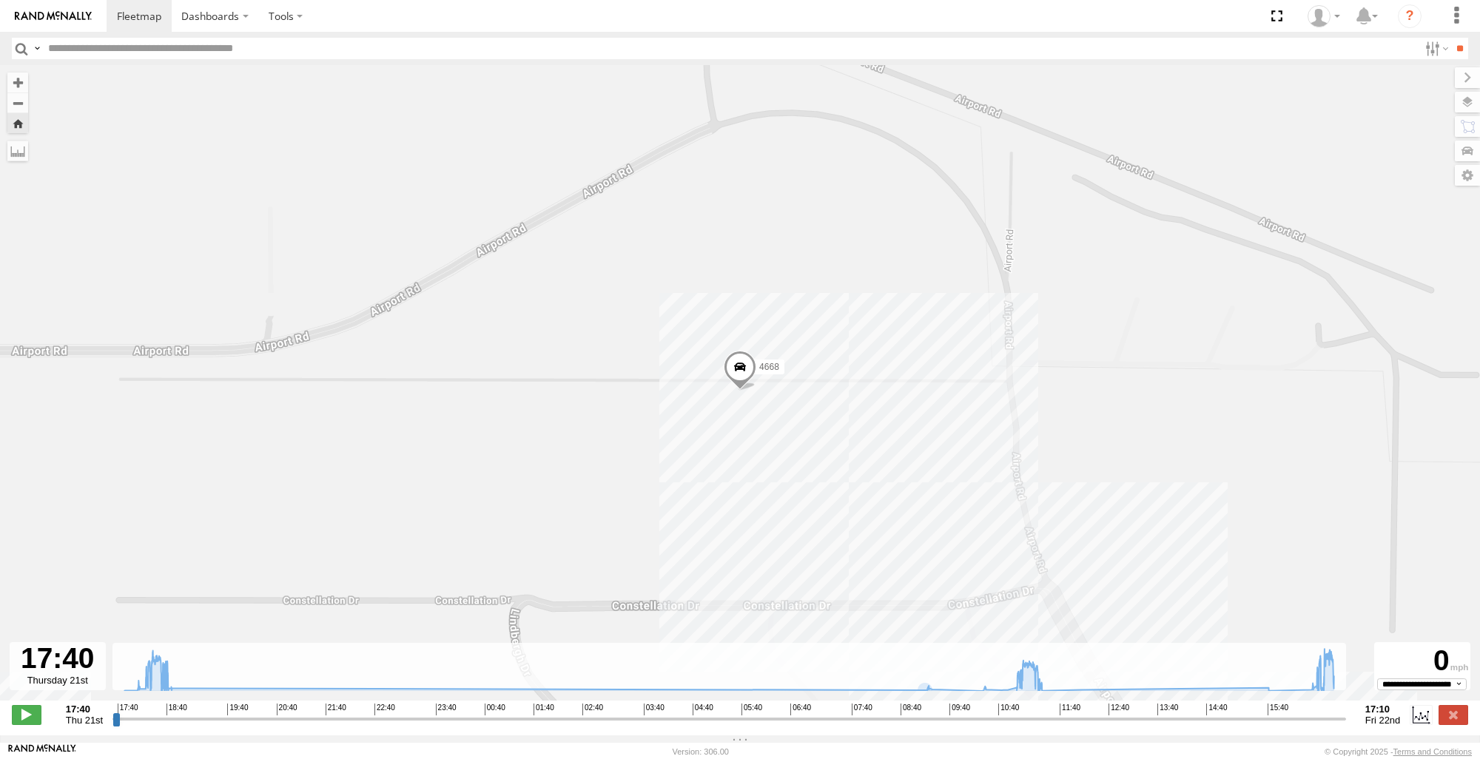
click at [740, 391] on span at bounding box center [740, 371] width 33 height 40
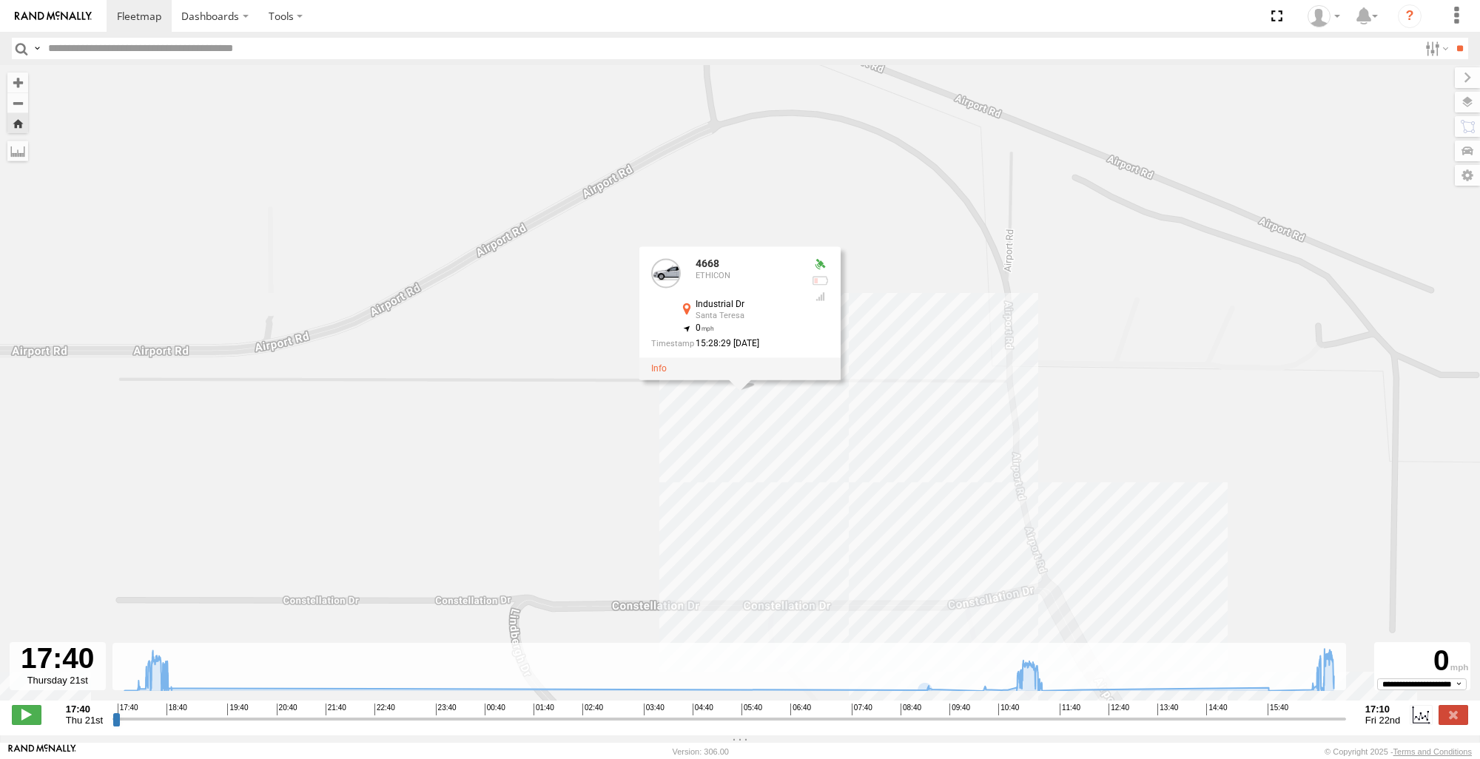
click at [21, 126] on button "Zoom Home" at bounding box center [17, 123] width 21 height 20
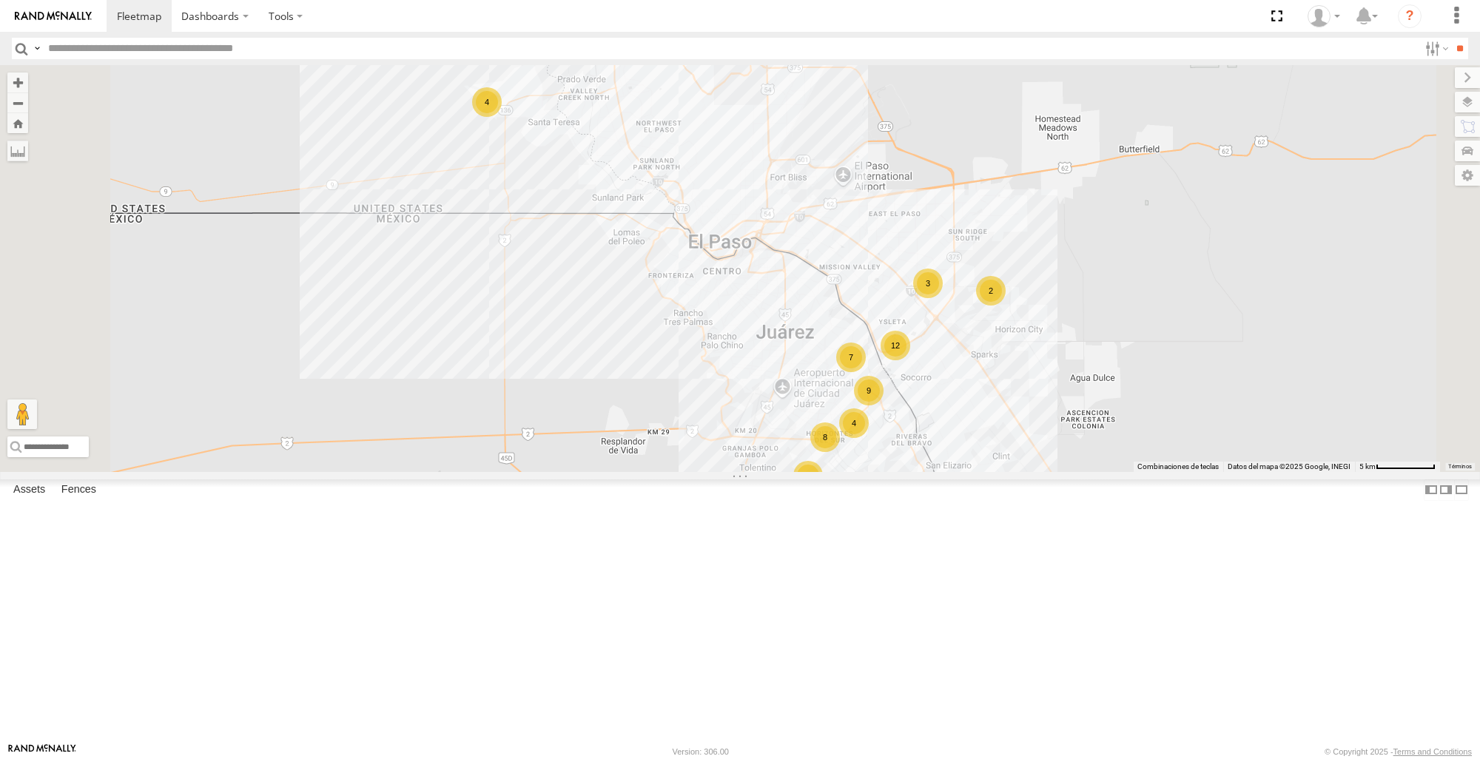
click at [0, 0] on div "4668" at bounding box center [0, 0] width 0 height 0
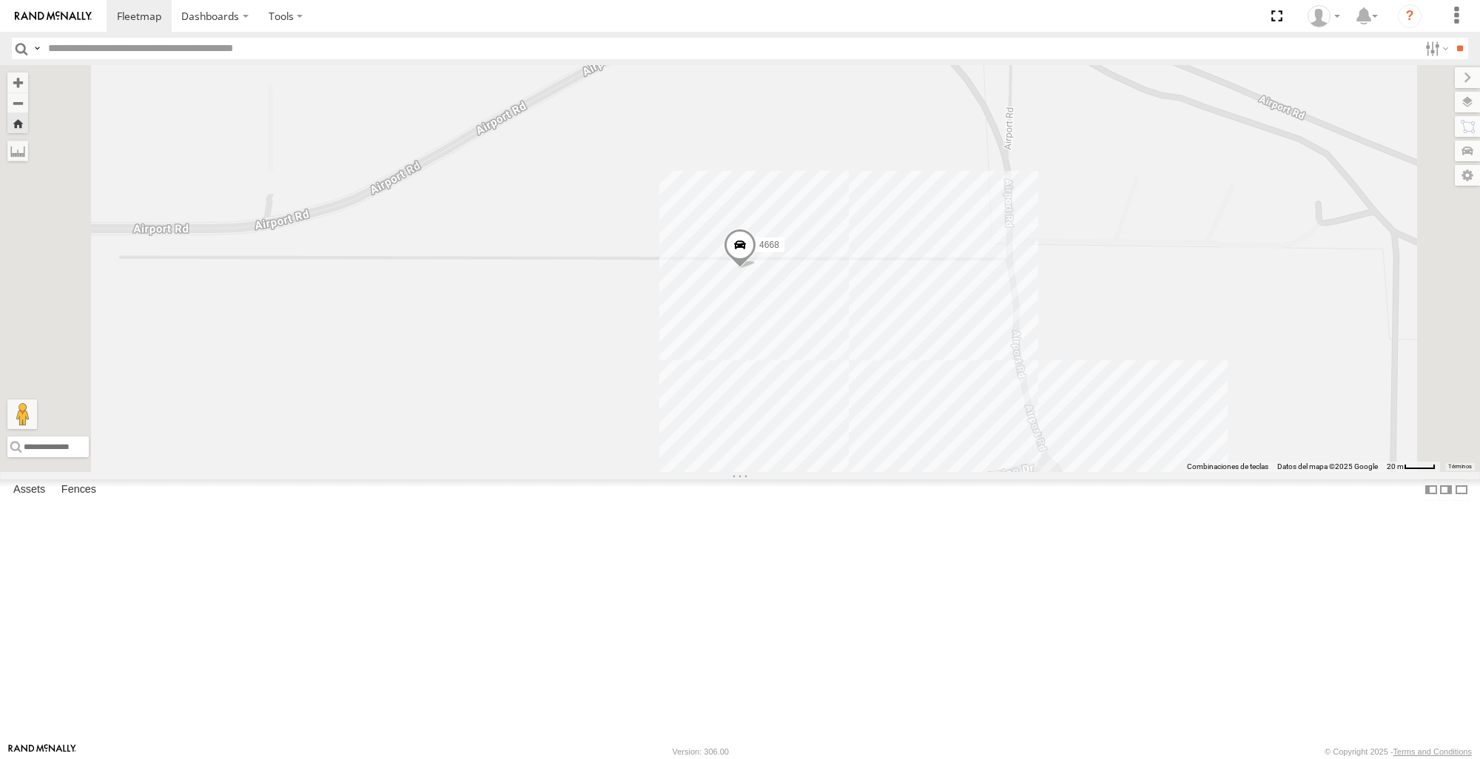
click at [757, 269] on span at bounding box center [740, 249] width 33 height 40
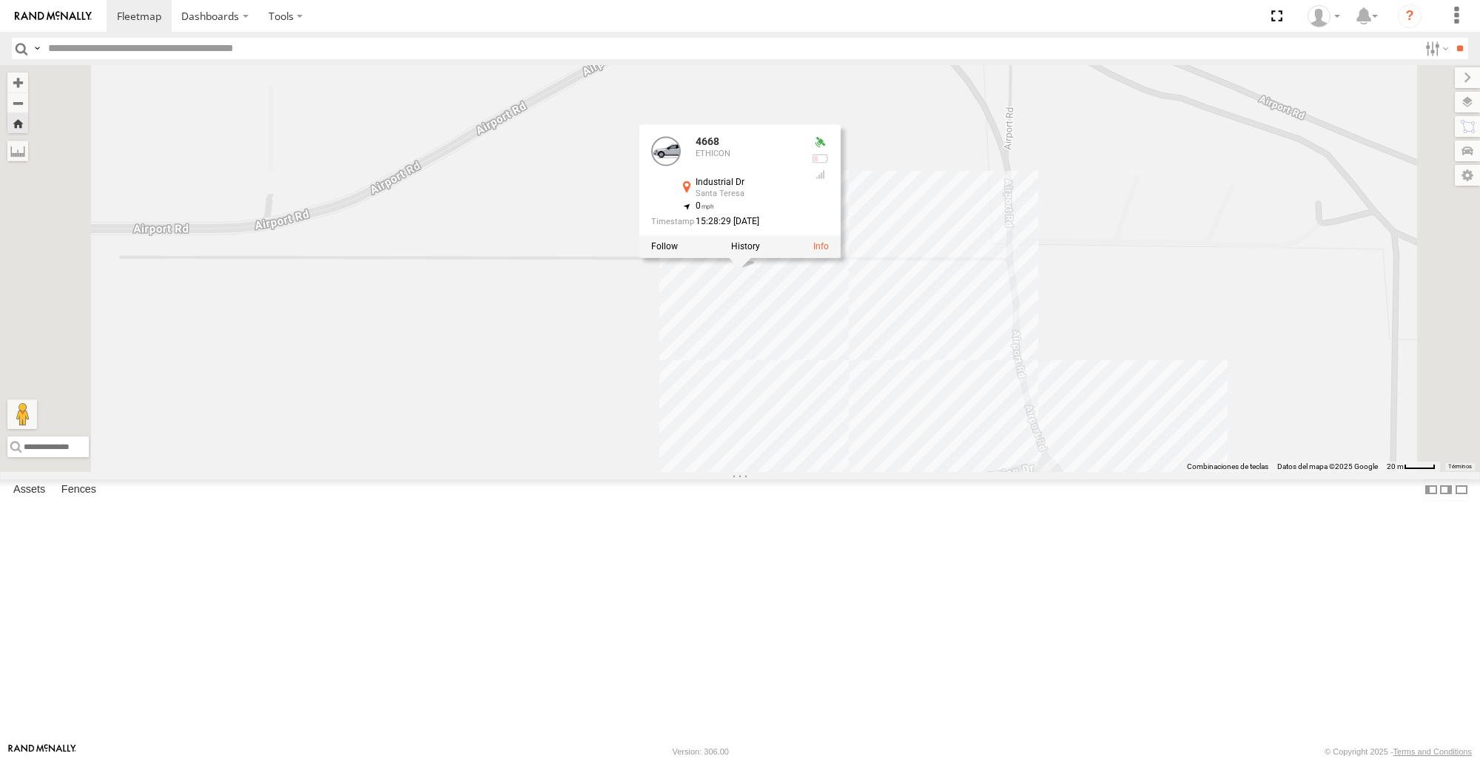
click at [841, 258] on div "4668 ETHICON Industrial Dr [PERSON_NAME] 31.87229 , -106.70138 0 15:28:29 [DATE]" at bounding box center [740, 191] width 201 height 133
click at [760, 252] on label at bounding box center [745, 246] width 29 height 10
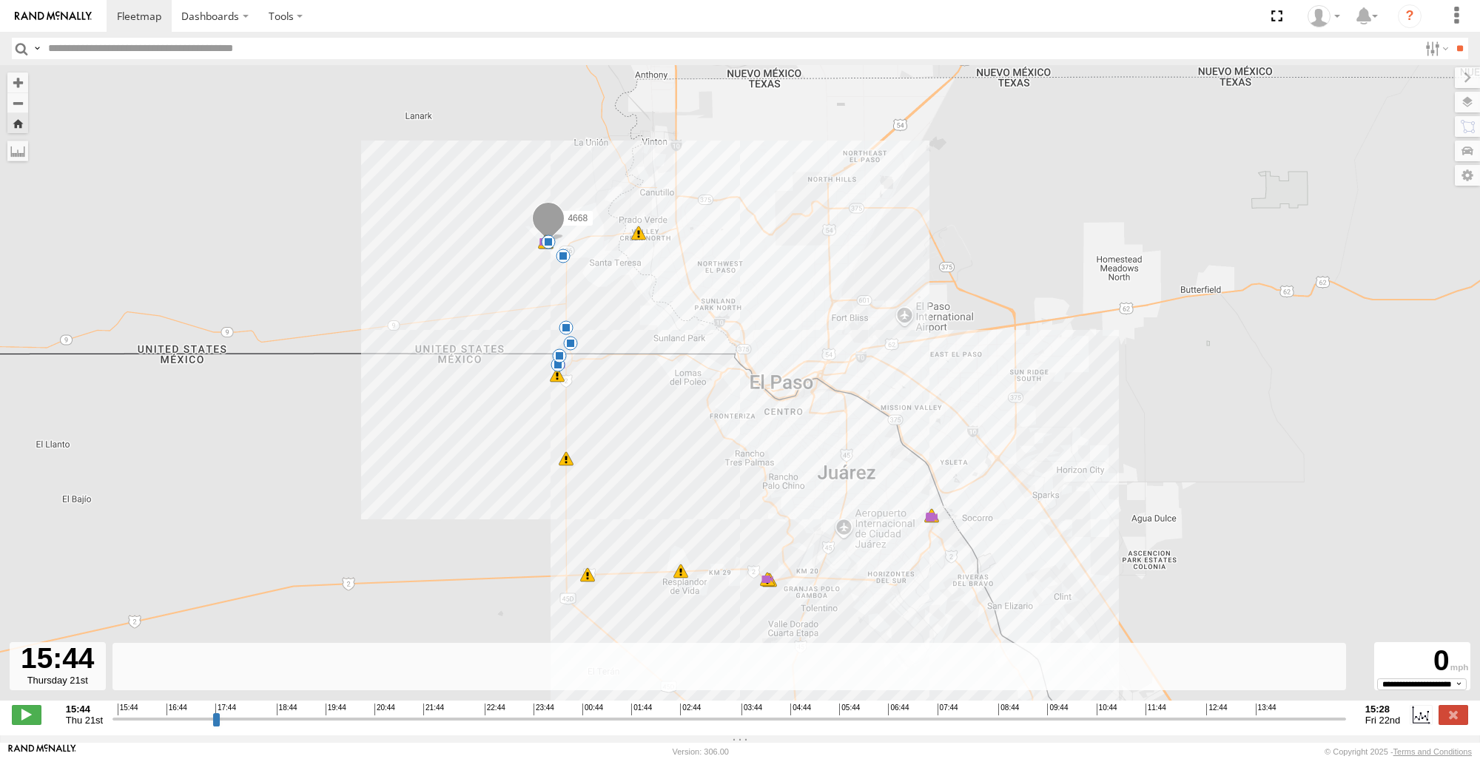
click at [0, 0] on div "739" at bounding box center [0, 0] width 0 height 0
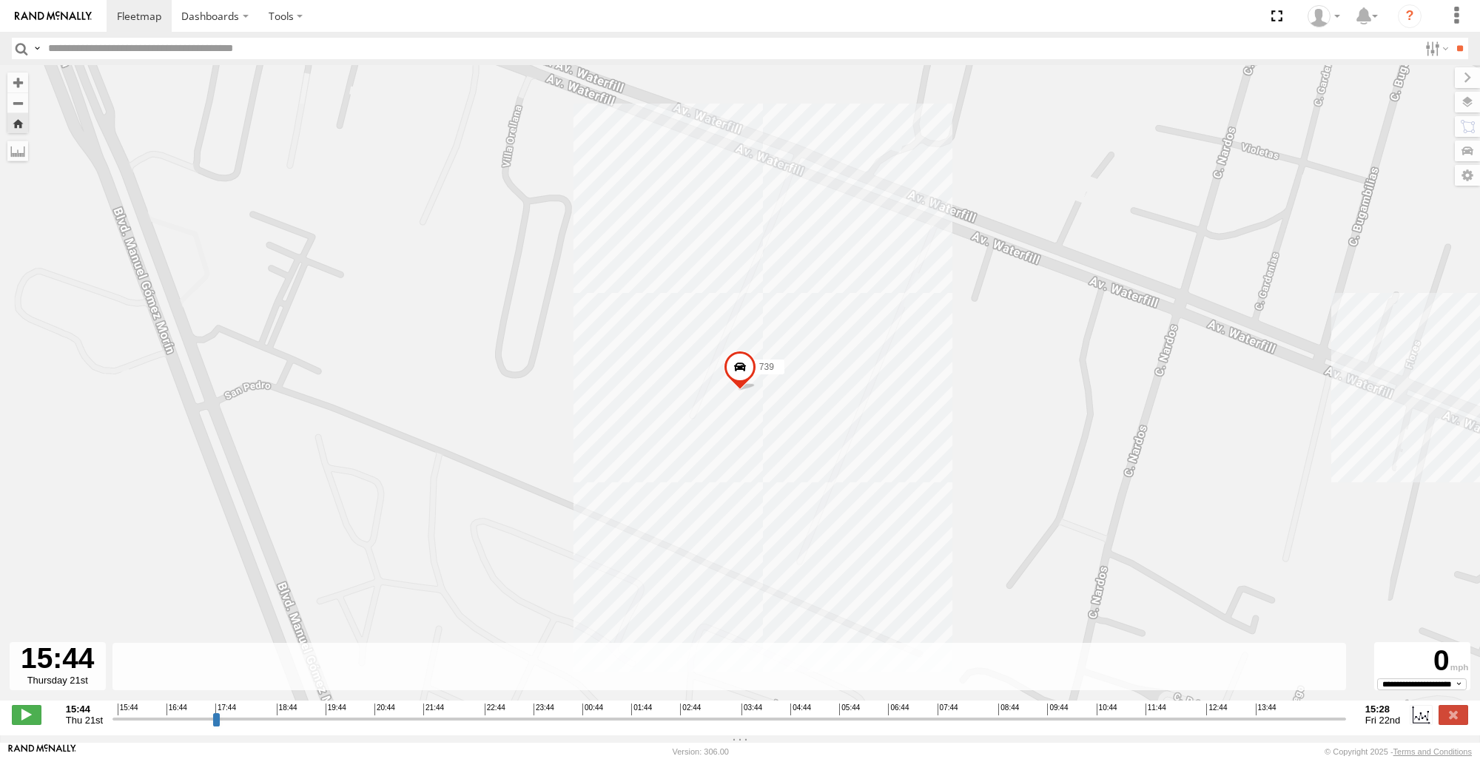
click at [743, 386] on span at bounding box center [740, 372] width 33 height 40
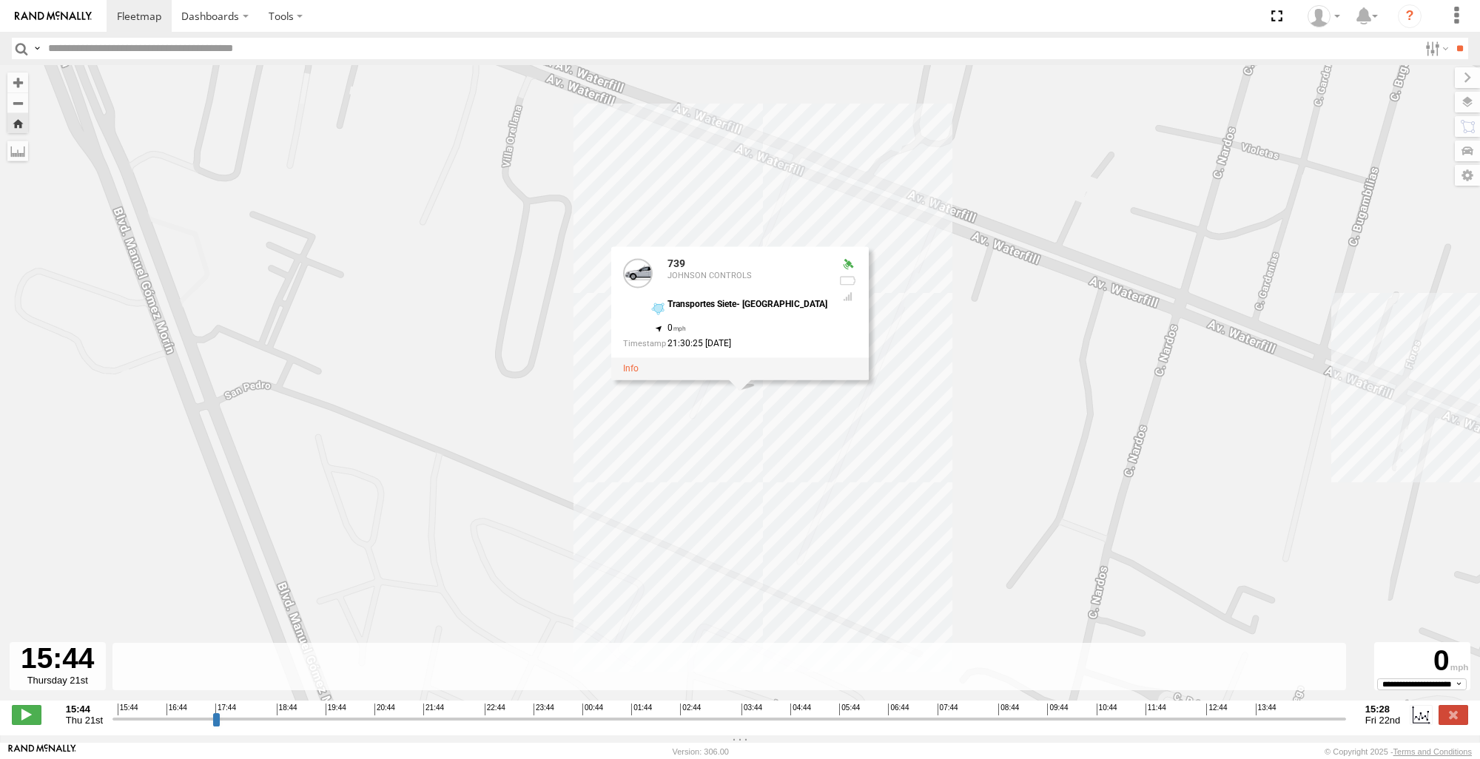
click at [13, 128] on button "Zoom Home" at bounding box center [17, 123] width 21 height 20
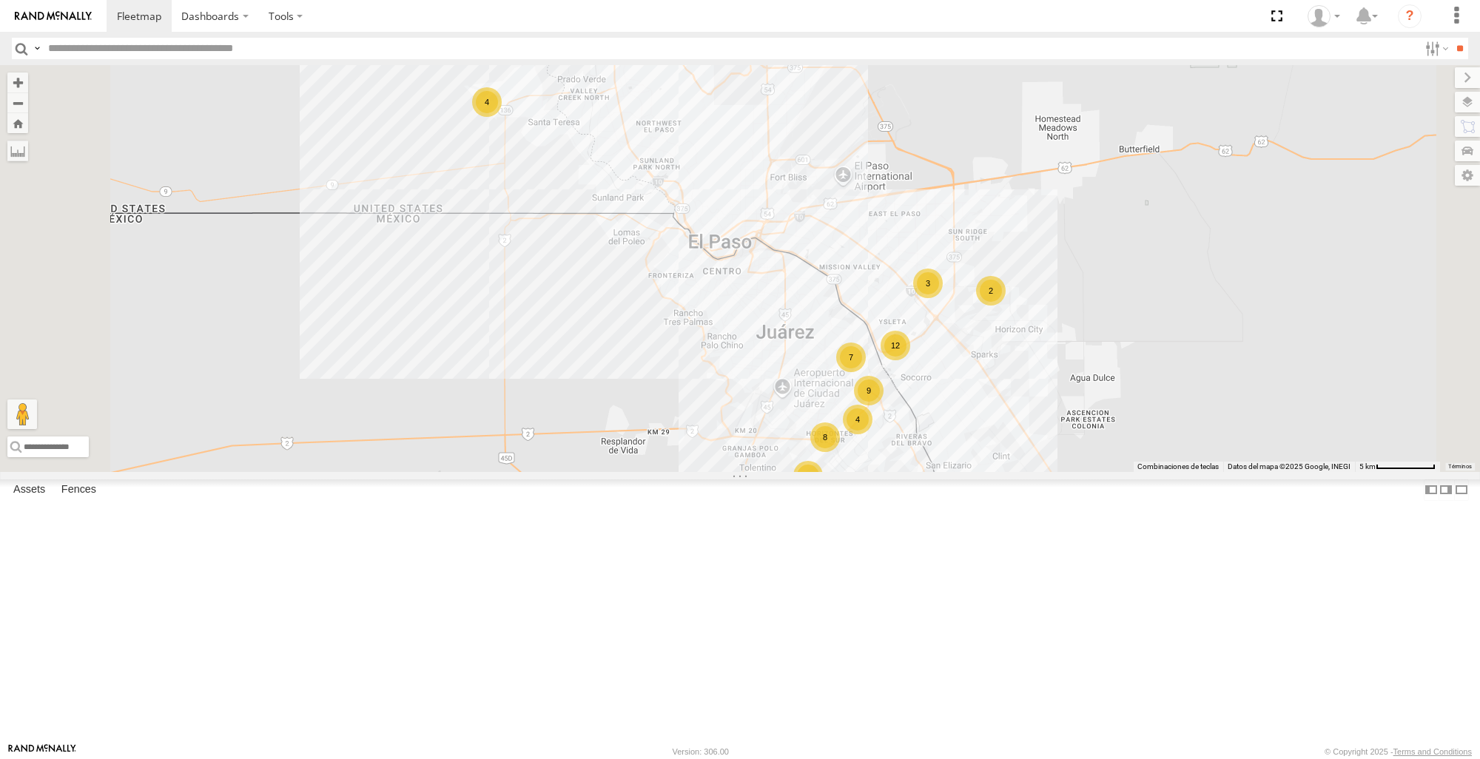
click at [0, 0] on div "727" at bounding box center [0, 0] width 0 height 0
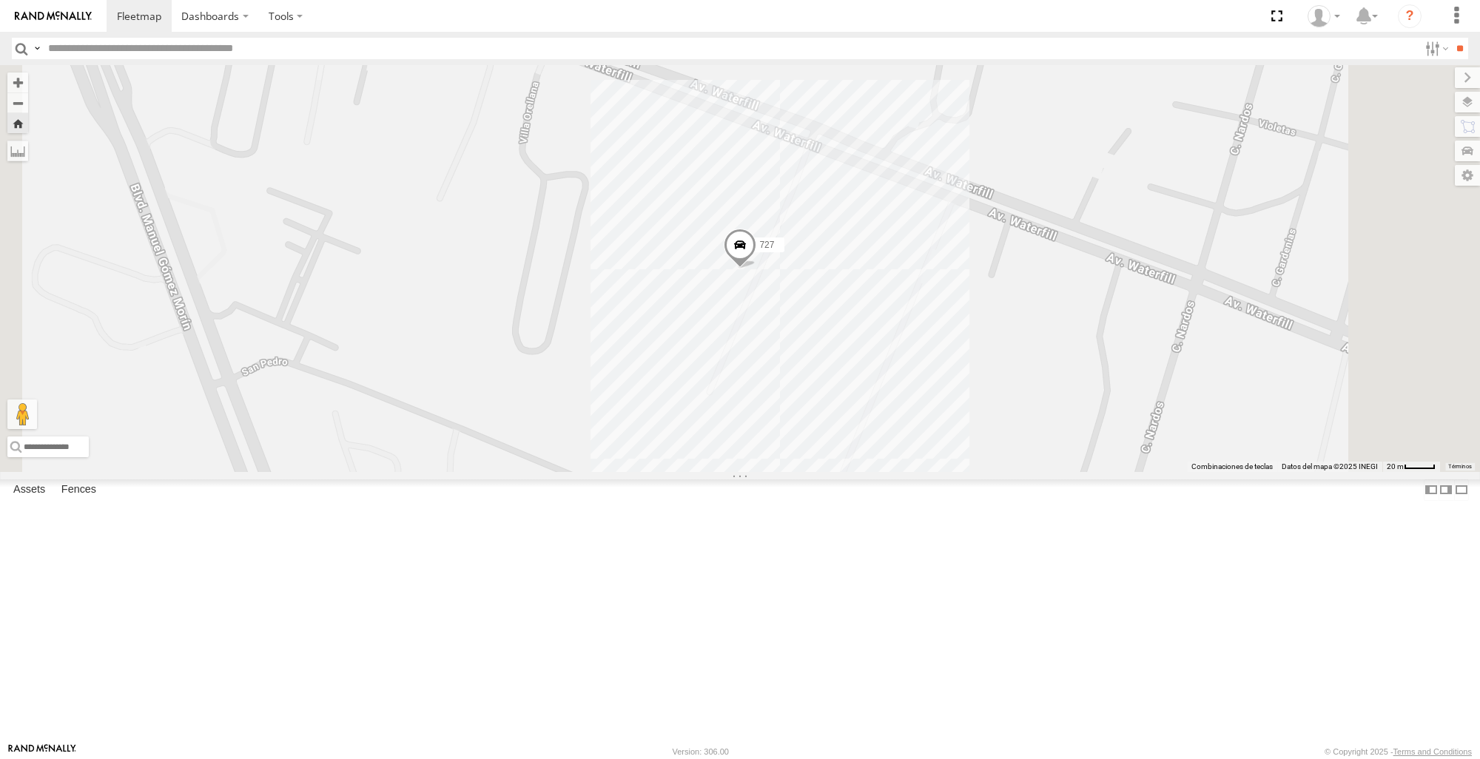
click at [757, 269] on span at bounding box center [740, 249] width 33 height 40
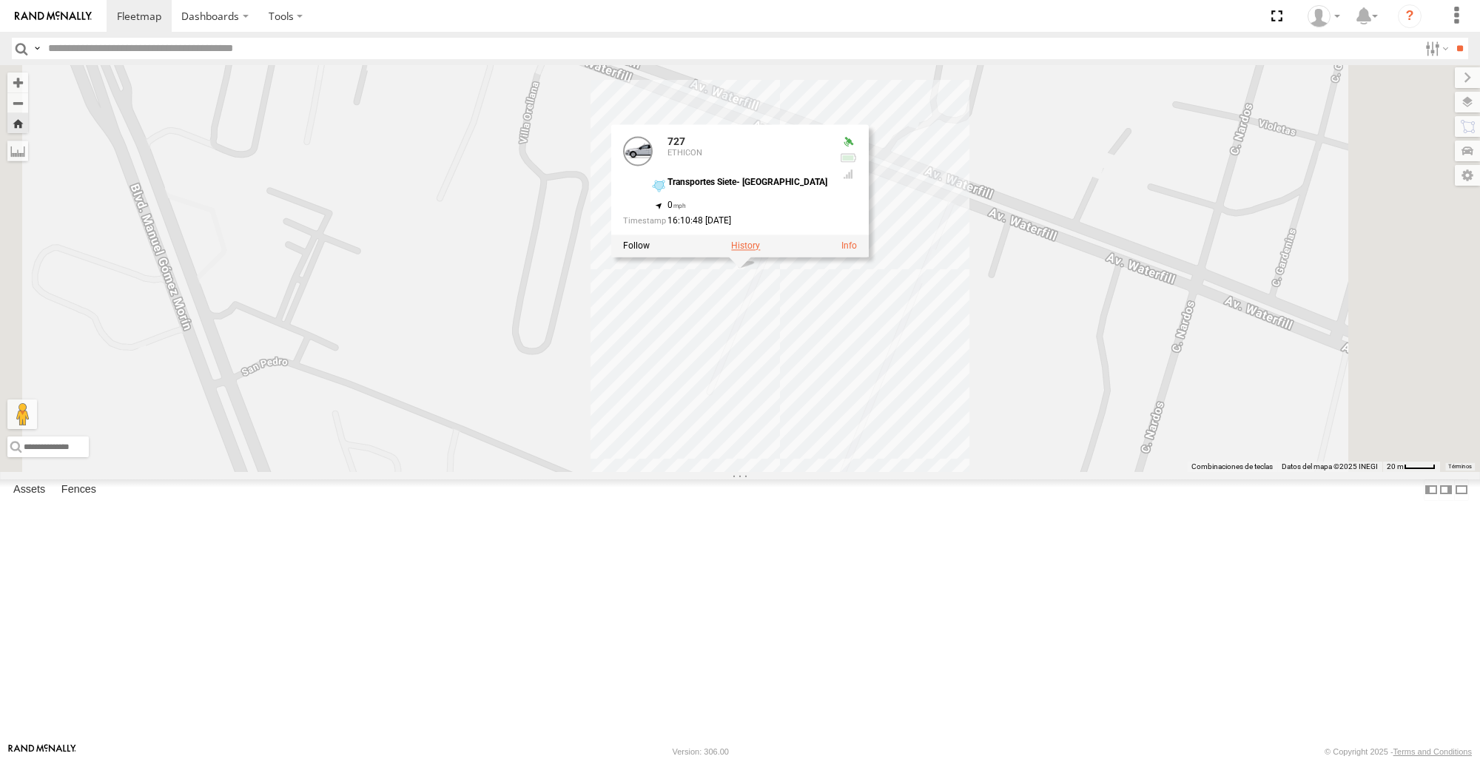
click at [760, 252] on label at bounding box center [745, 246] width 29 height 10
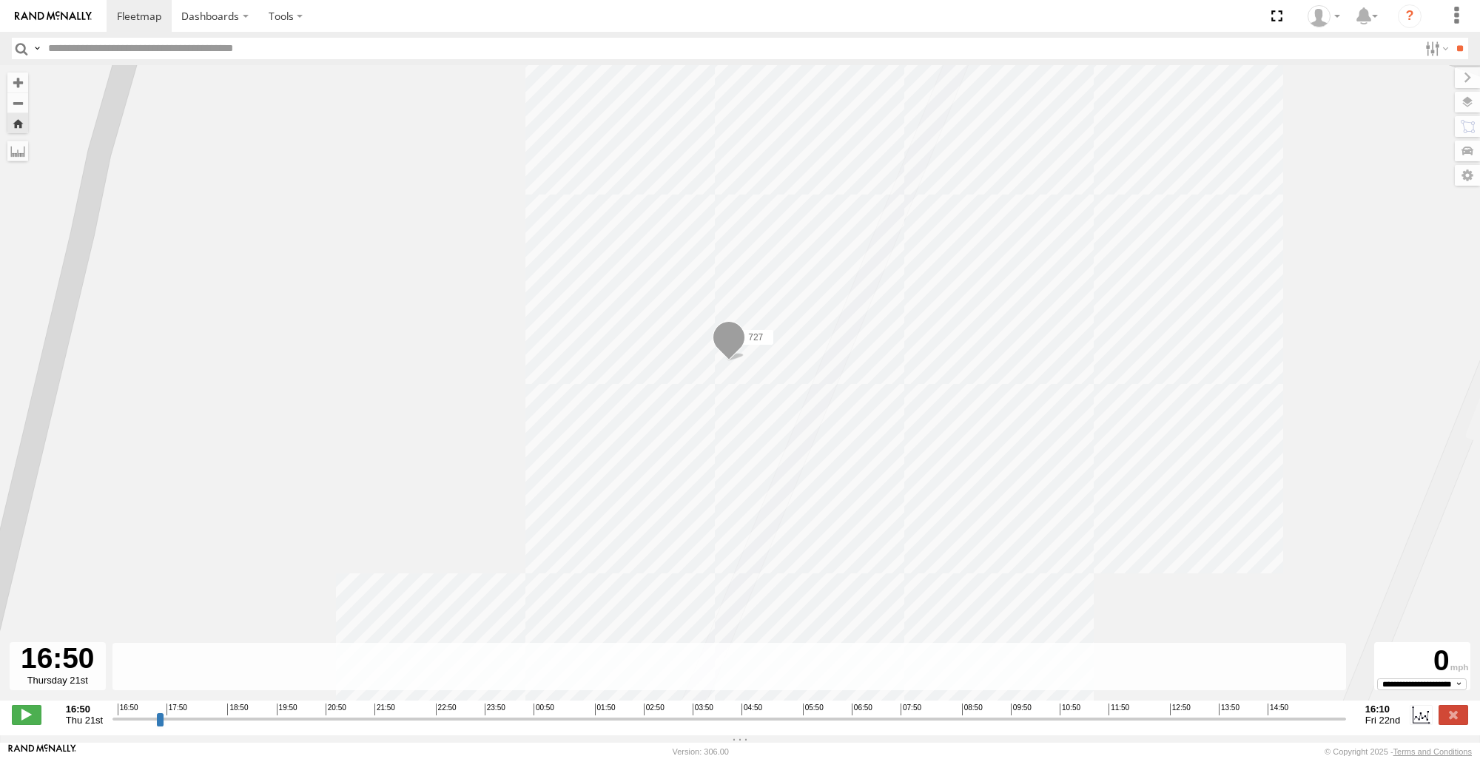
click at [18, 117] on button "Zoom Home" at bounding box center [17, 123] width 21 height 20
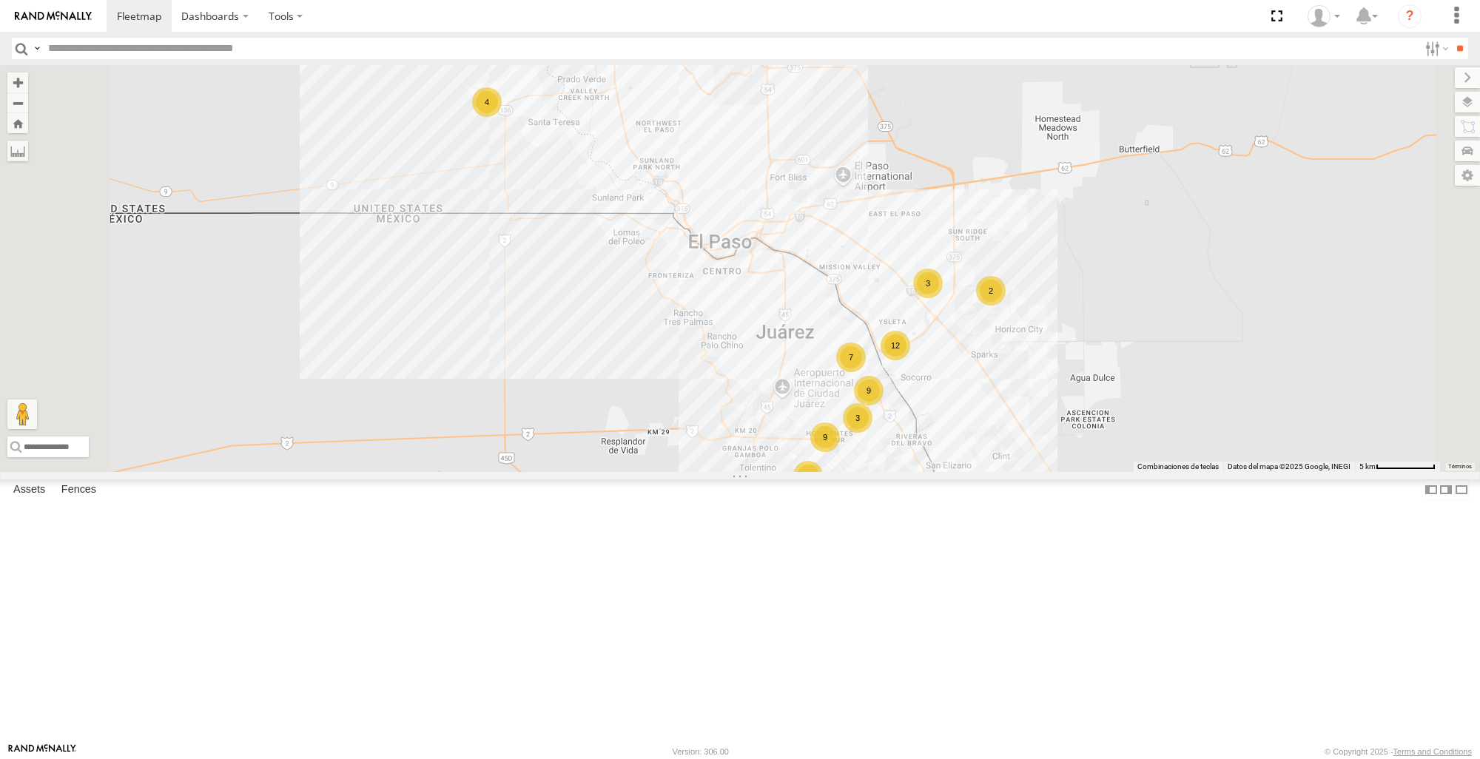
click at [0, 0] on div "727" at bounding box center [0, 0] width 0 height 0
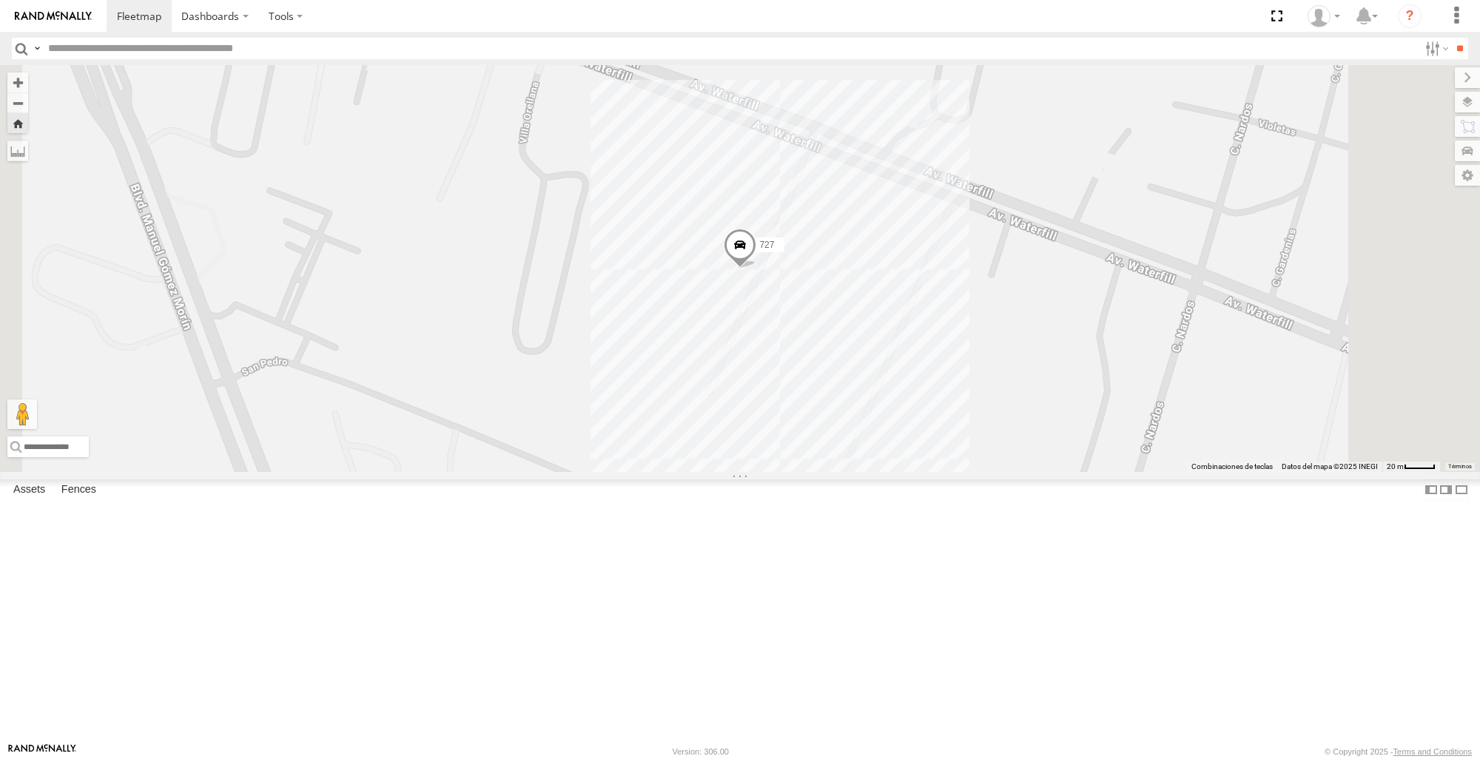
click at [757, 269] on span at bounding box center [740, 249] width 33 height 40
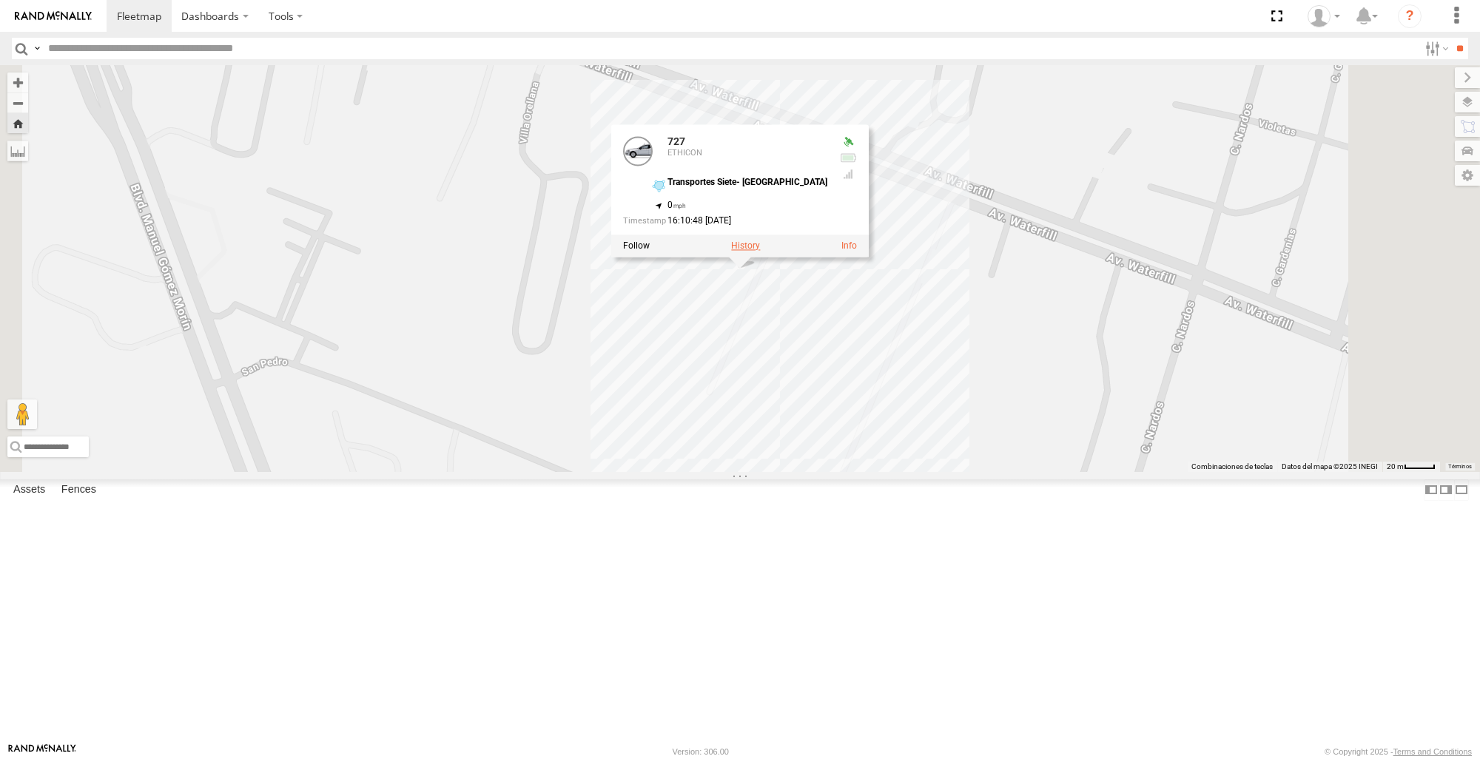
click at [760, 252] on label at bounding box center [745, 246] width 29 height 10
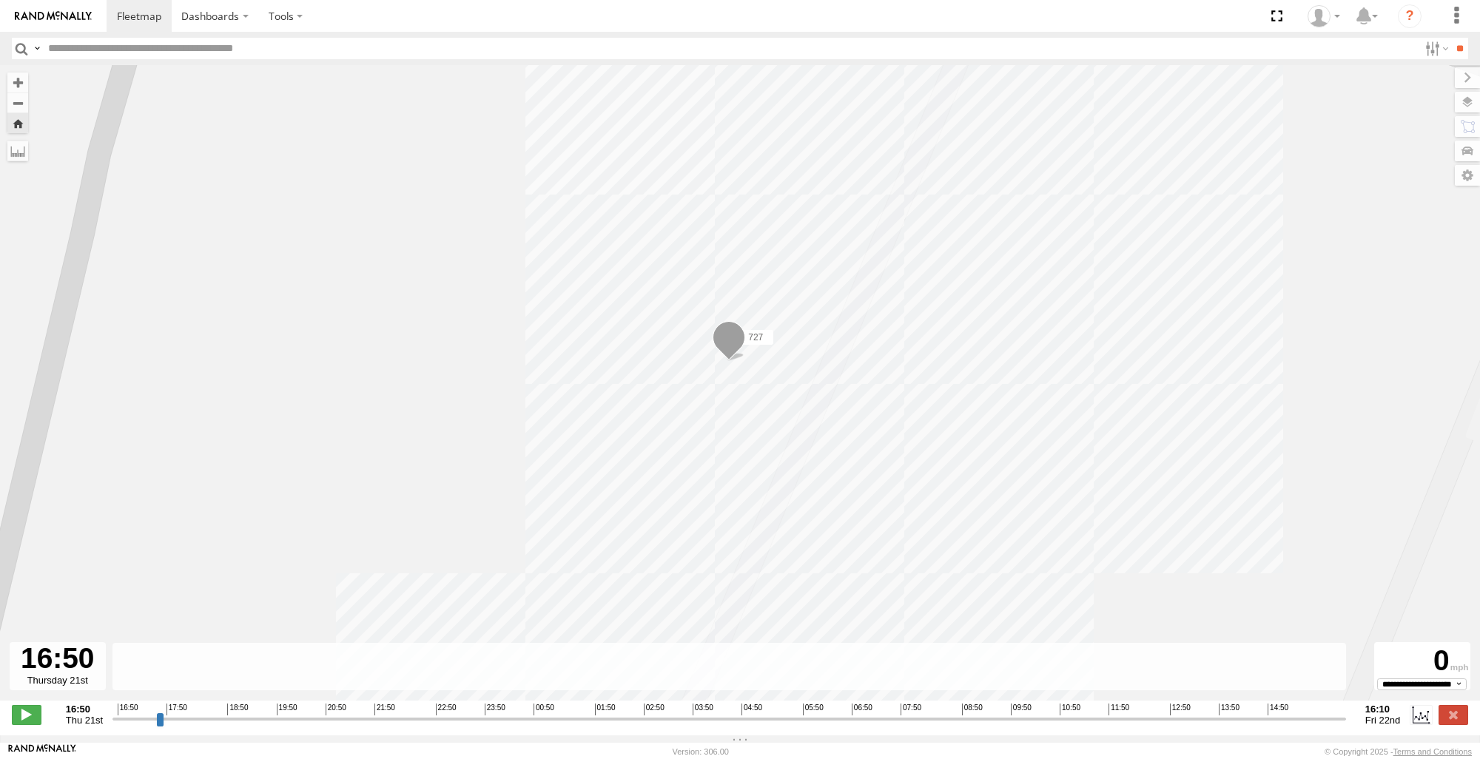
click at [13, 125] on button "Zoom Home" at bounding box center [17, 123] width 21 height 20
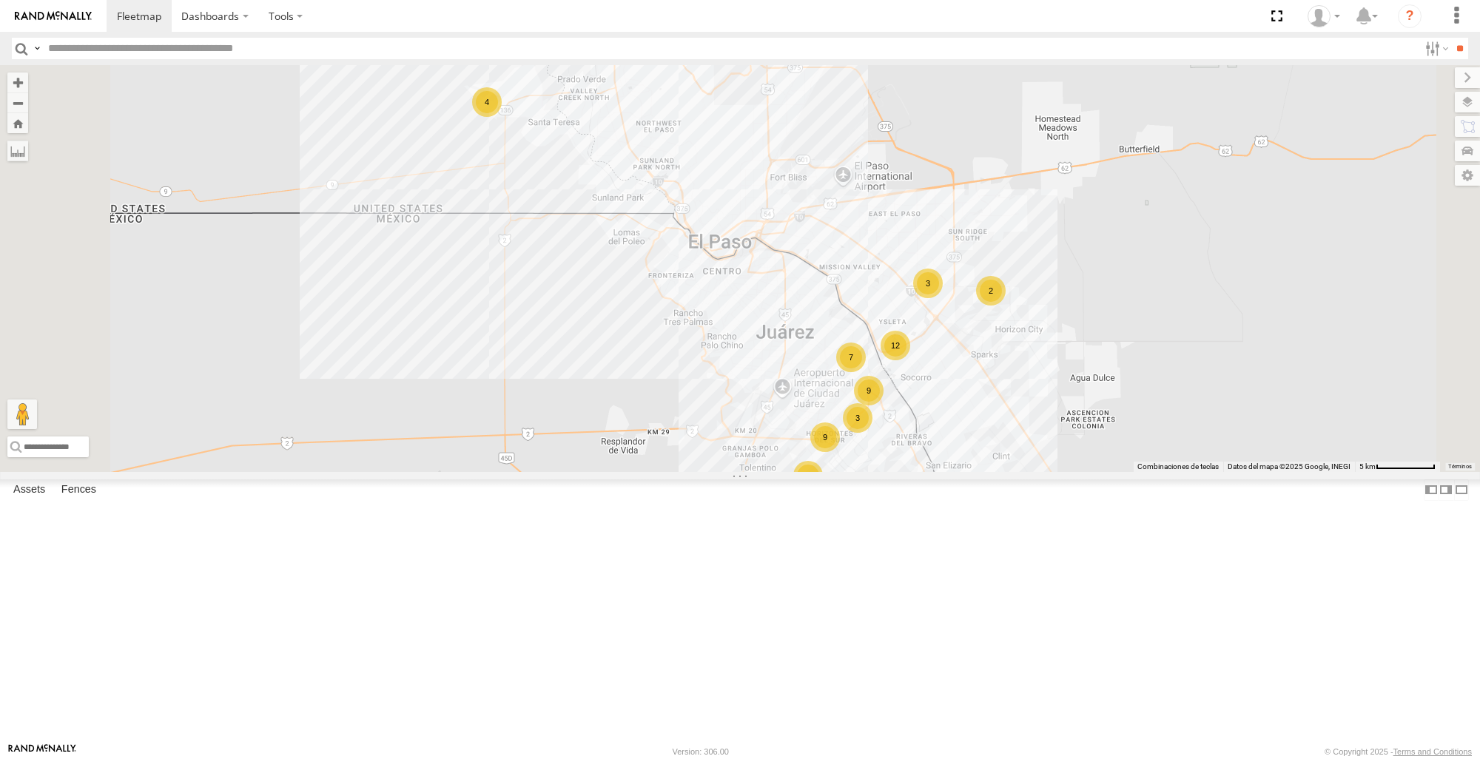
click at [0, 0] on div "ETHICON" at bounding box center [0, 0] width 0 height 0
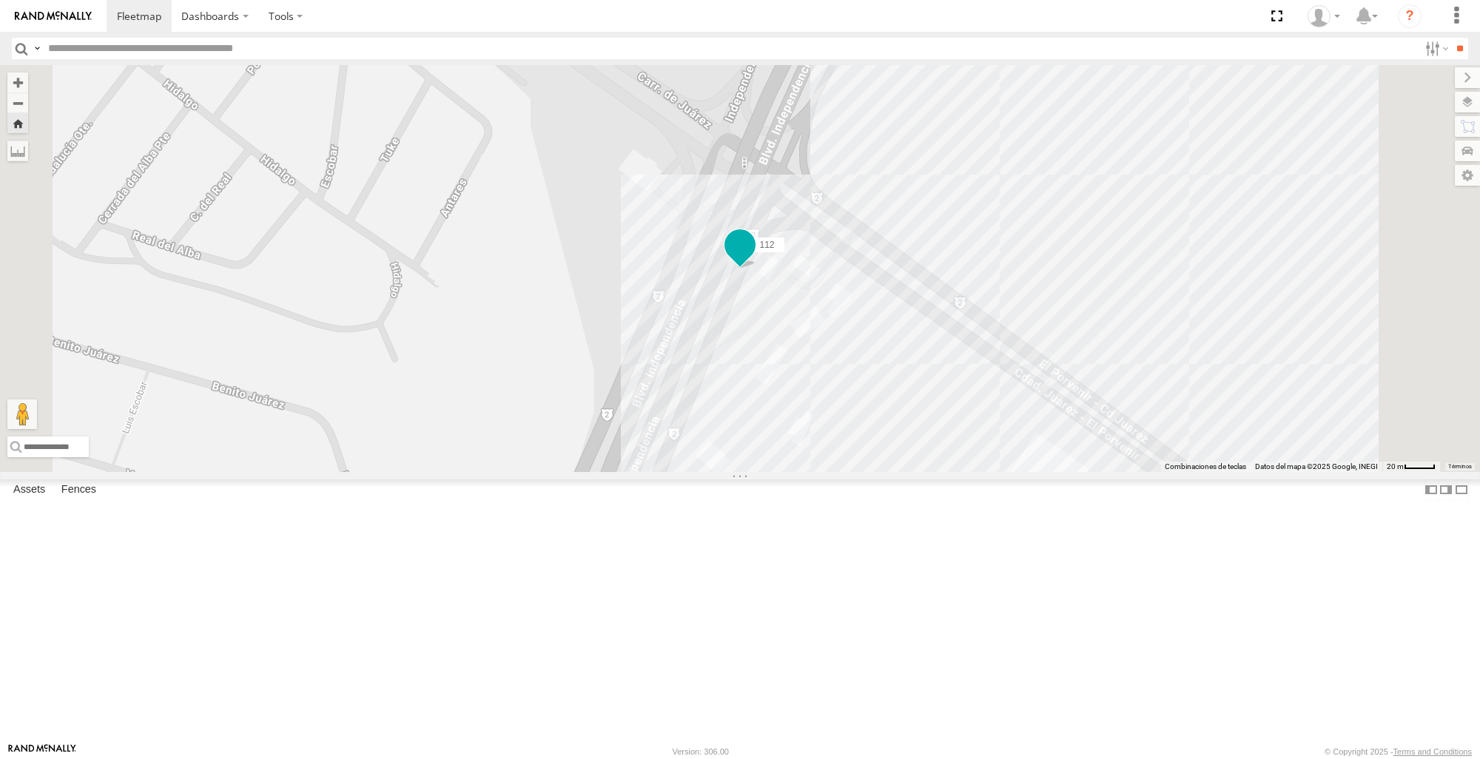
click at [754, 258] on span at bounding box center [740, 245] width 27 height 27
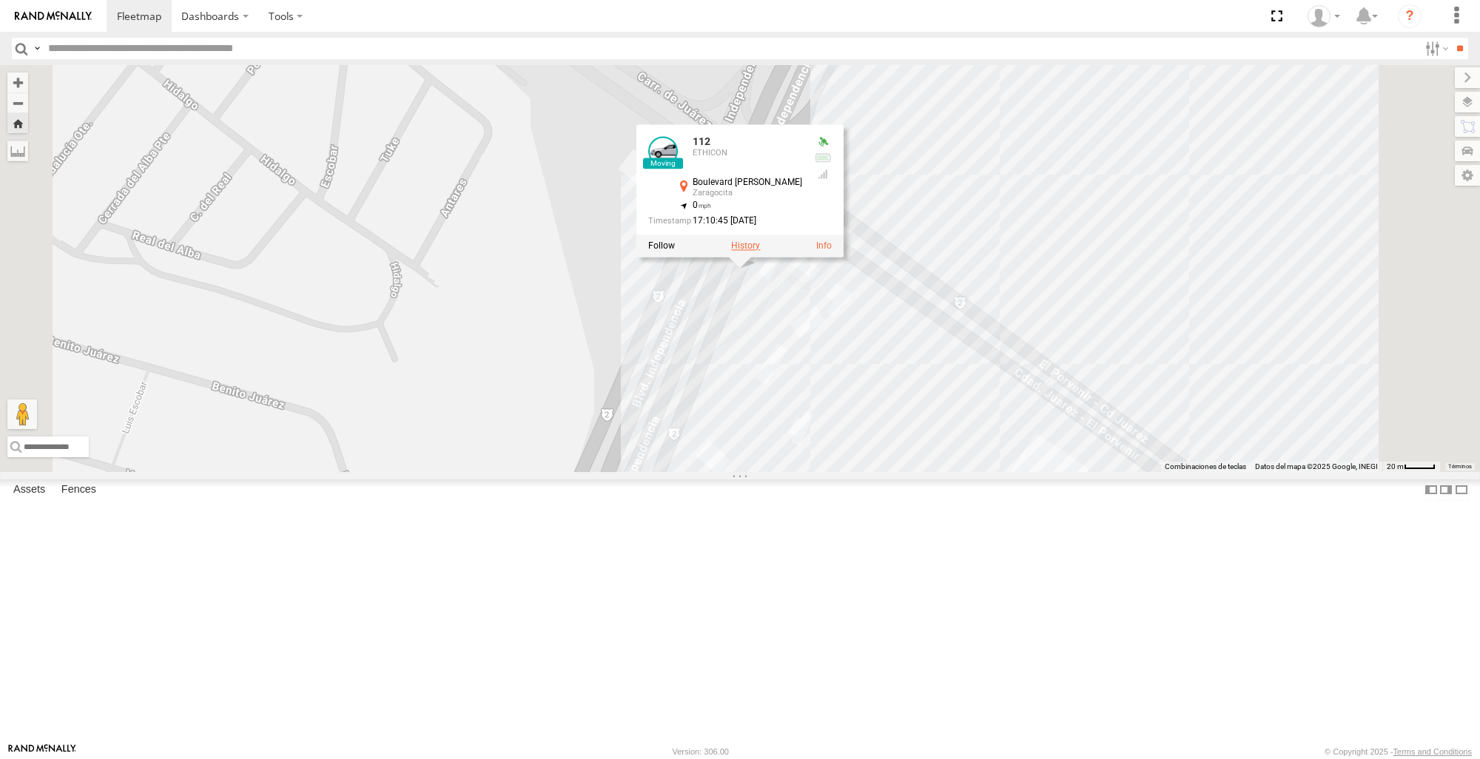
click at [760, 252] on label at bounding box center [745, 246] width 29 height 10
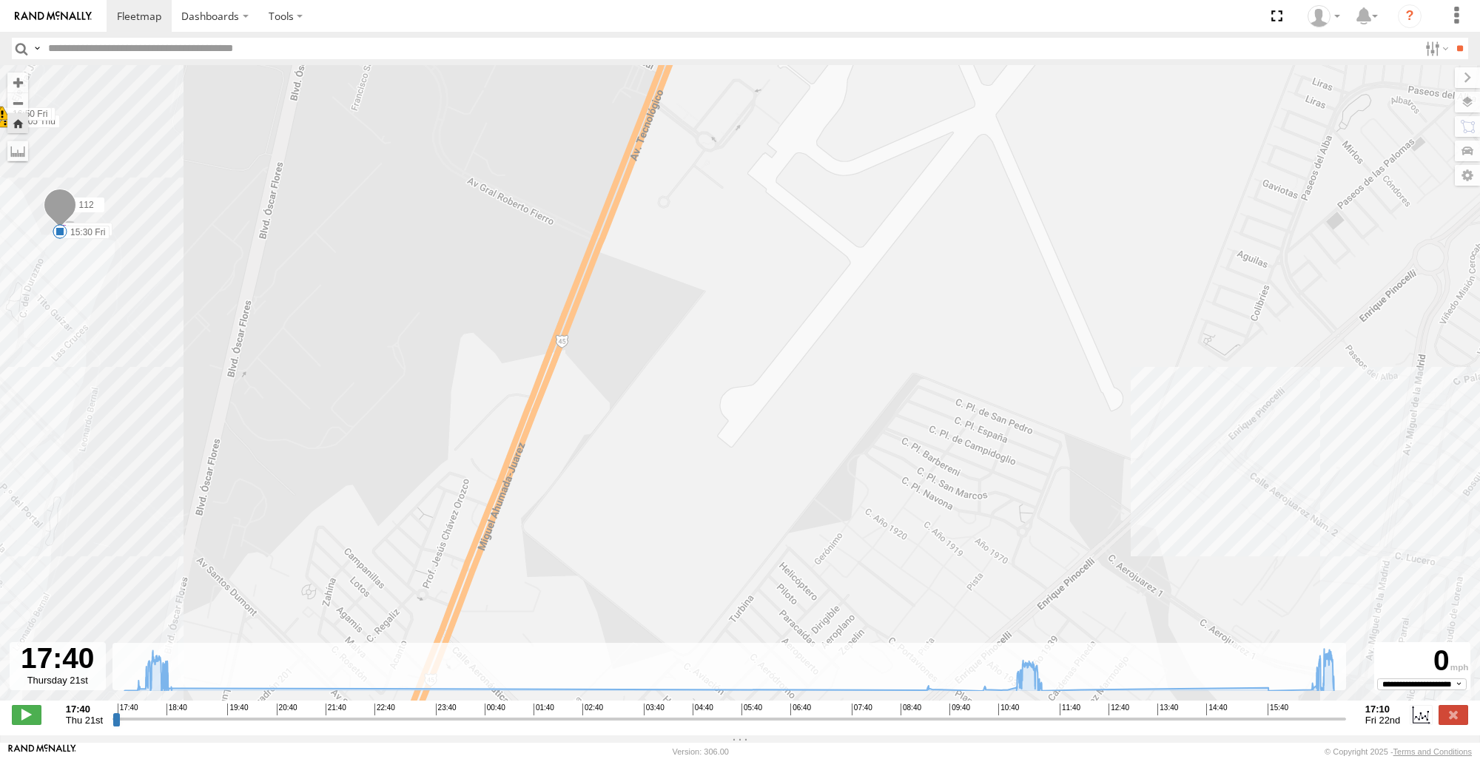
click at [65, 206] on span at bounding box center [60, 209] width 33 height 40
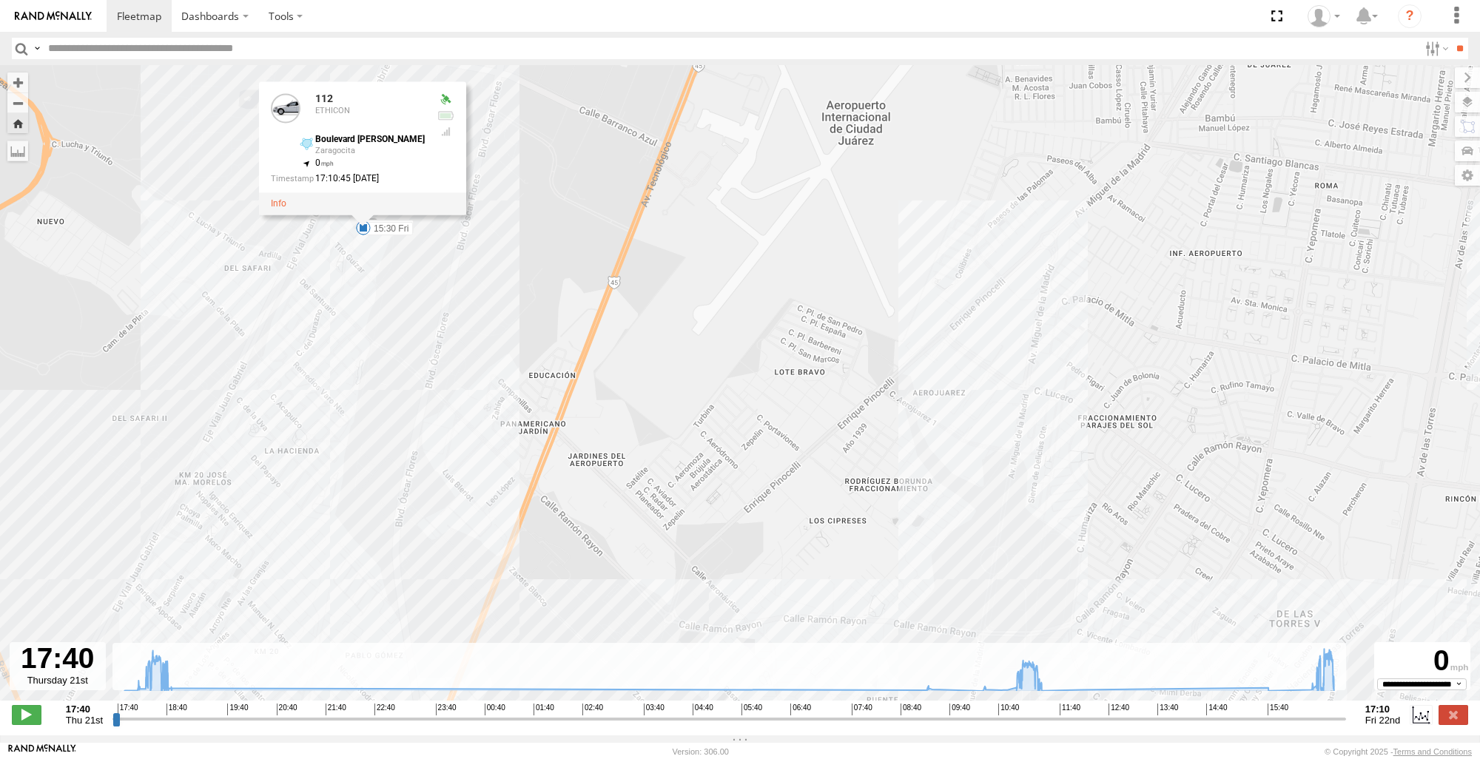
click at [574, 389] on div "112 18:05 Thu 18:05 Thu 18:11 Thu 18:12 Thu 18:31 Thu 18:33 Thu 18:33 Thu 18:35…" at bounding box center [740, 390] width 1480 height 651
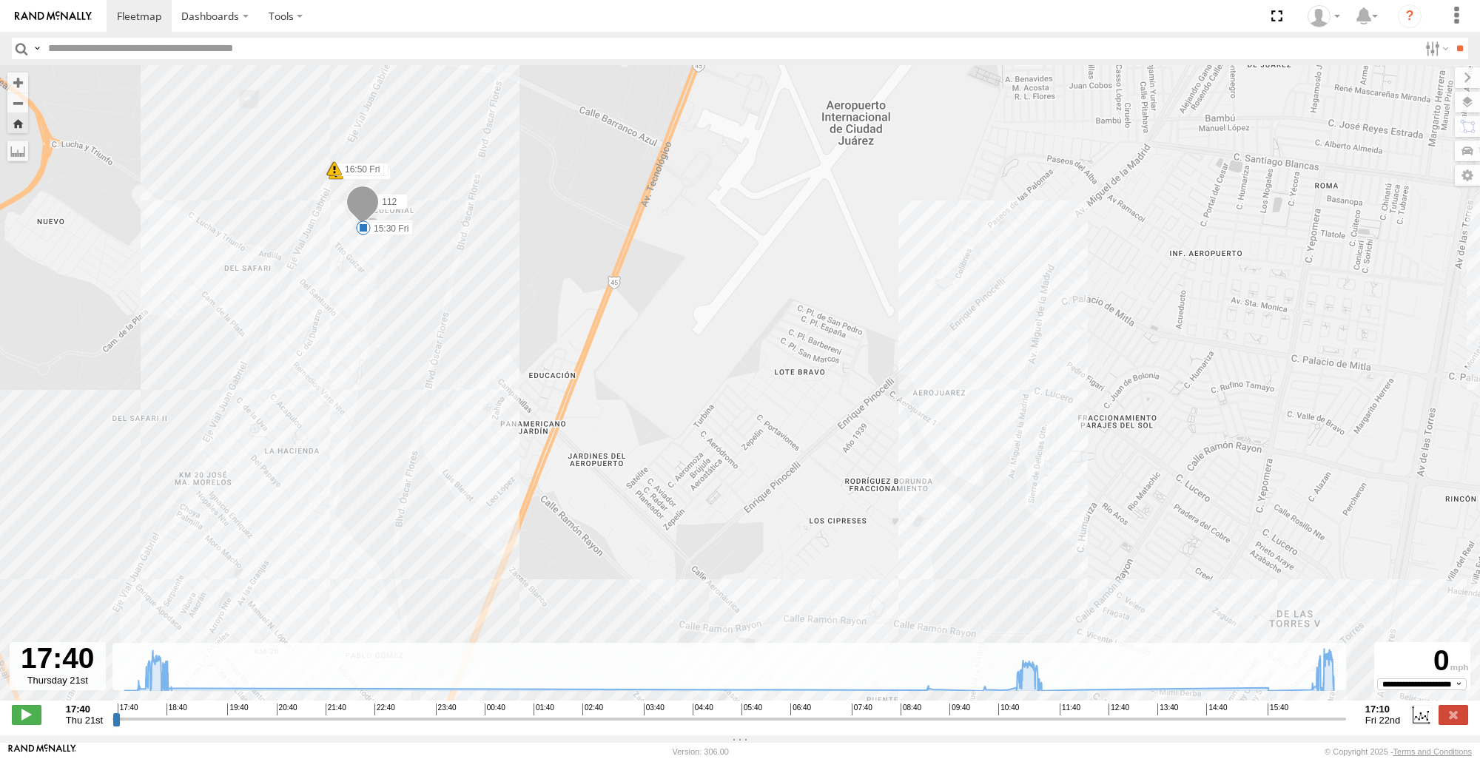
click at [16, 130] on button "Zoom Home" at bounding box center [17, 123] width 21 height 20
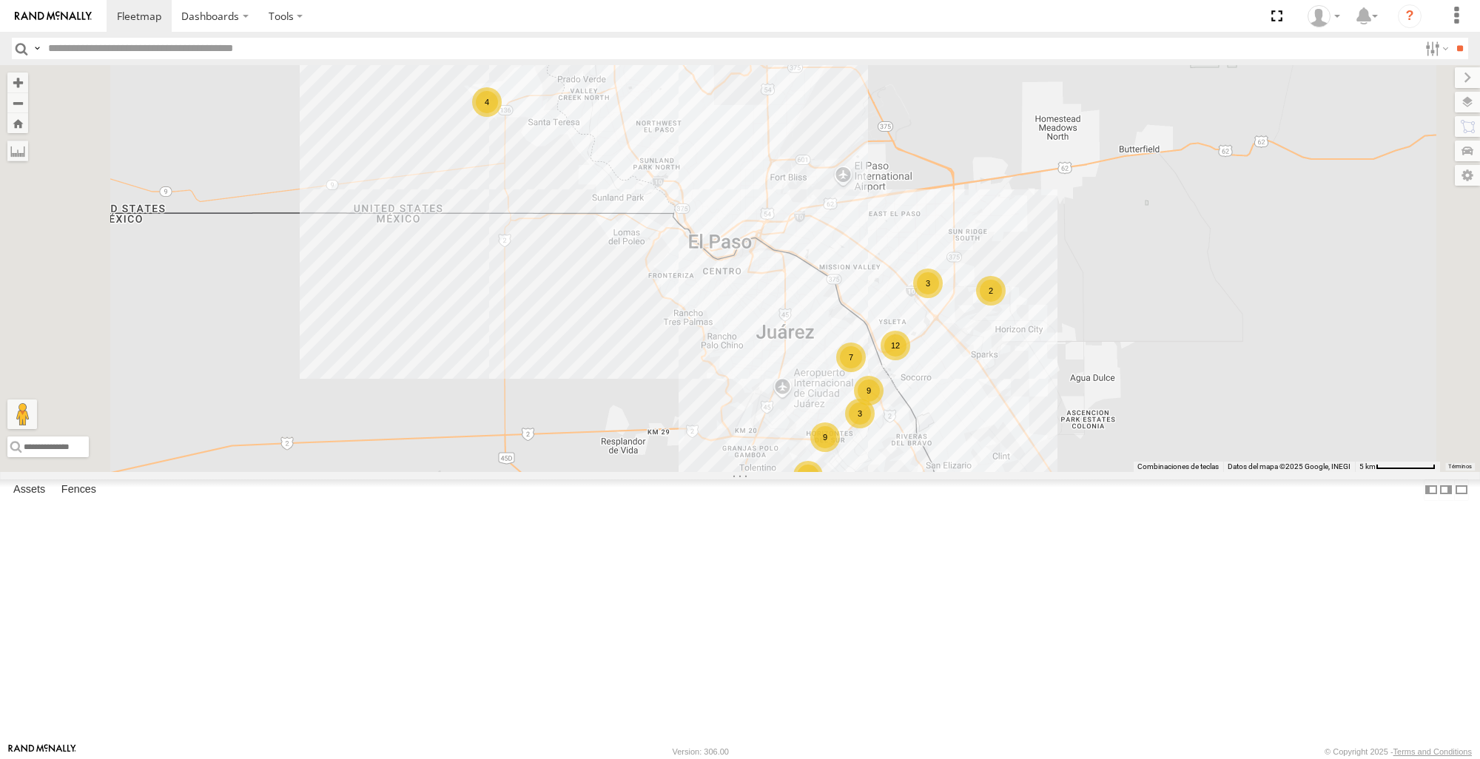
click at [0, 0] on span at bounding box center [0, 0] width 0 height 0
click at [0, 0] on div "3736" at bounding box center [0, 0] width 0 height 0
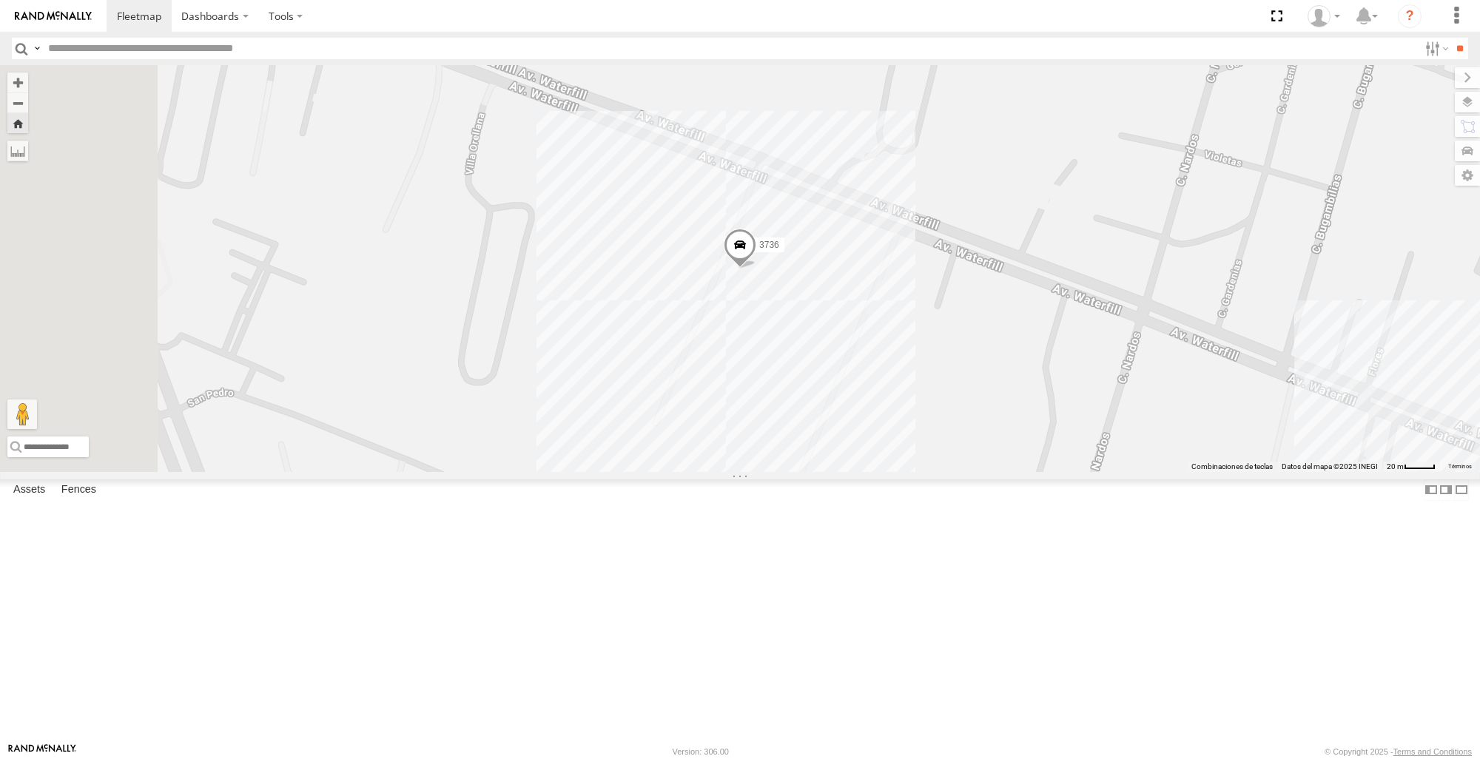
click at [757, 269] on span at bounding box center [740, 249] width 33 height 40
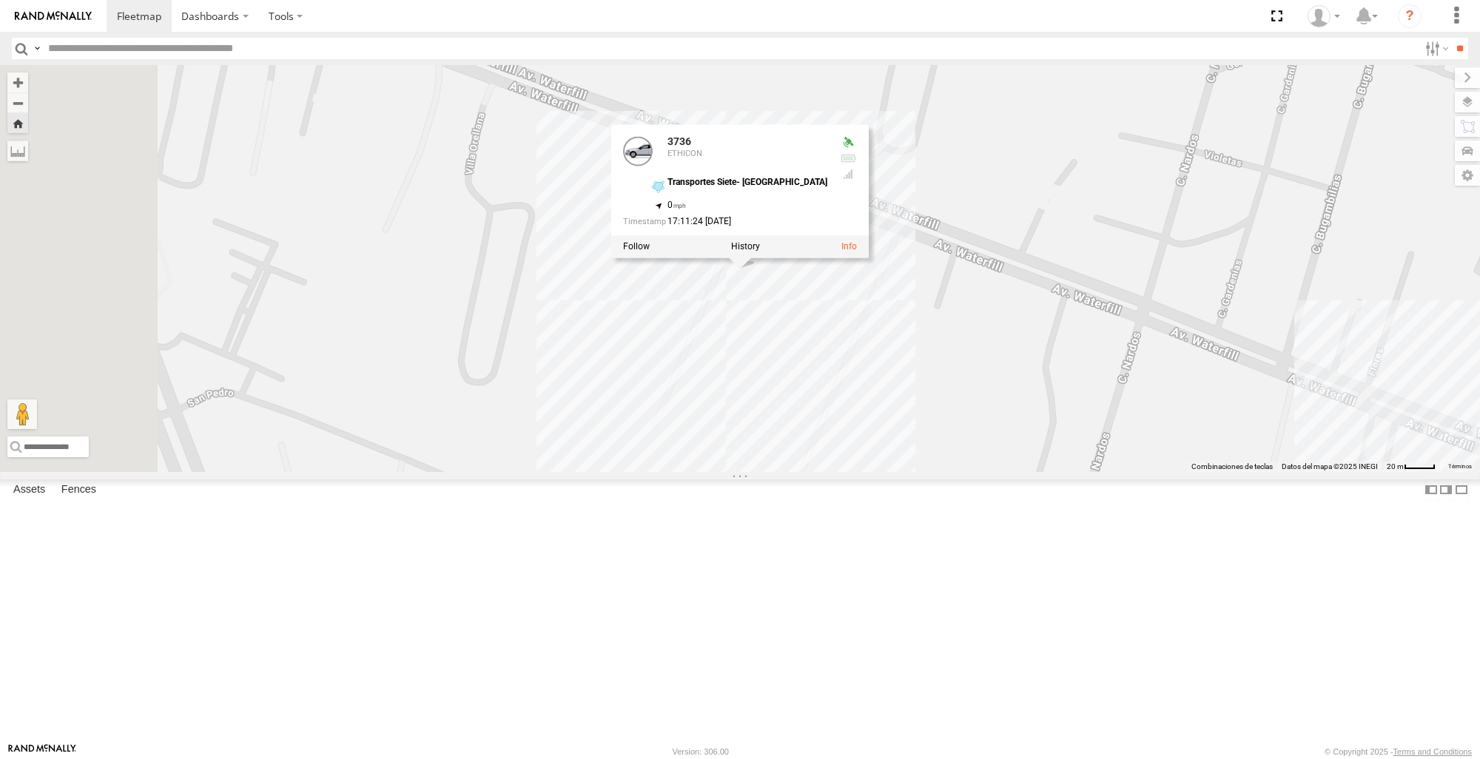
click at [869, 258] on div at bounding box center [740, 246] width 258 height 22
click at [760, 252] on label at bounding box center [745, 246] width 29 height 10
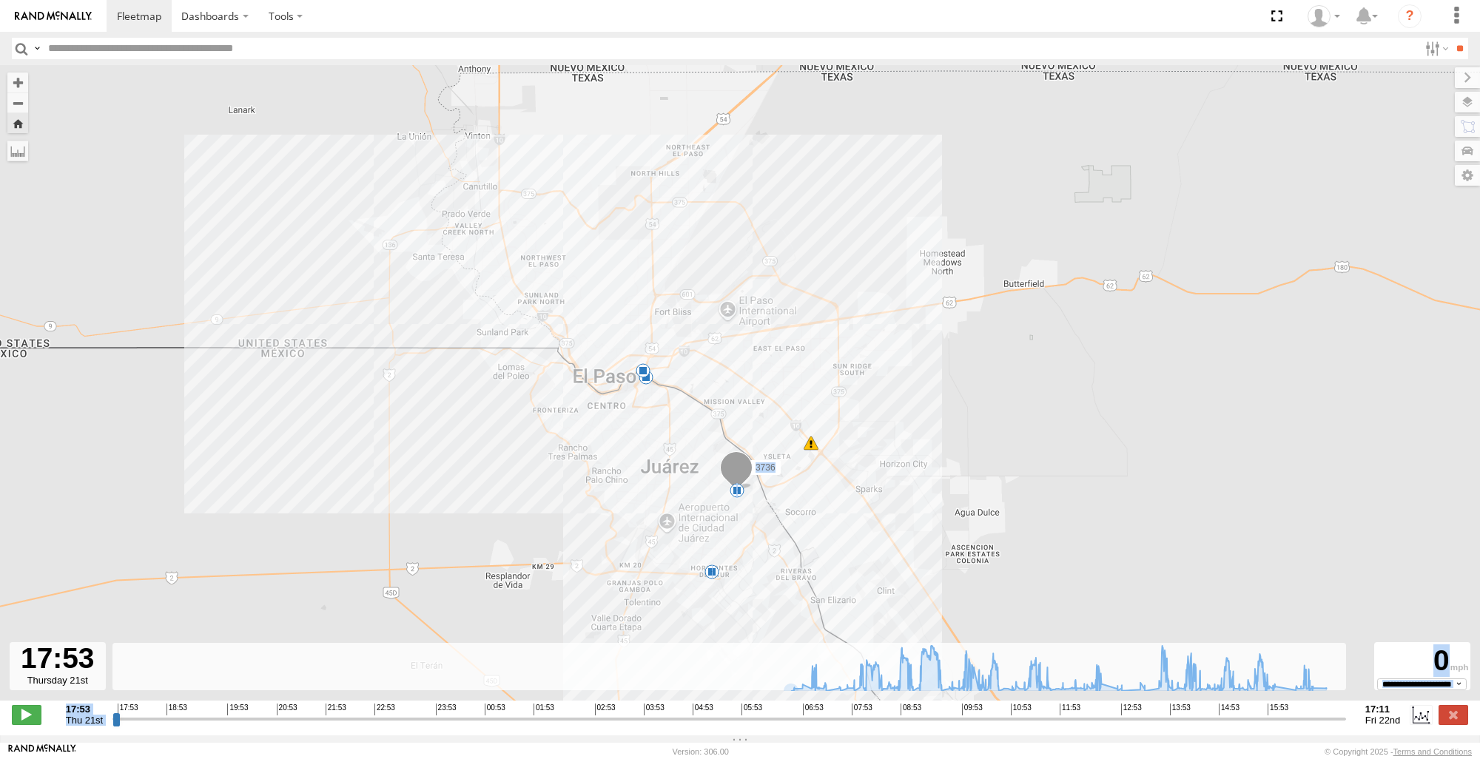
drag, startPoint x: 109, startPoint y: 727, endPoint x: 825, endPoint y: 742, distance: 716.0
click at [825, 736] on div "Para navegar por el mapa con gestos táctiles, tócalo dos veces, mantenlo pulsad…" at bounding box center [740, 400] width 1480 height 671
click at [186, 732] on div "**********" at bounding box center [740, 716] width 1480 height 31
drag, startPoint x: 115, startPoint y: 728, endPoint x: 1262, endPoint y: 768, distance: 1148.1
type input "**********"
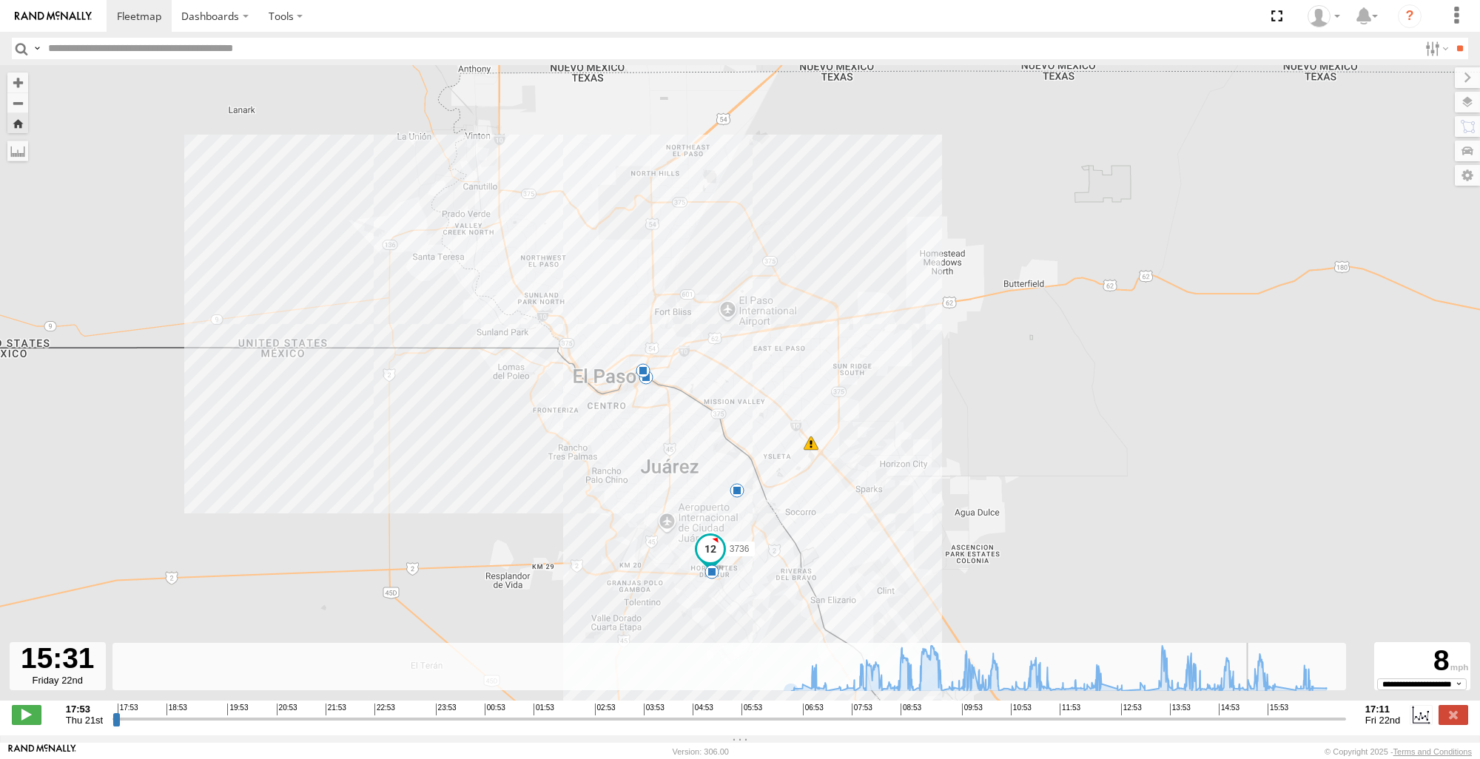
click at [1262, 726] on input "range" at bounding box center [730, 719] width 1234 height 14
click at [1081, 554] on div "3736 08:30 Fri 08:41 Fri 13:58 Fri 12 5" at bounding box center [740, 390] width 1480 height 651
